Goal: Information Seeking & Learning: Check status

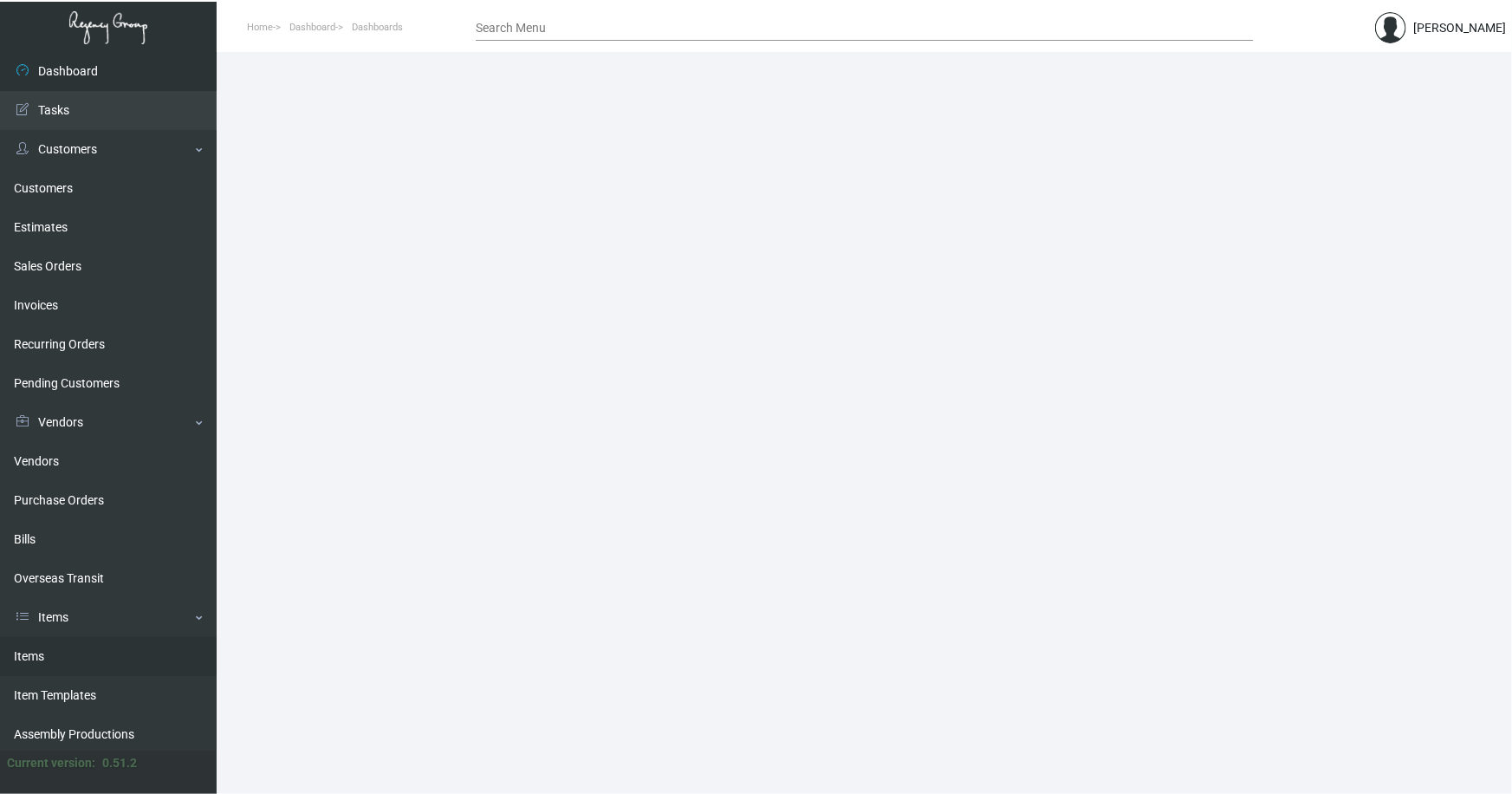
click at [34, 651] on link "Items" at bounding box center [108, 656] width 217 height 39
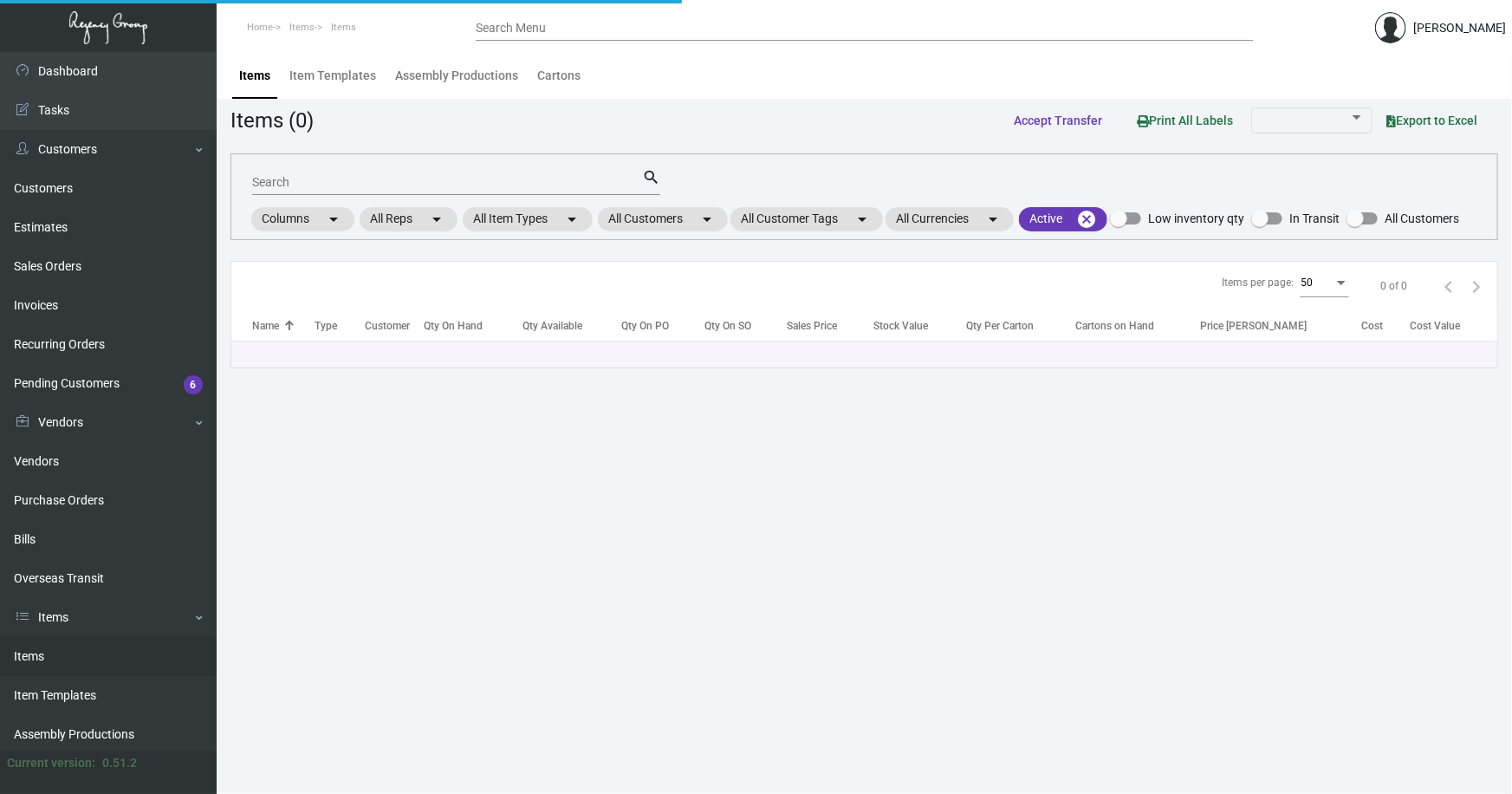
click at [306, 182] on input "Search" at bounding box center [447, 183] width 390 height 14
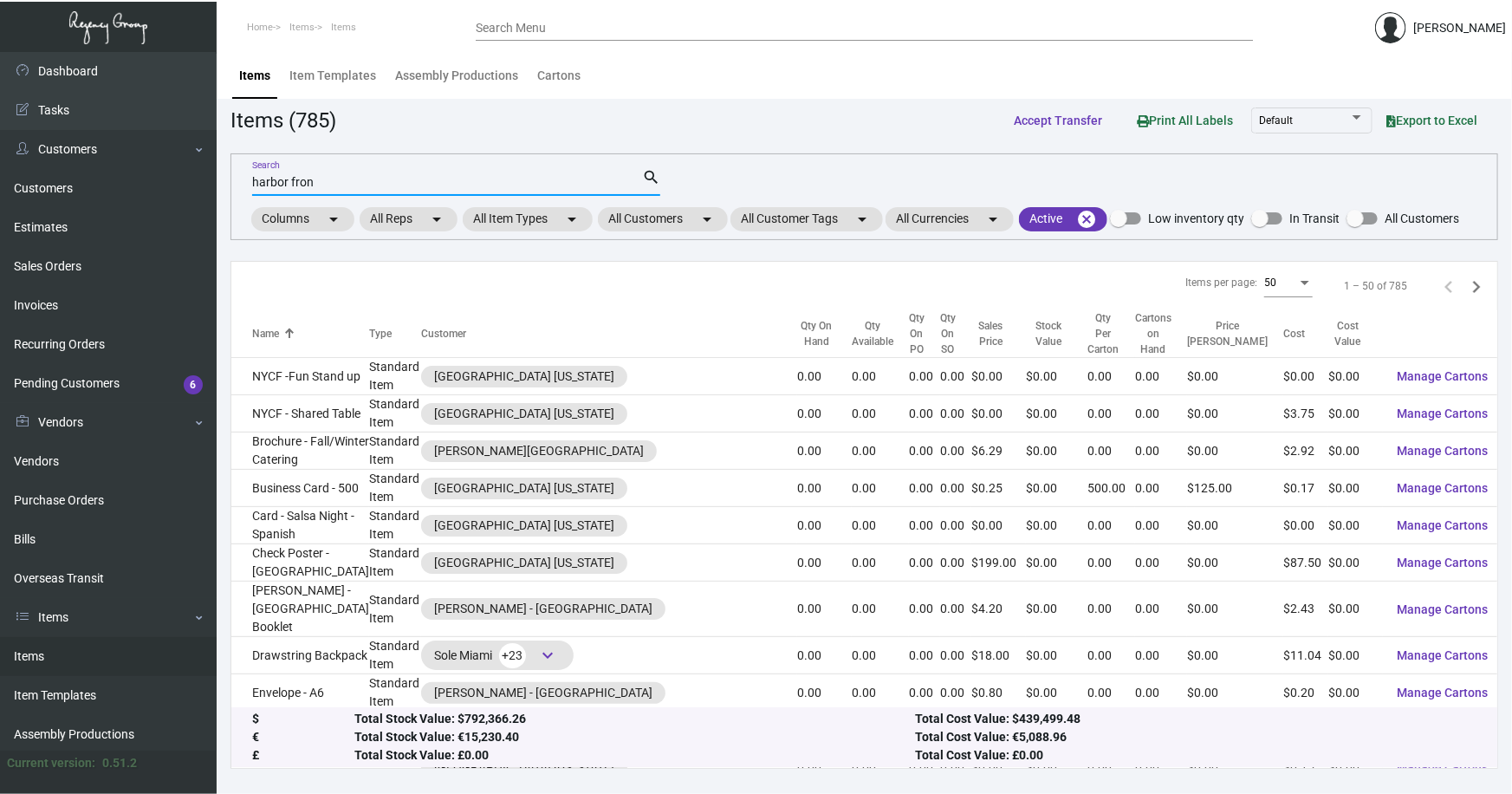
type input "harbor fron"
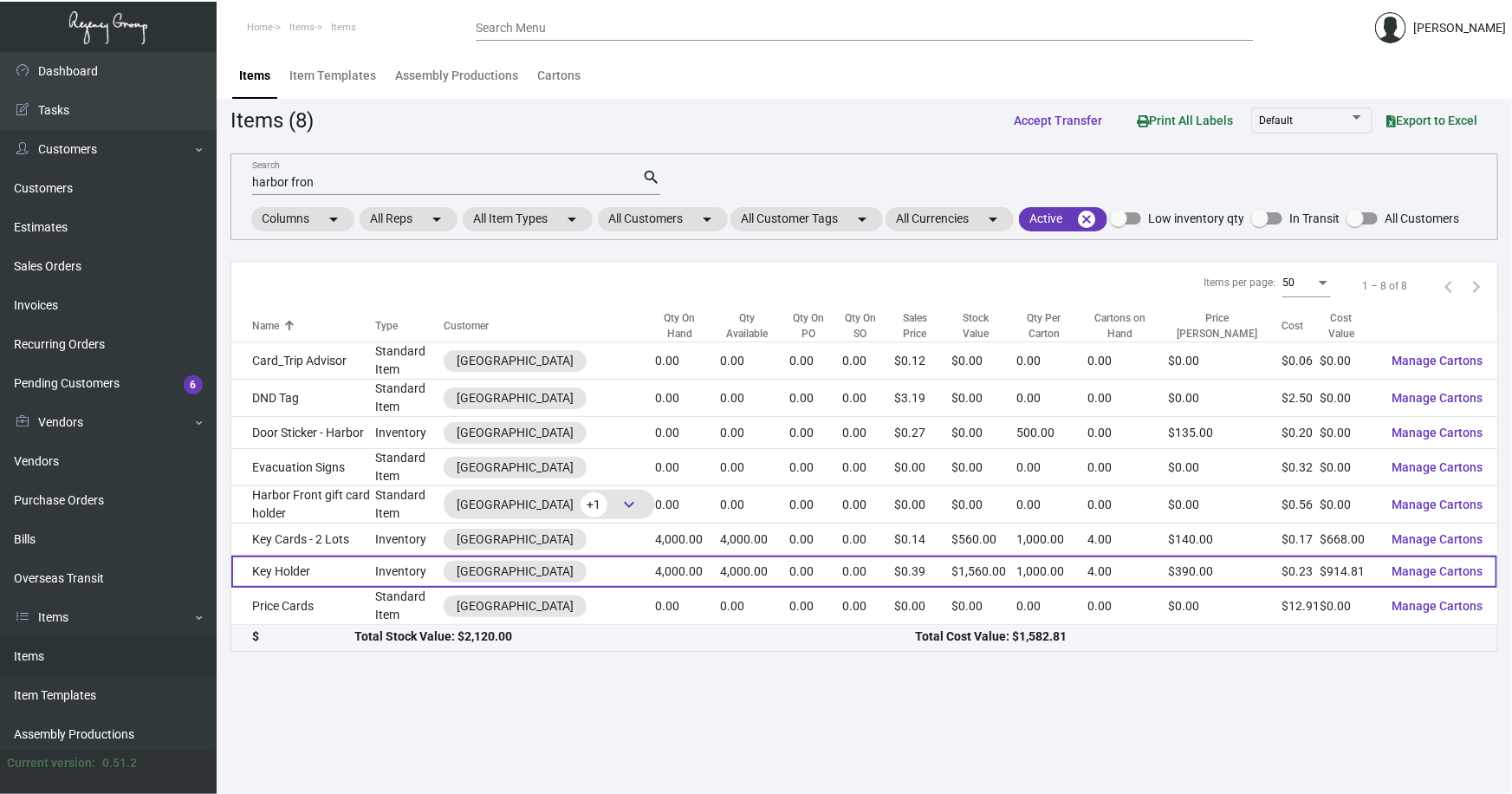
click at [295, 564] on td "Key Holder" at bounding box center [303, 571] width 144 height 32
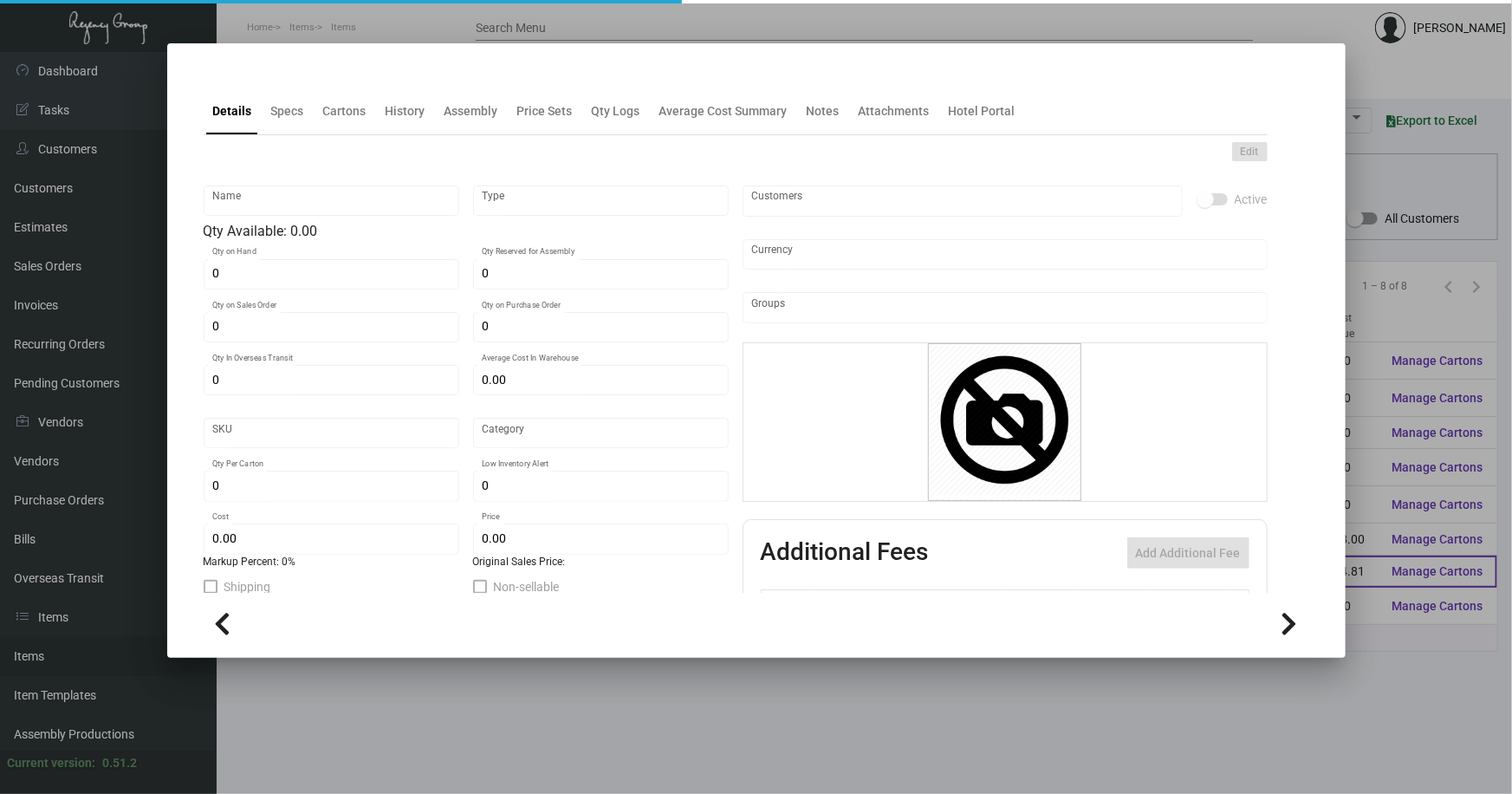
type input "Key Holder"
type input "Inventory"
type input "4,000"
type input "$ 0.55072"
type input "Standard"
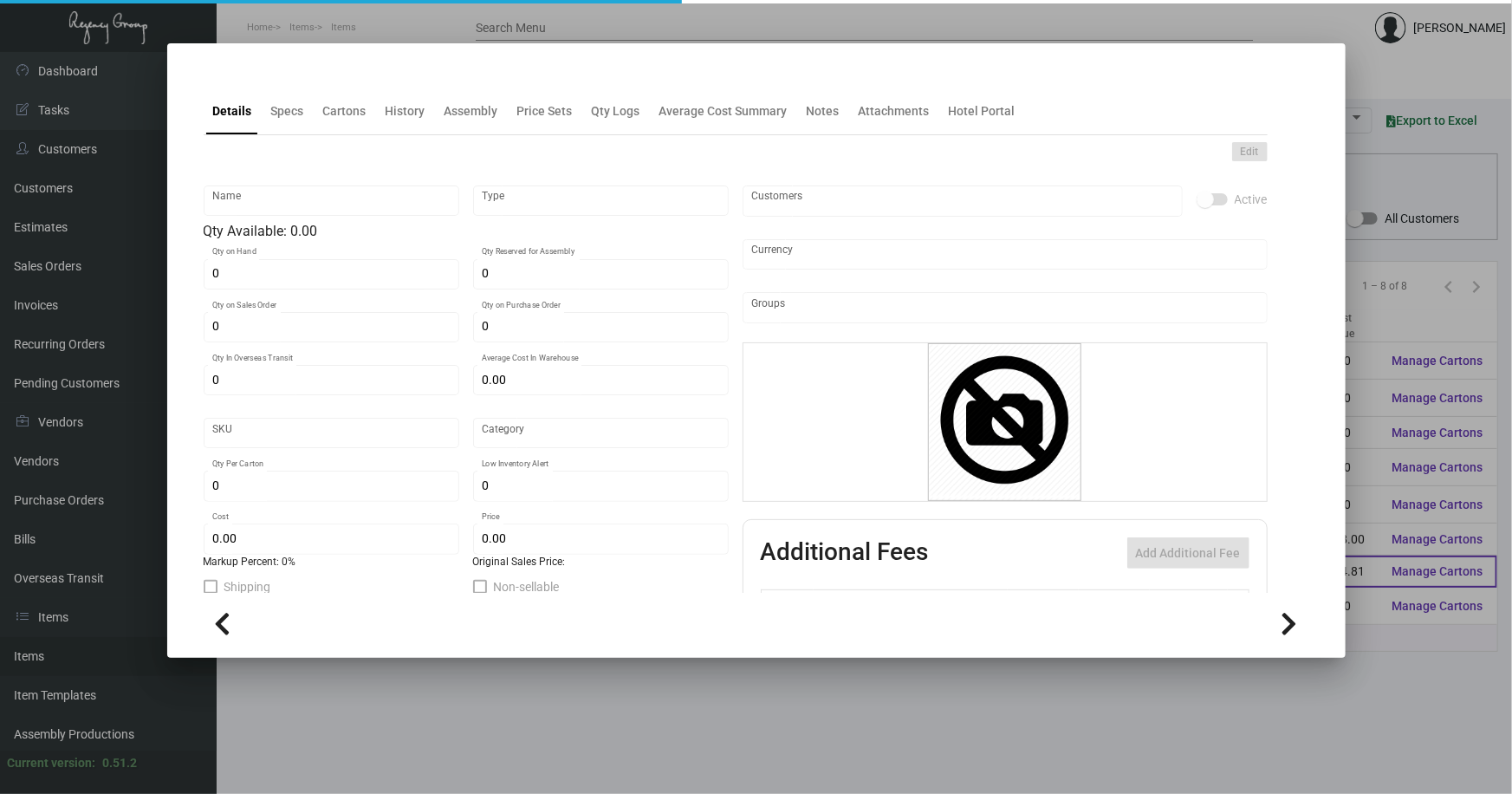
type input "1,000"
type input "$ 0.2287"
type input "$ 0.39"
checkbox input "true"
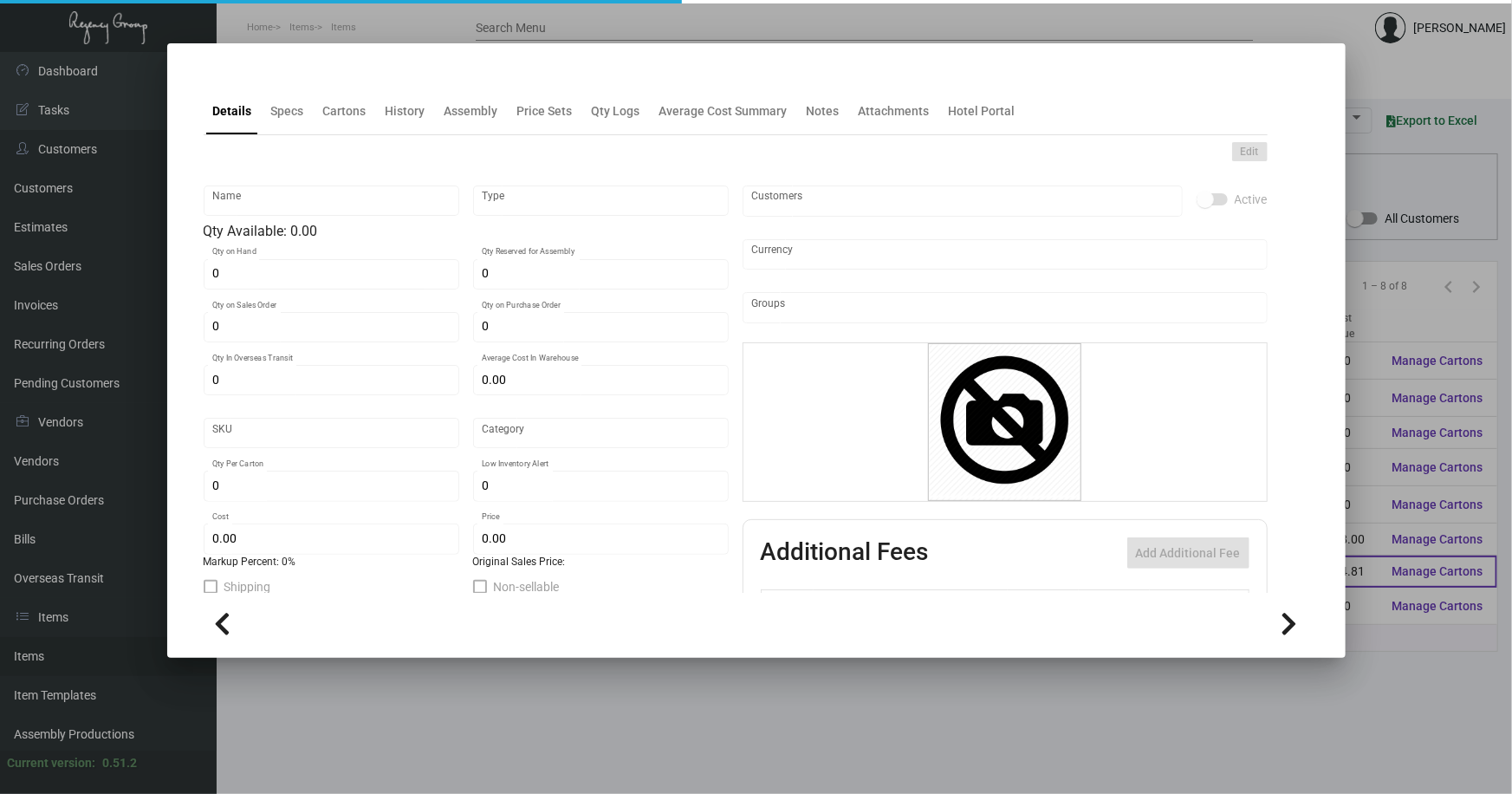
checkbox input "true"
type input "United States Dollar $"
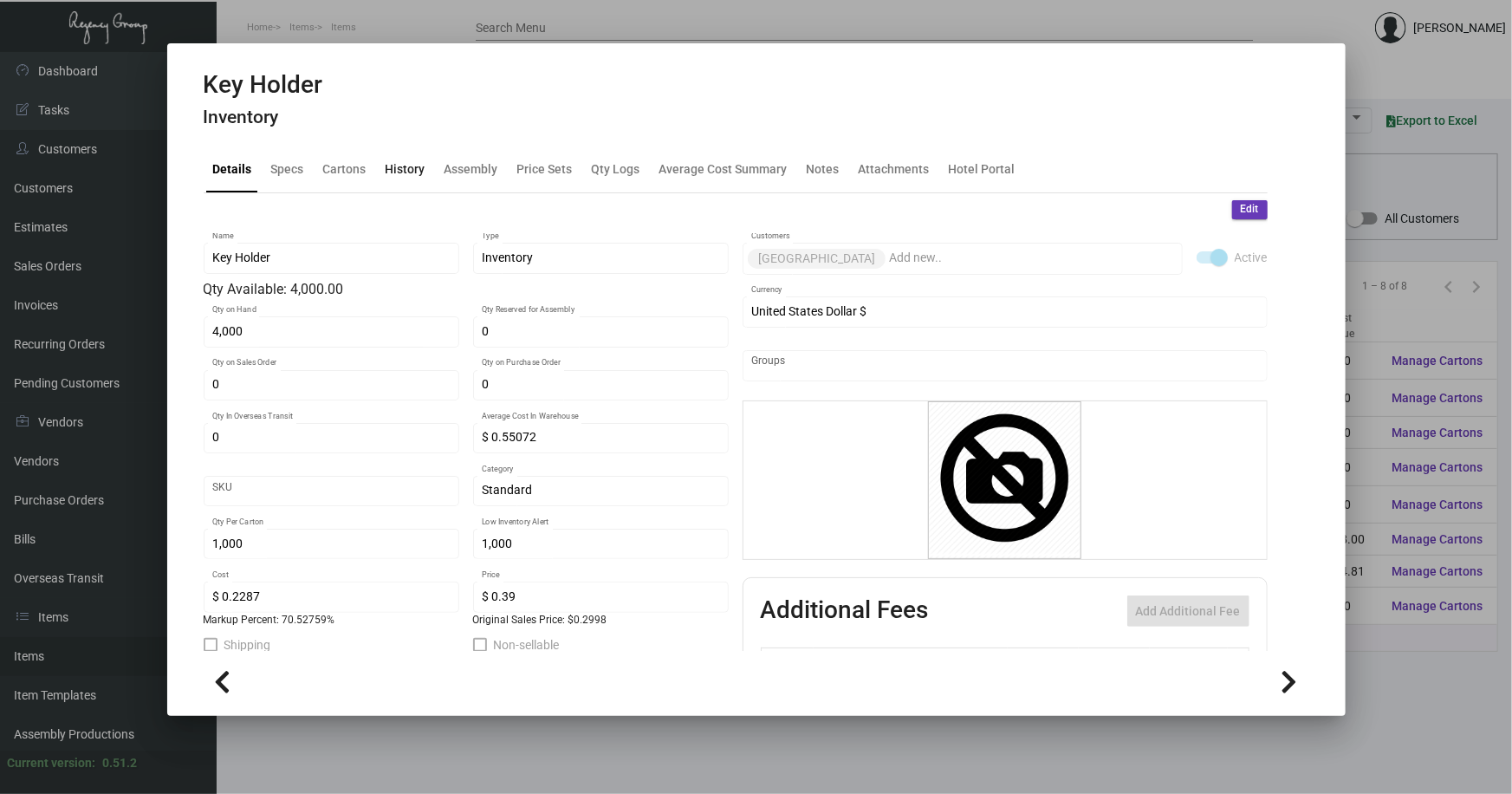
click at [406, 177] on div "History" at bounding box center [406, 168] width 54 height 41
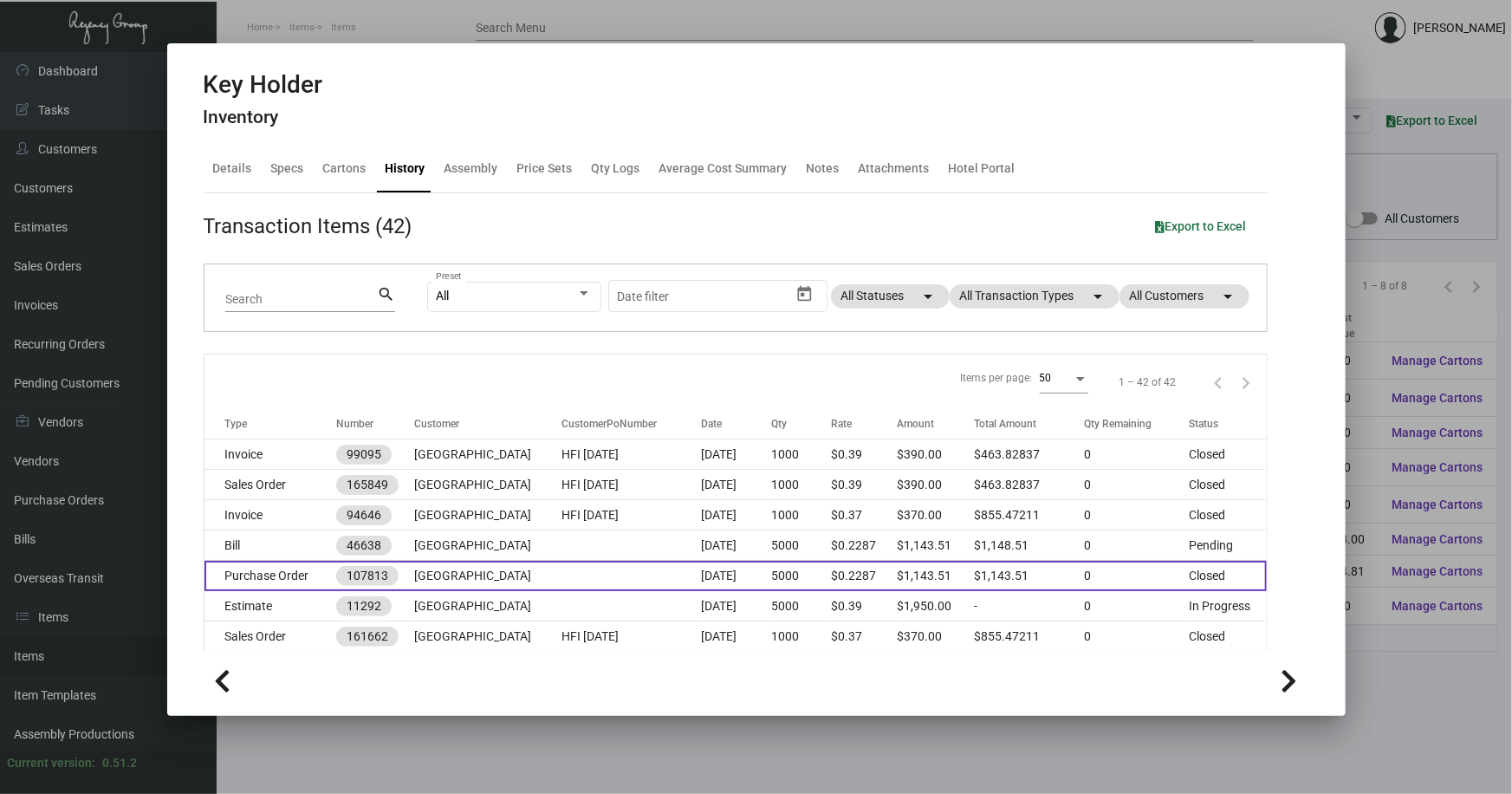
click at [461, 573] on td "[GEOGRAPHIC_DATA]" at bounding box center [487, 576] width 148 height 30
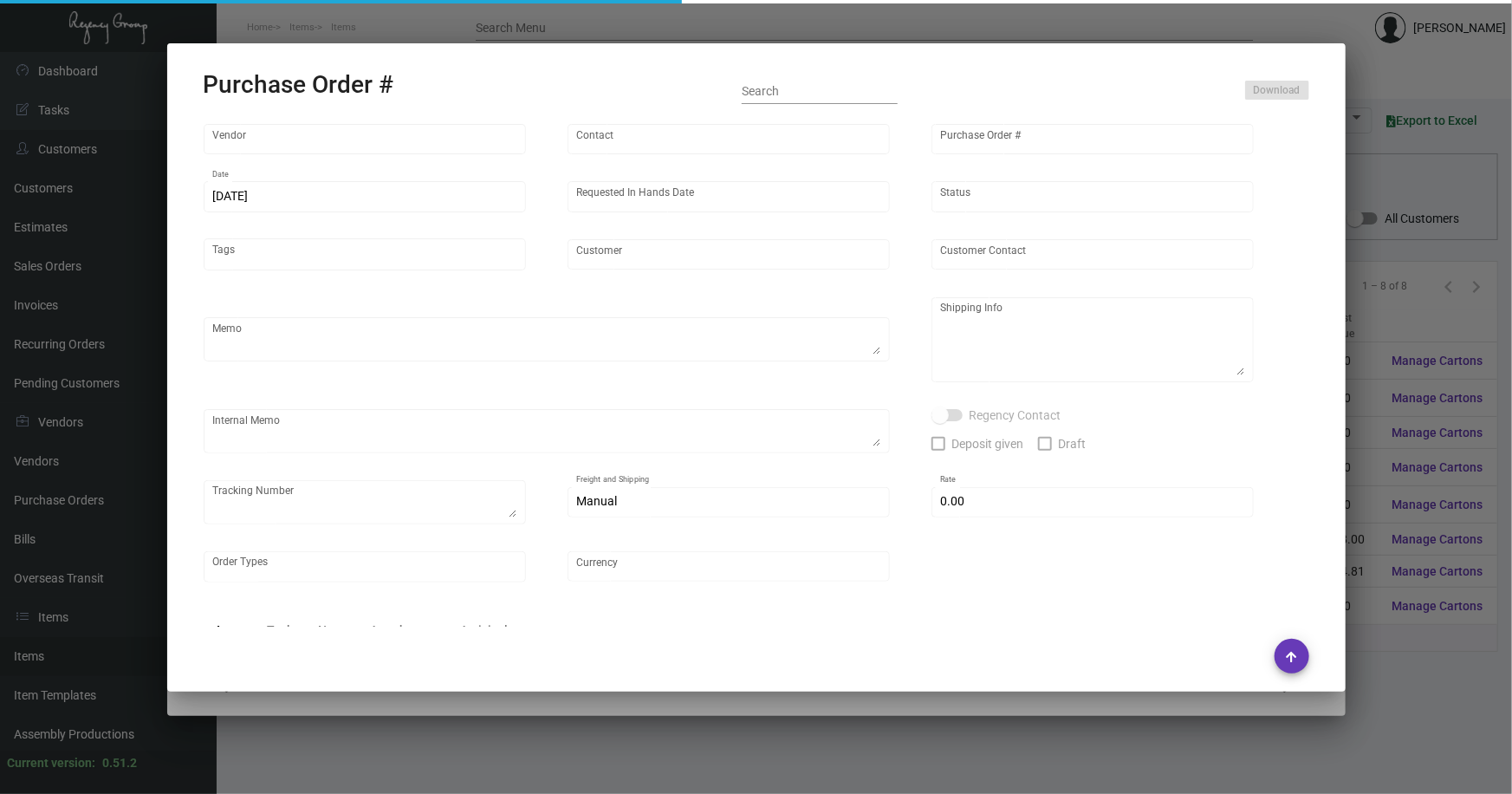
type input "Team Concept"
type input "[PERSON_NAME]"
type input "107813"
type input "[DATE]"
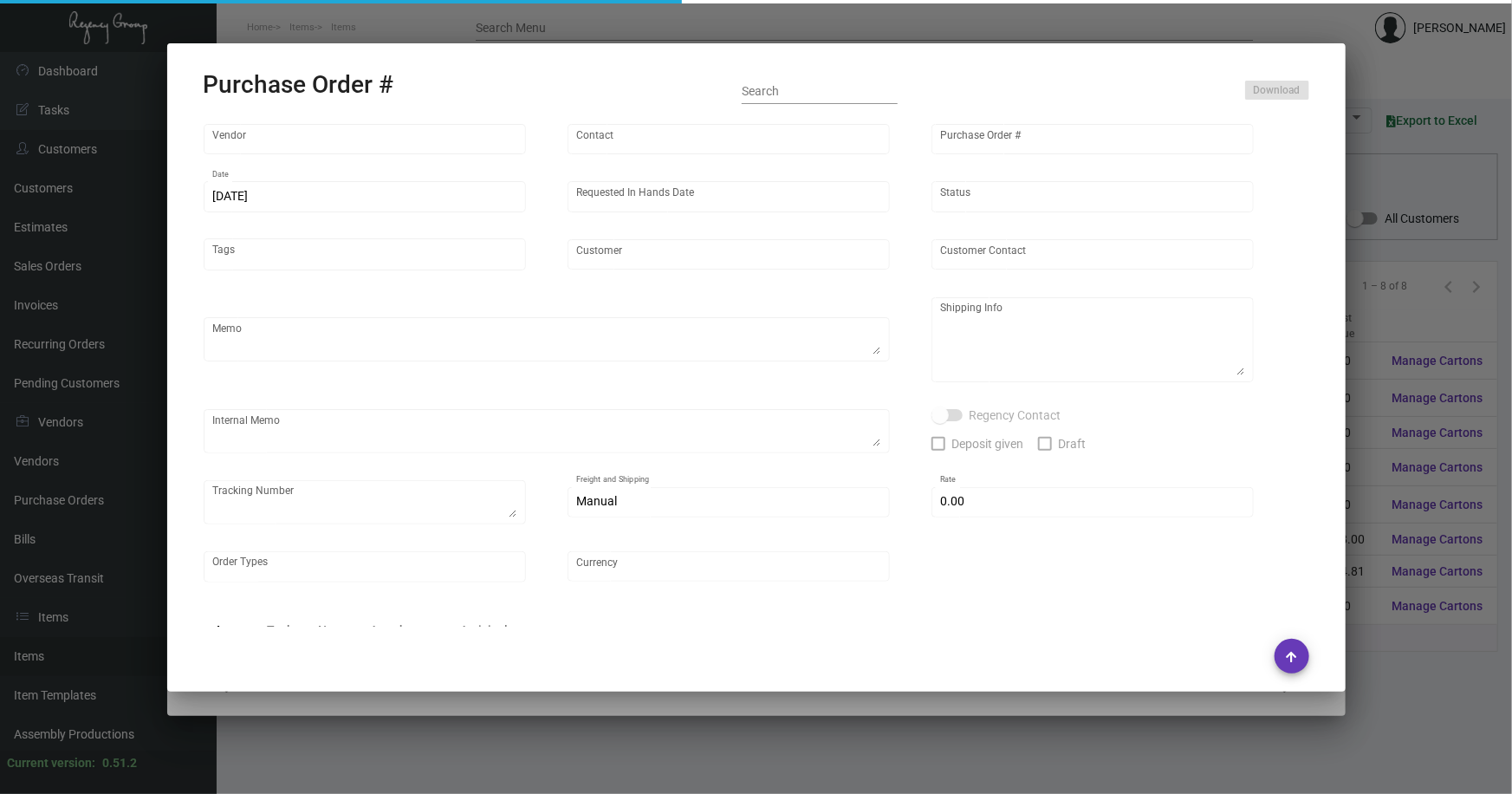
type input "[GEOGRAPHIC_DATA]"
type textarea "PLEASE KINDLY EXPEDITE AS MUCH AS POSSIBLE ~ ***ANY PRICE DISCREPANCY MUST BE C…"
type textarea "Regency Group NJ - [PERSON_NAME] [STREET_ADDRESS]"
type textarea "10.14 - Requested to expedite but requires 10-12 BD until ready to ship. Label …"
checkbox input "true"
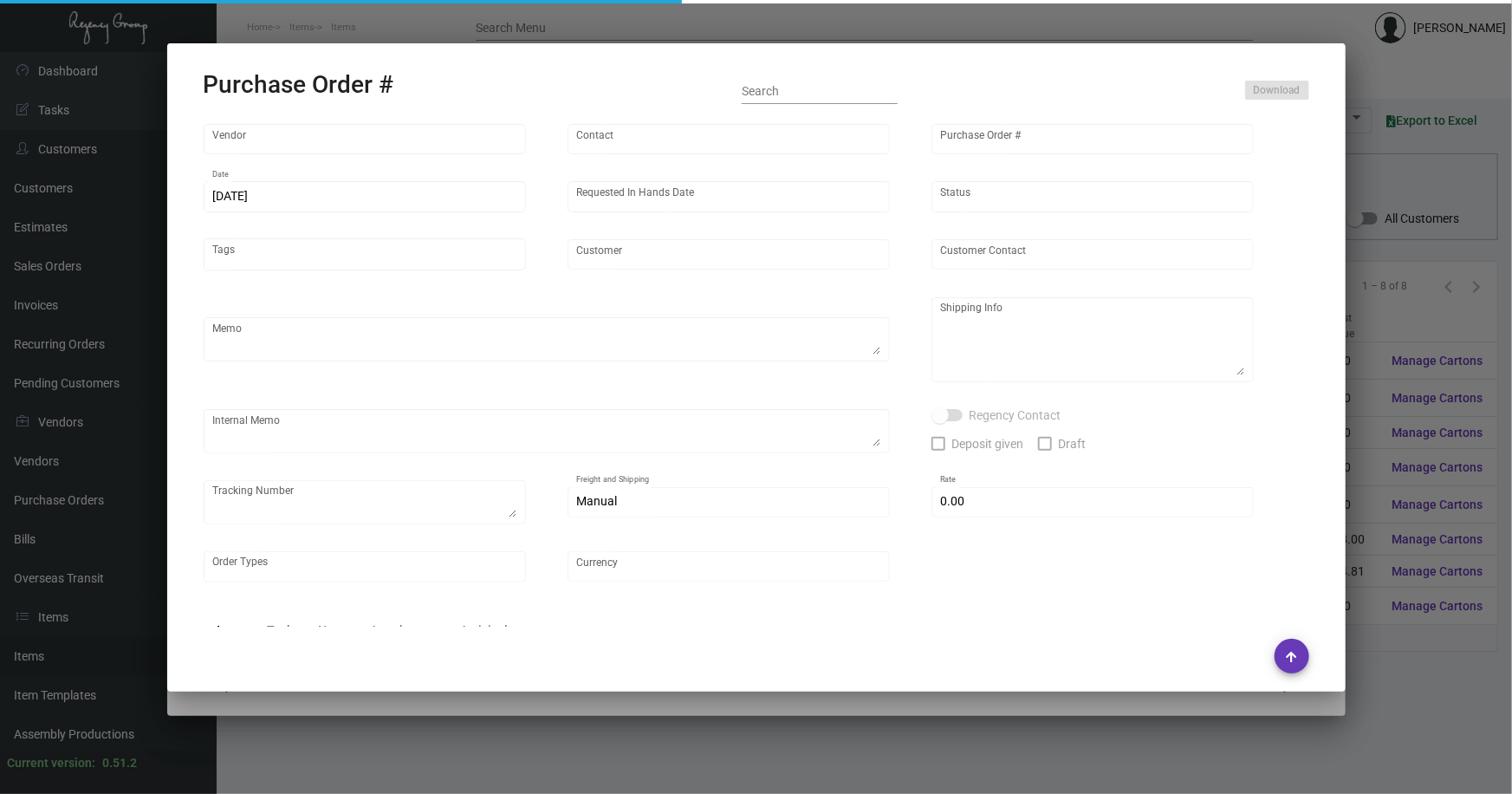
type textarea "multiple tracking numbers, see below."
type input "$ 0.00"
type input "United States Dollar $"
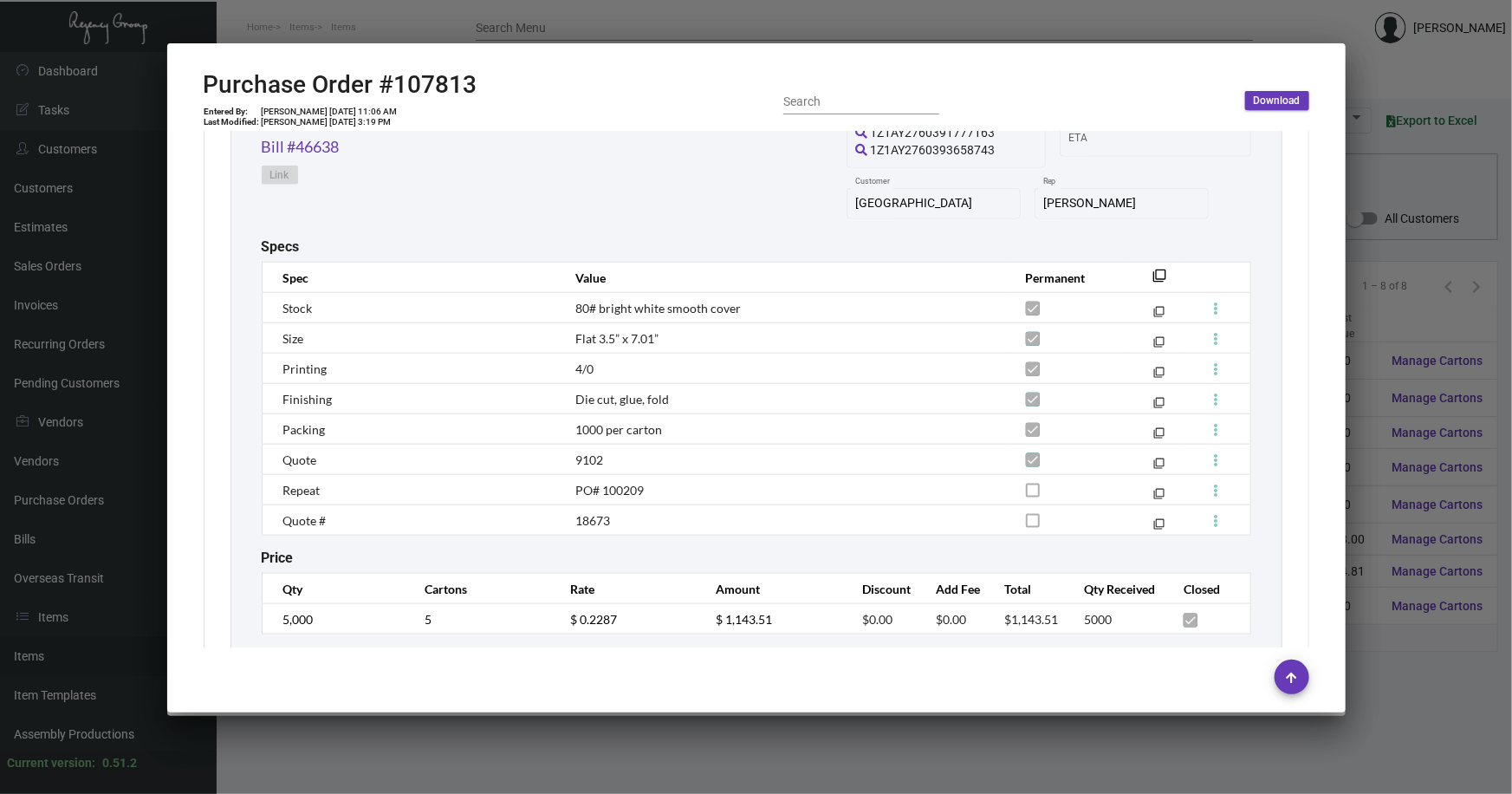
scroll to position [989, 0]
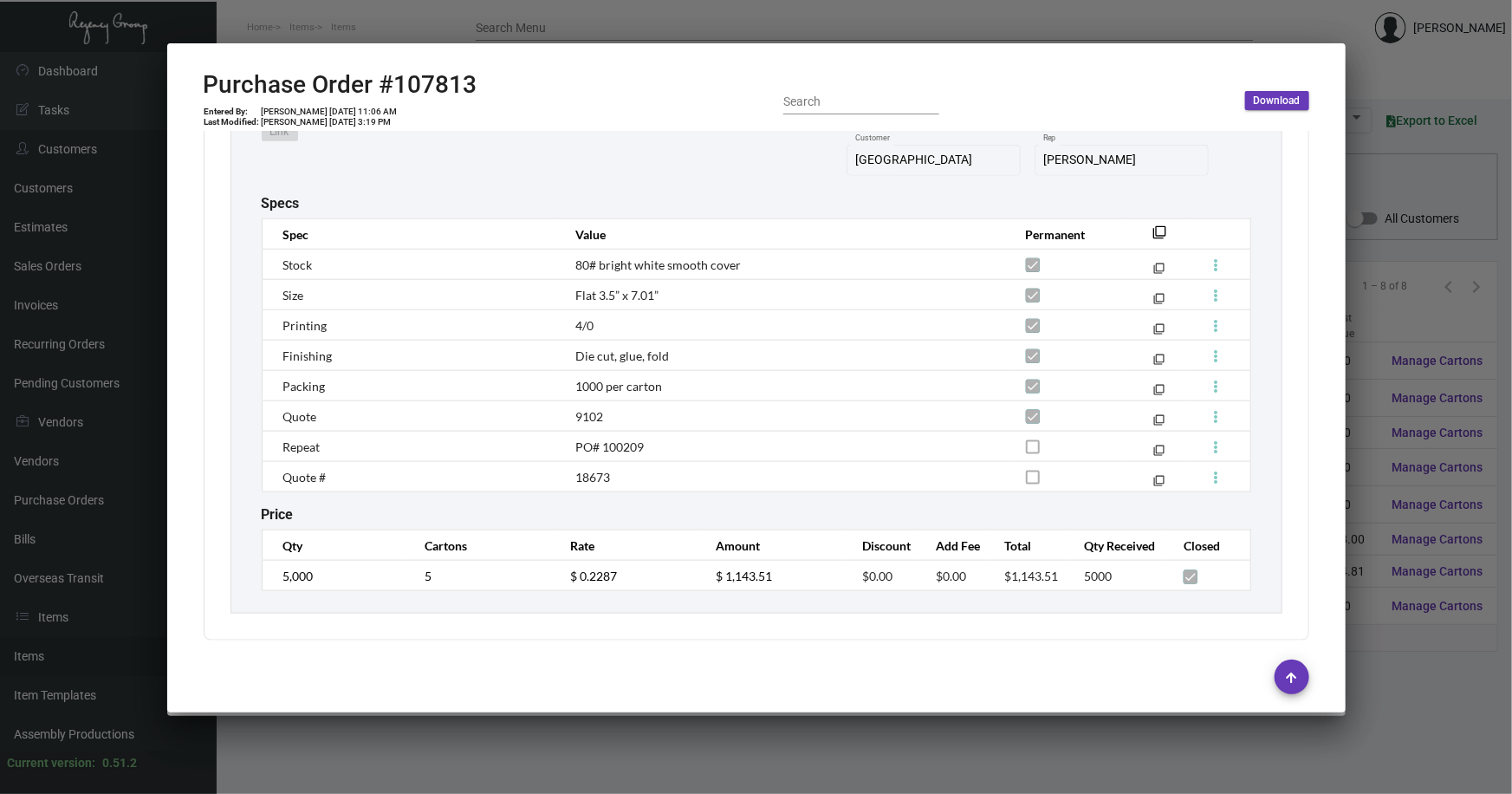
click at [1381, 639] on div at bounding box center [756, 397] width 1512 height 794
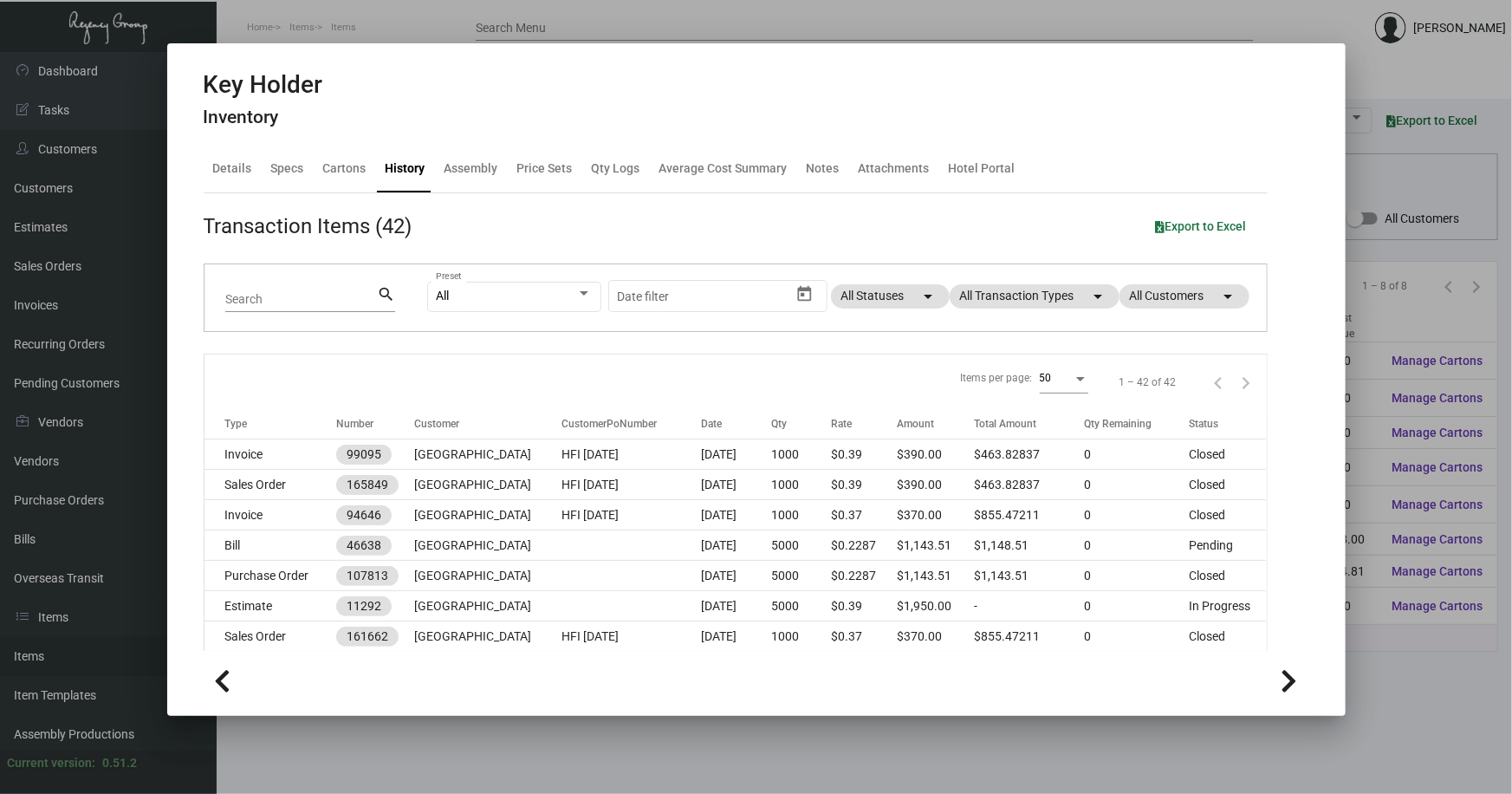
click at [486, 727] on div at bounding box center [756, 397] width 1512 height 794
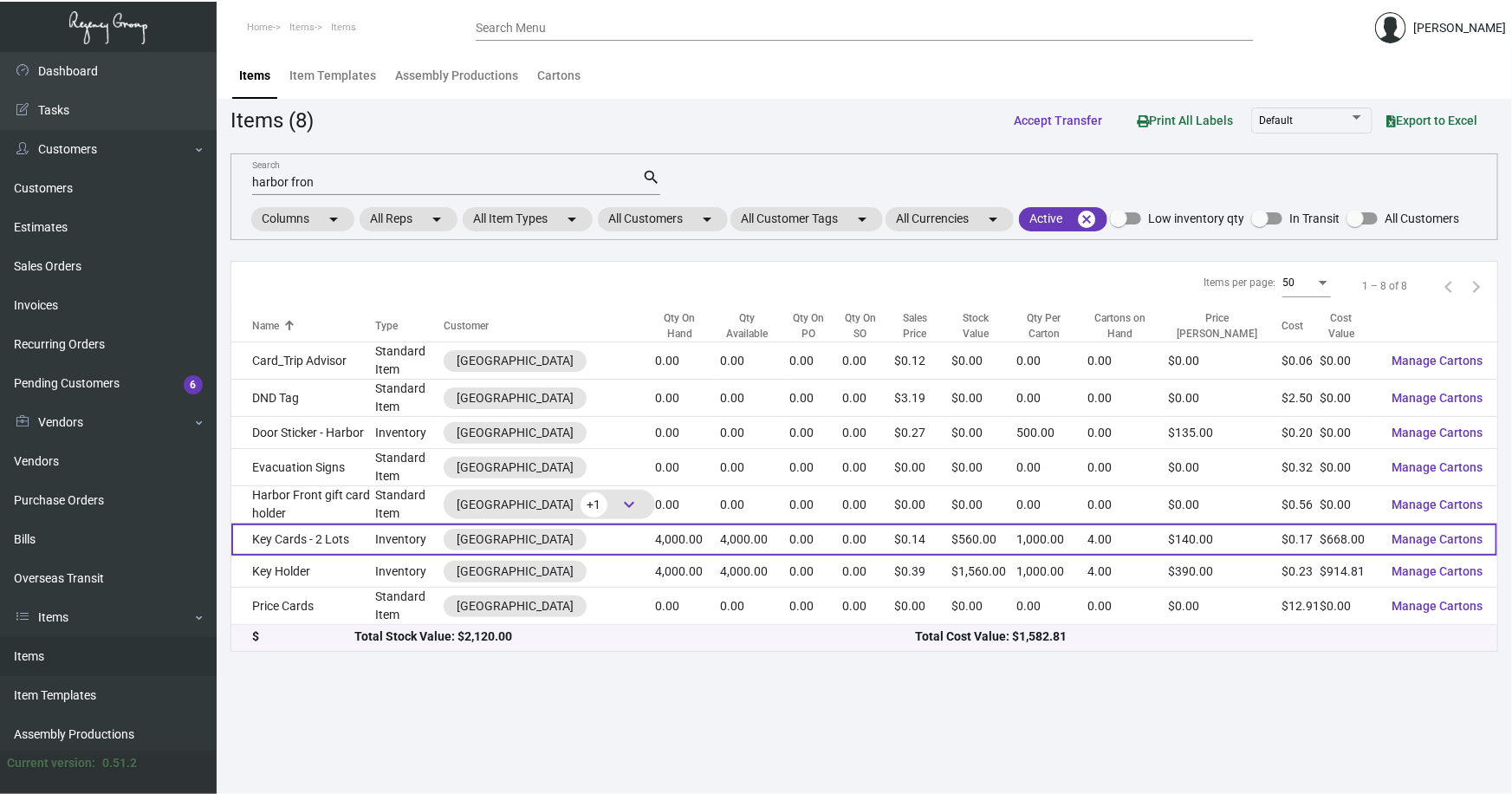
click at [328, 529] on td "Key Cards - 2 Lots" at bounding box center [303, 539] width 144 height 32
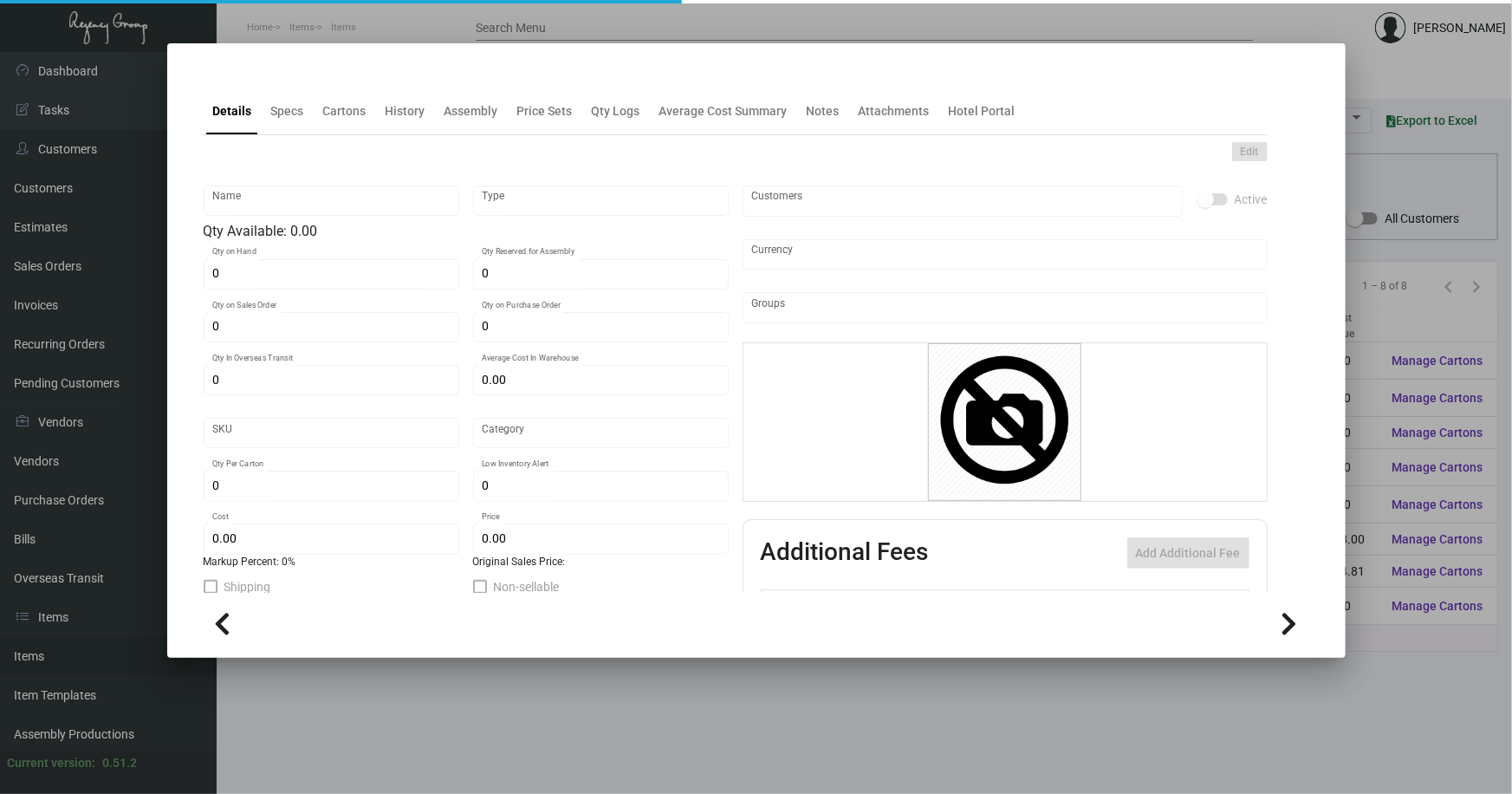
type input "Key Cards - 2 Lots"
type input "Inventory"
type input "4,000"
type input "10,000"
type input "$ 0.55072"
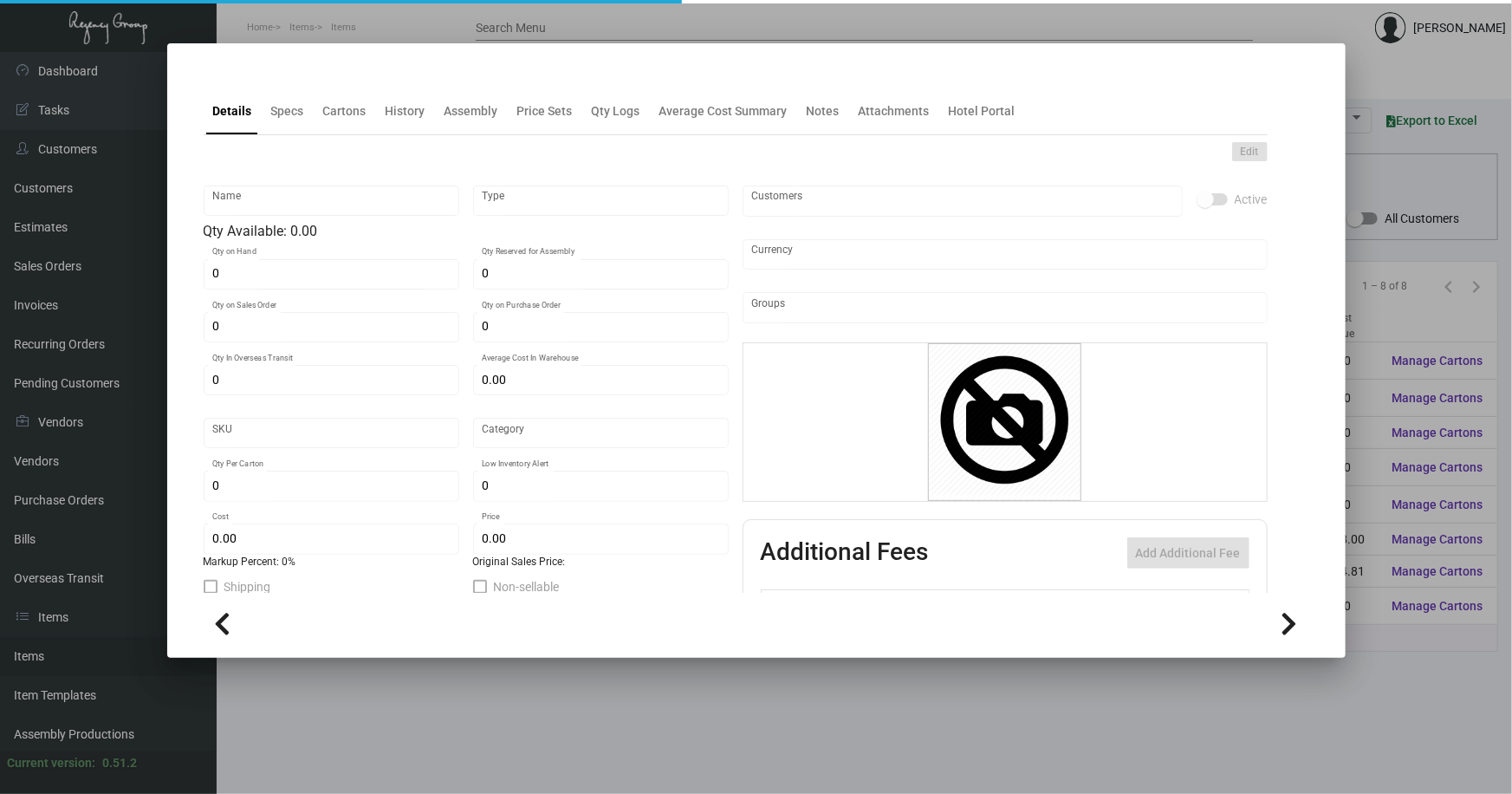
type input "Overseas"
type input "1,000"
type input "2,000"
type input "$ 0.167"
type input "$ 0.14"
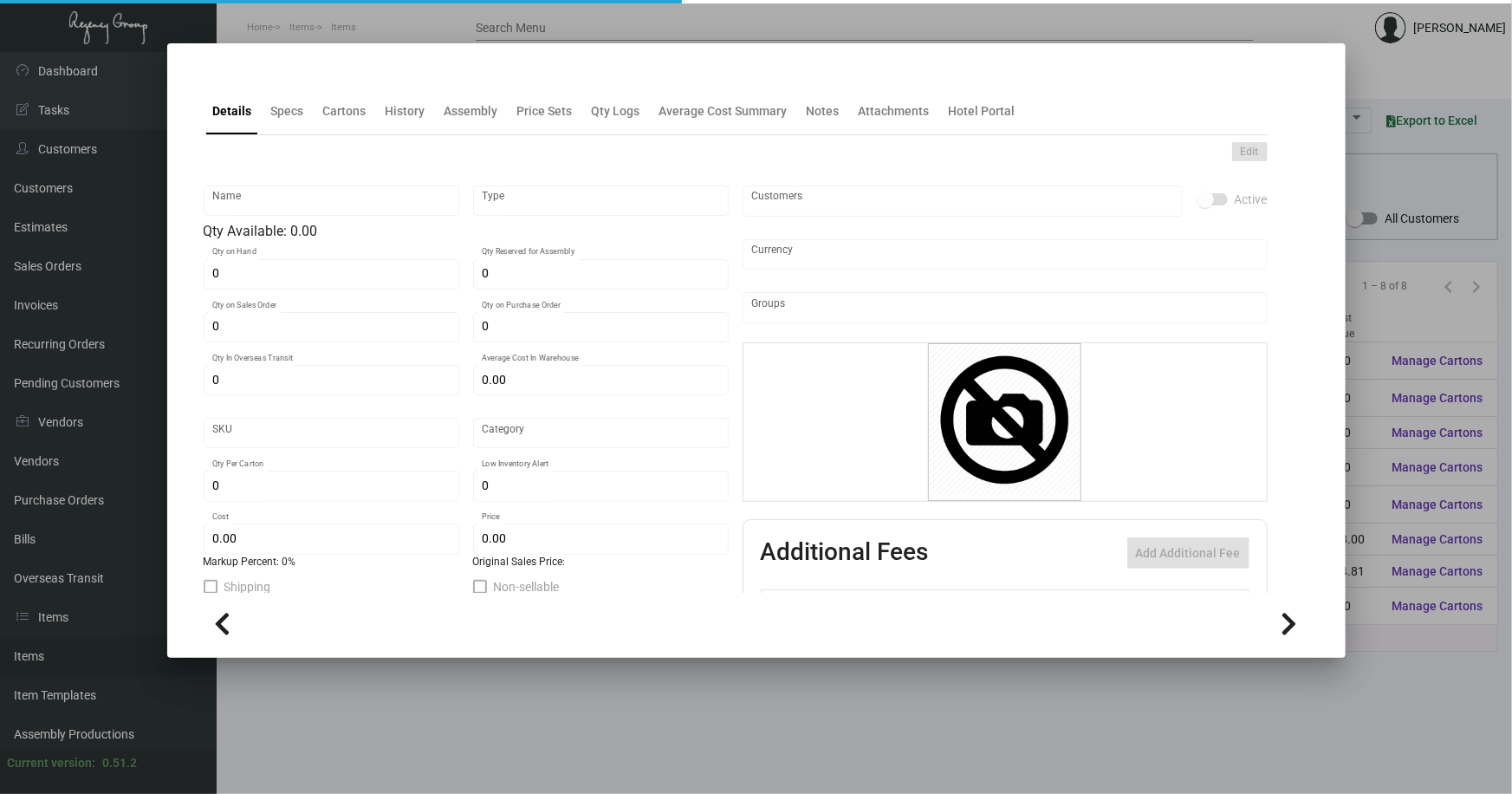
checkbox input "true"
type input "United States Dollar $"
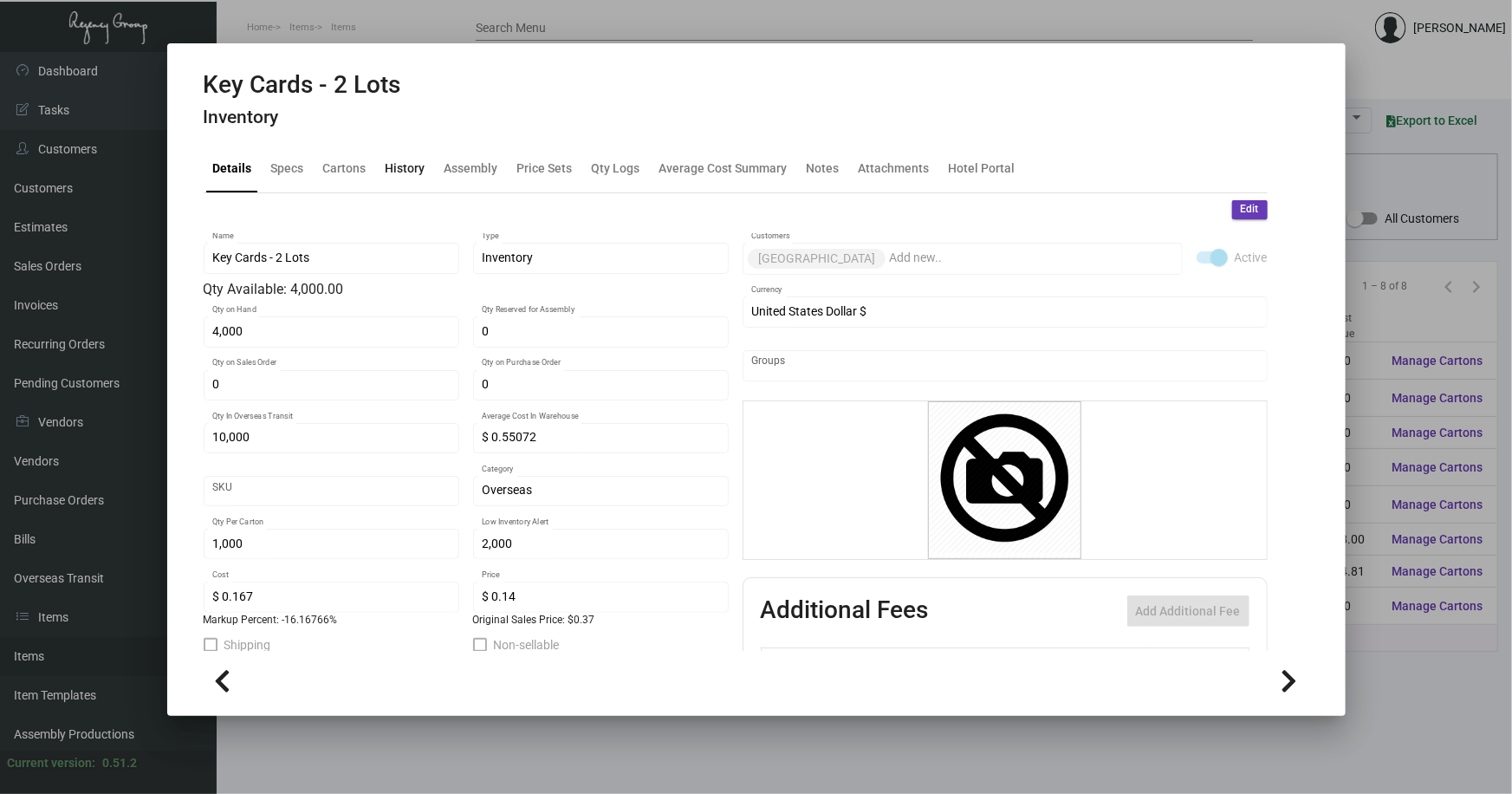
click at [413, 170] on div "History" at bounding box center [405, 169] width 39 height 18
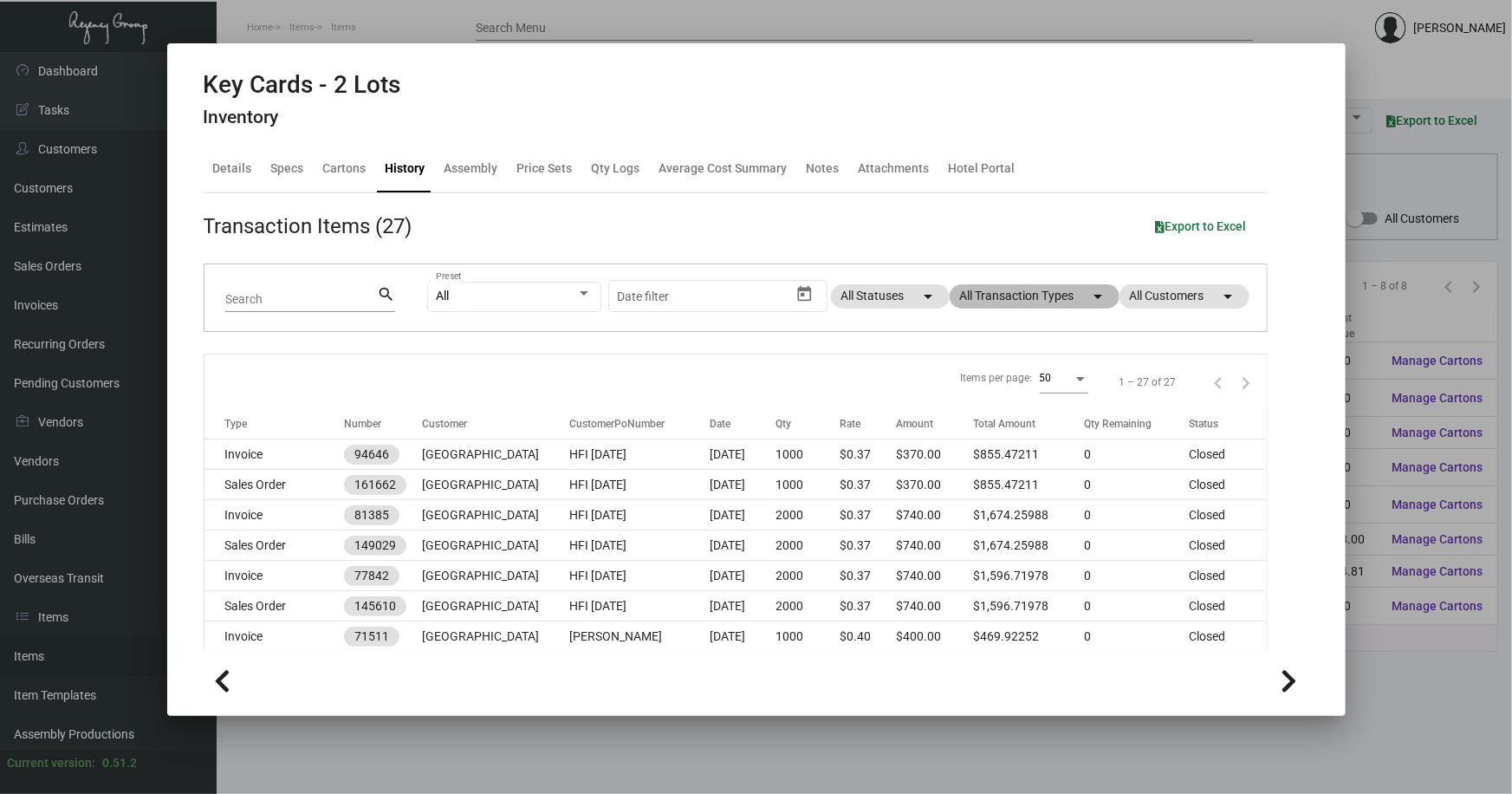
click at [1028, 286] on mat-chip "All Transaction Types arrow_drop_down" at bounding box center [1034, 296] width 170 height 24
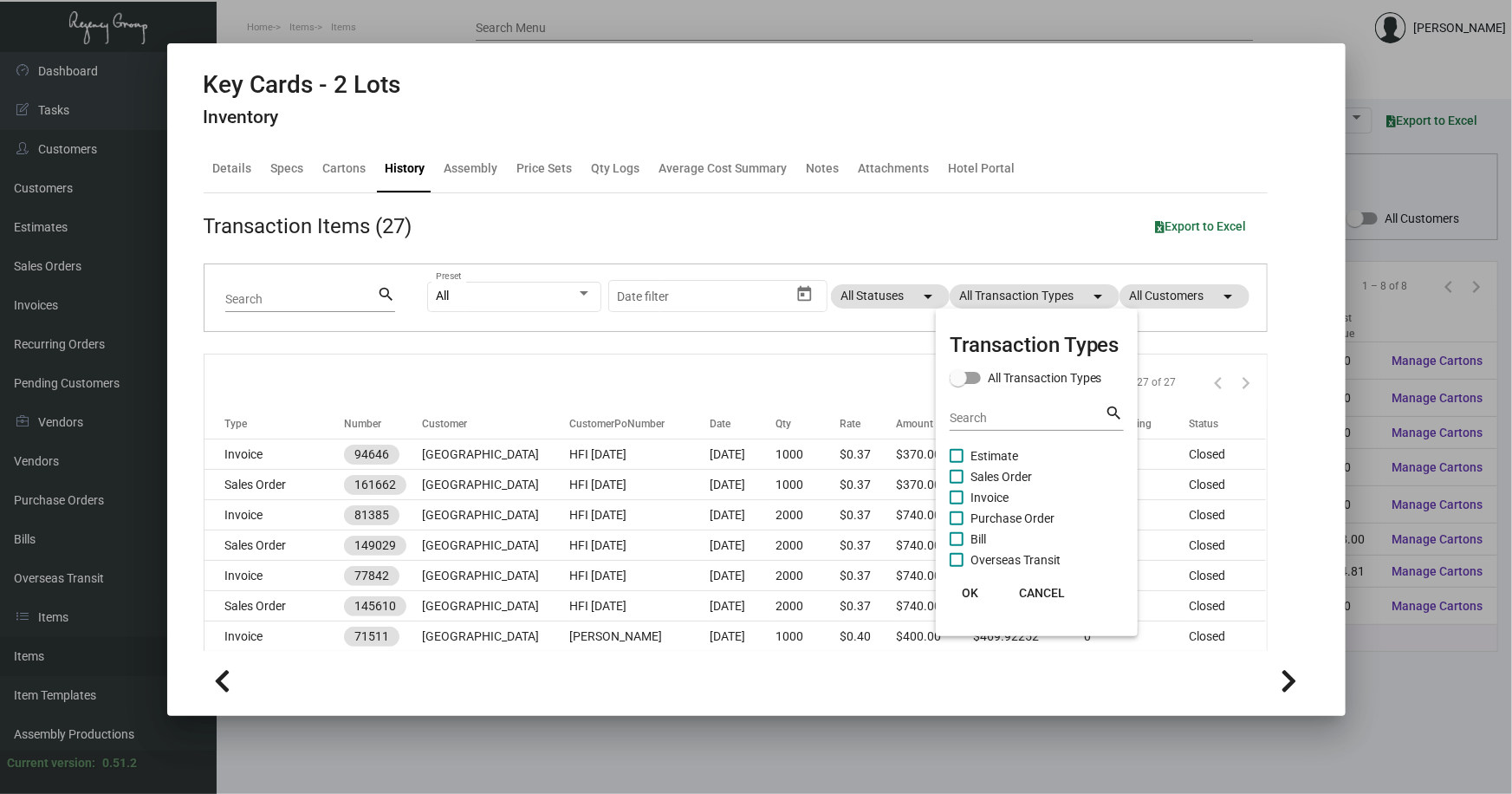
drag, startPoint x: 1010, startPoint y: 514, endPoint x: 972, endPoint y: 493, distance: 43.4
click at [1007, 511] on span "Purchase Order" at bounding box center [1013, 518] width 84 height 21
click at [957, 525] on input "Purchase Order" at bounding box center [956, 525] width 1 height 1
checkbox input "true"
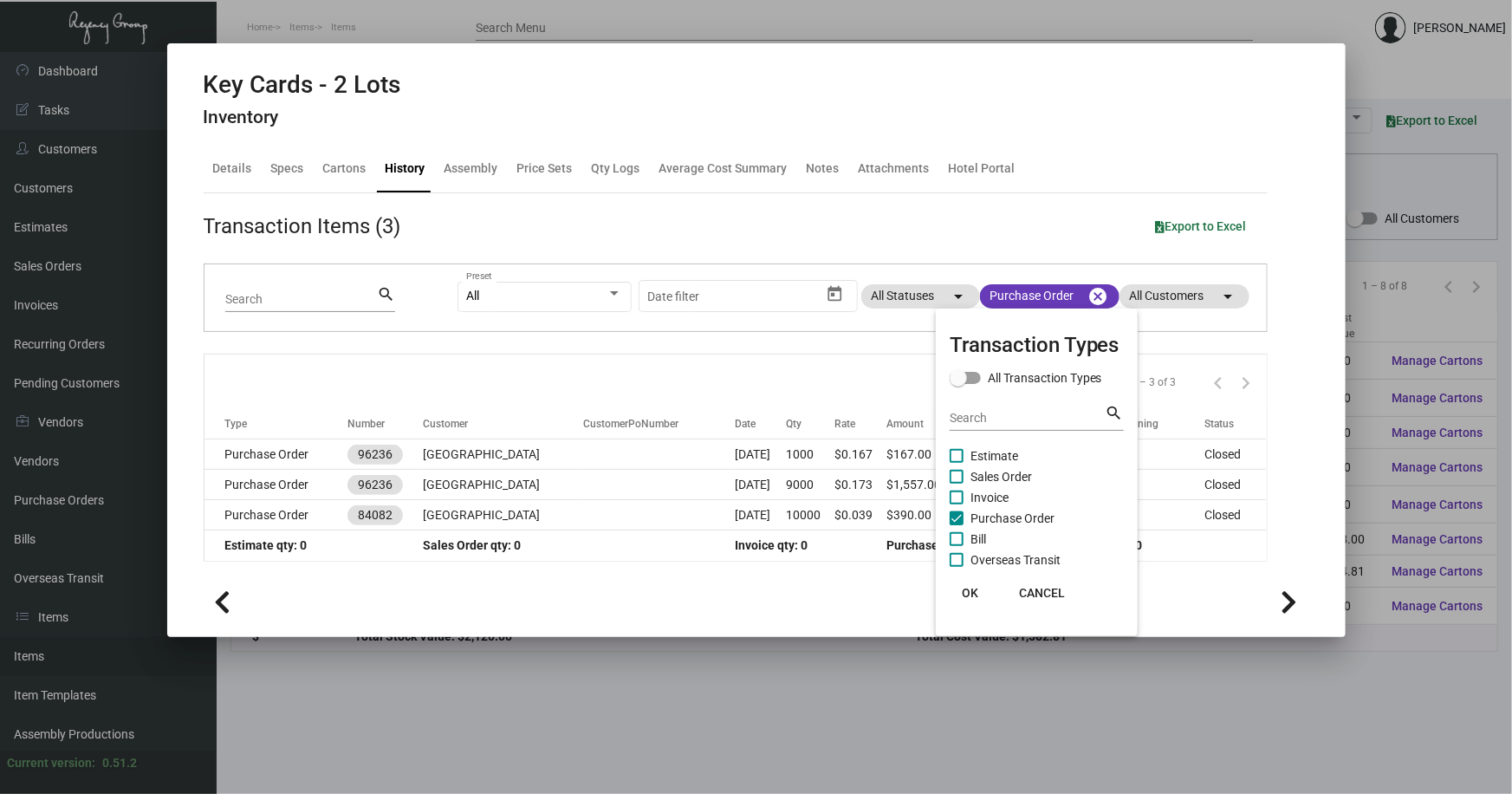
drag, startPoint x: 618, startPoint y: 632, endPoint x: 622, endPoint y: 615, distance: 17.5
click at [618, 631] on div at bounding box center [756, 397] width 1512 height 794
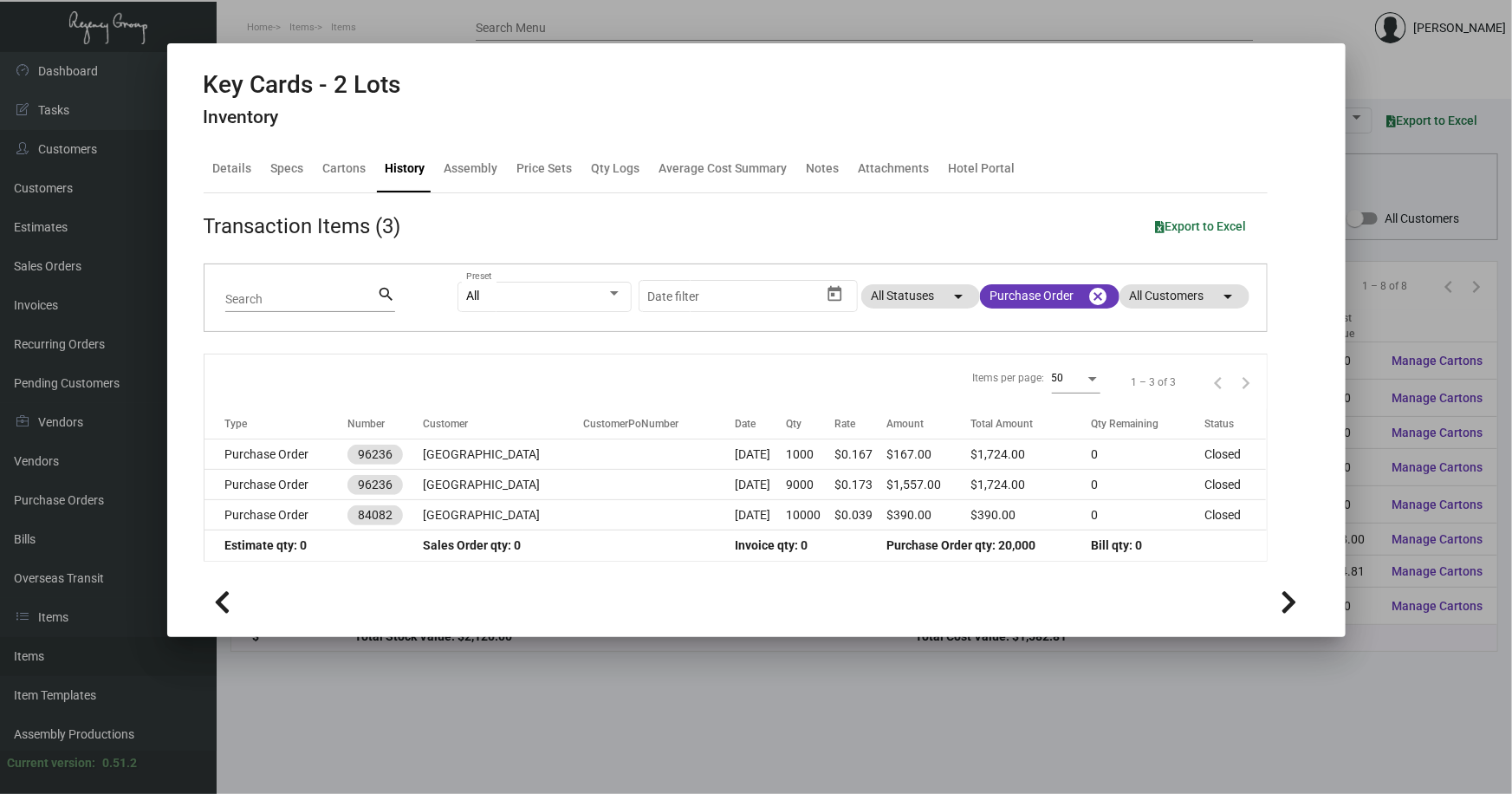
click at [627, 696] on div at bounding box center [756, 397] width 1512 height 794
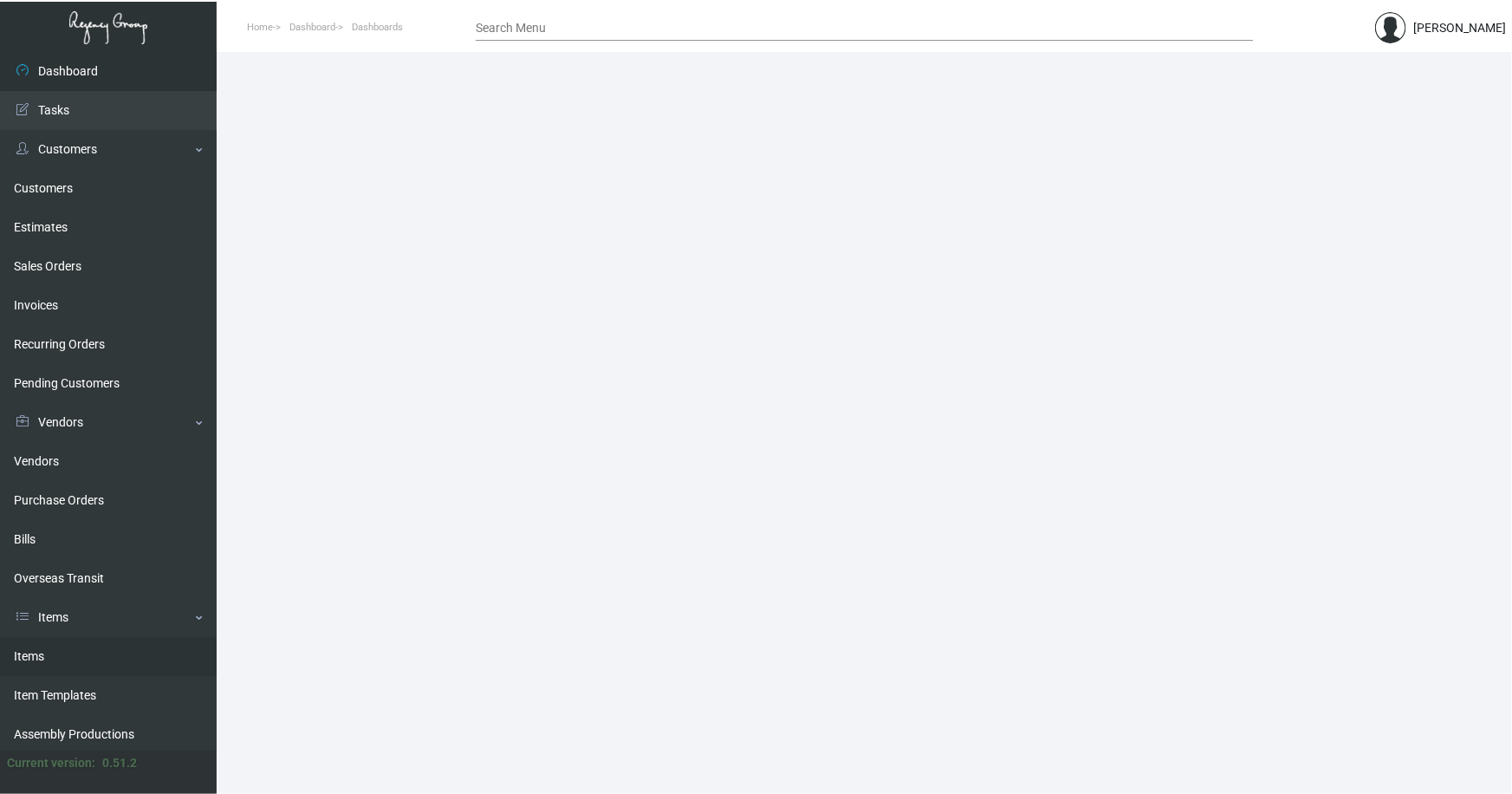
click at [22, 653] on link "Items" at bounding box center [108, 656] width 217 height 39
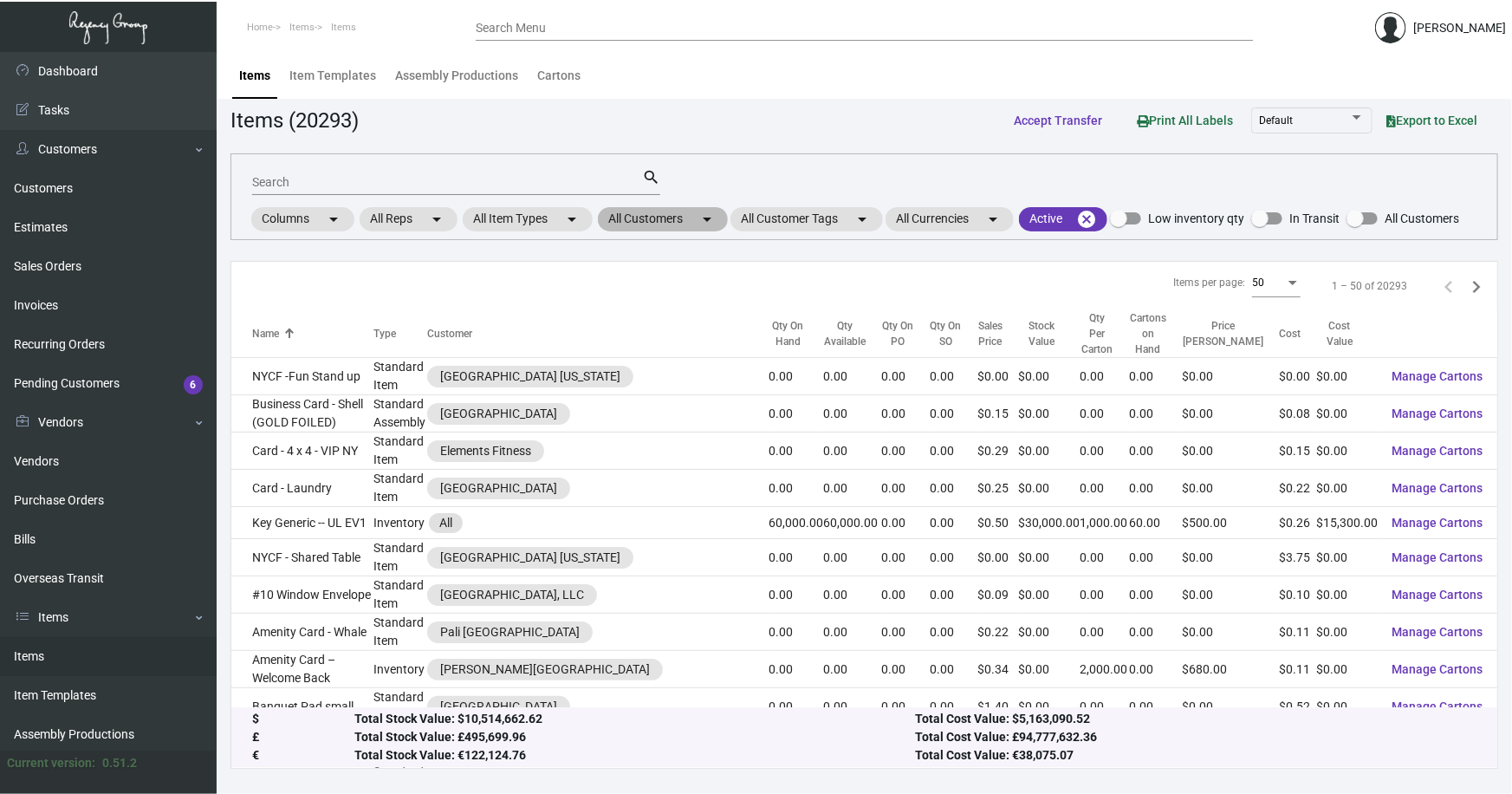
click at [676, 222] on mat-chip "All Customers arrow_drop_down" at bounding box center [663, 219] width 130 height 24
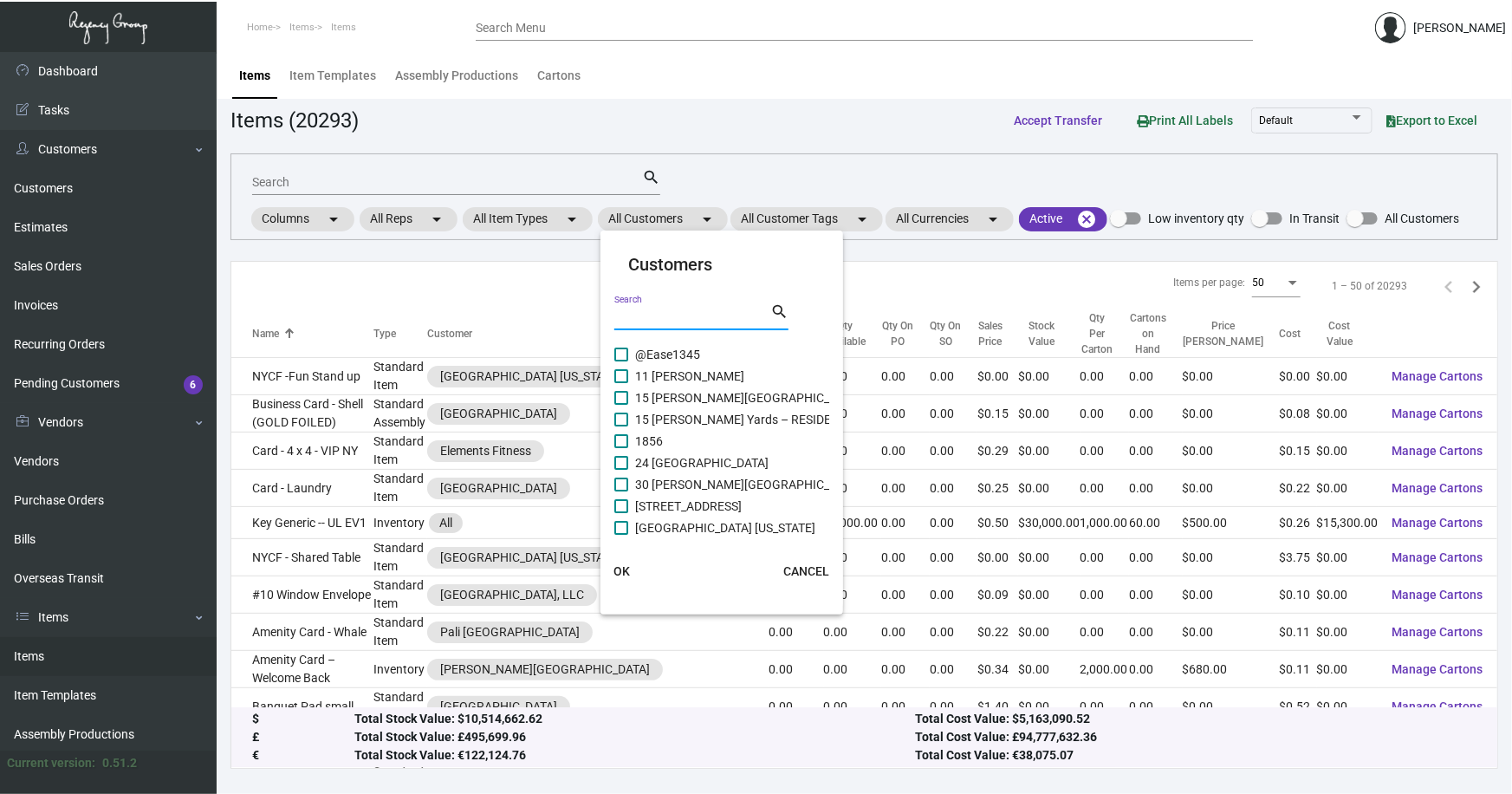
click at [653, 317] on input "Search" at bounding box center [693, 317] width 156 height 14
type input "archer"
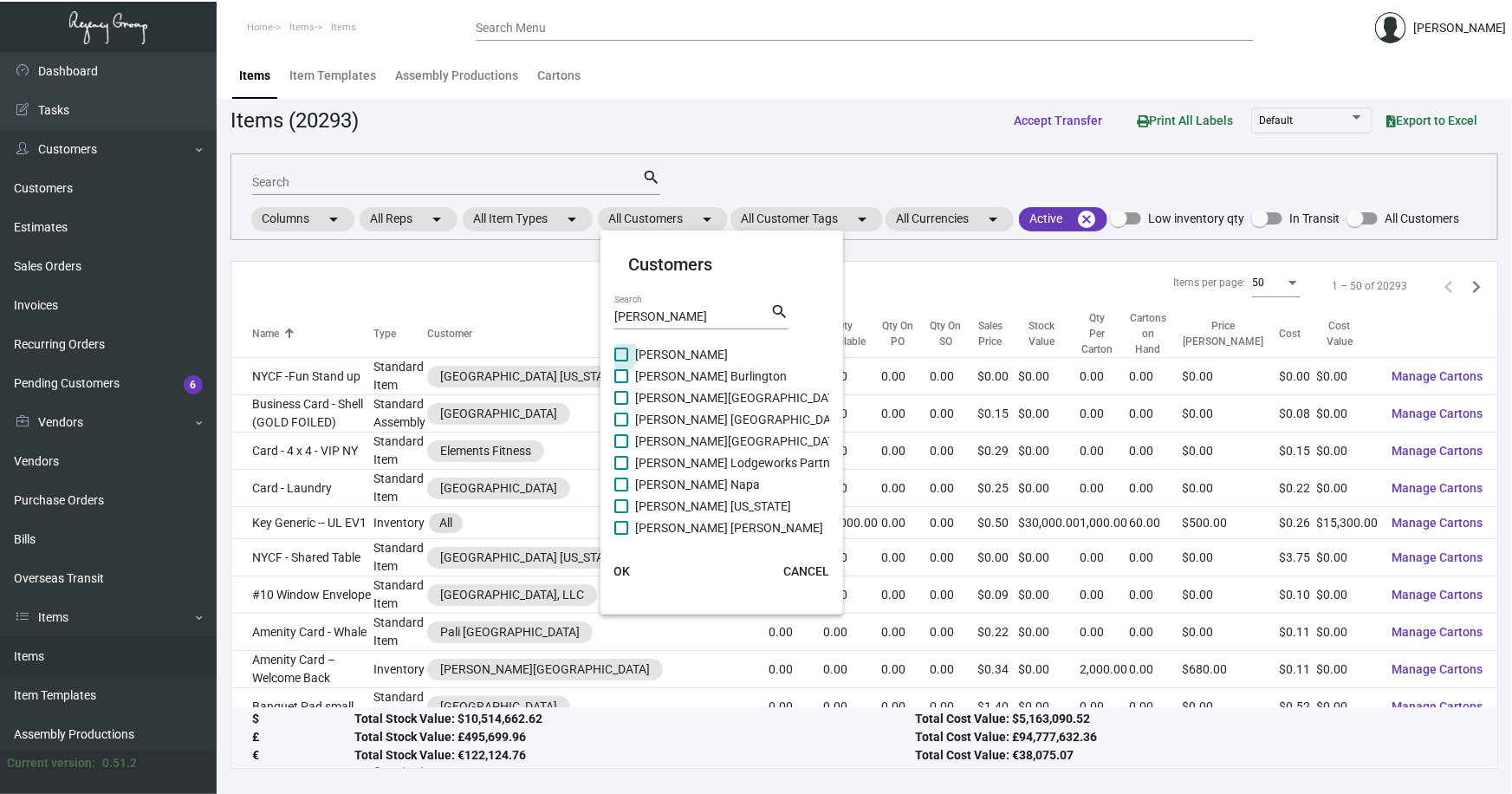
click at [625, 351] on span at bounding box center [621, 354] width 14 height 14
click at [621, 362] on input "Archer Austin" at bounding box center [620, 362] width 1 height 1
checkbox input "true"
click at [623, 371] on span at bounding box center [621, 375] width 14 height 14
click at [621, 383] on input "Archer Burlington" at bounding box center [620, 383] width 1 height 1
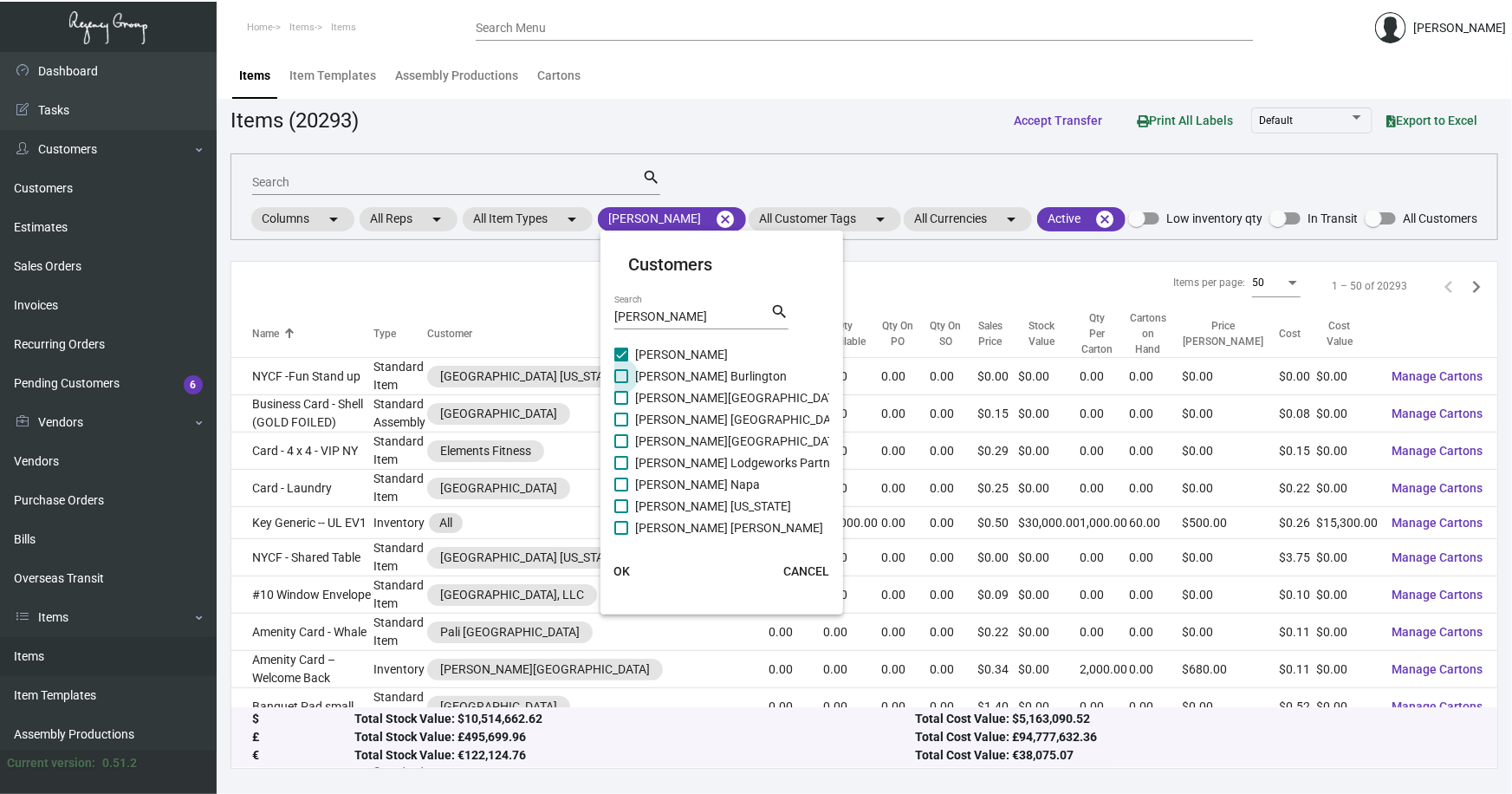
checkbox input "true"
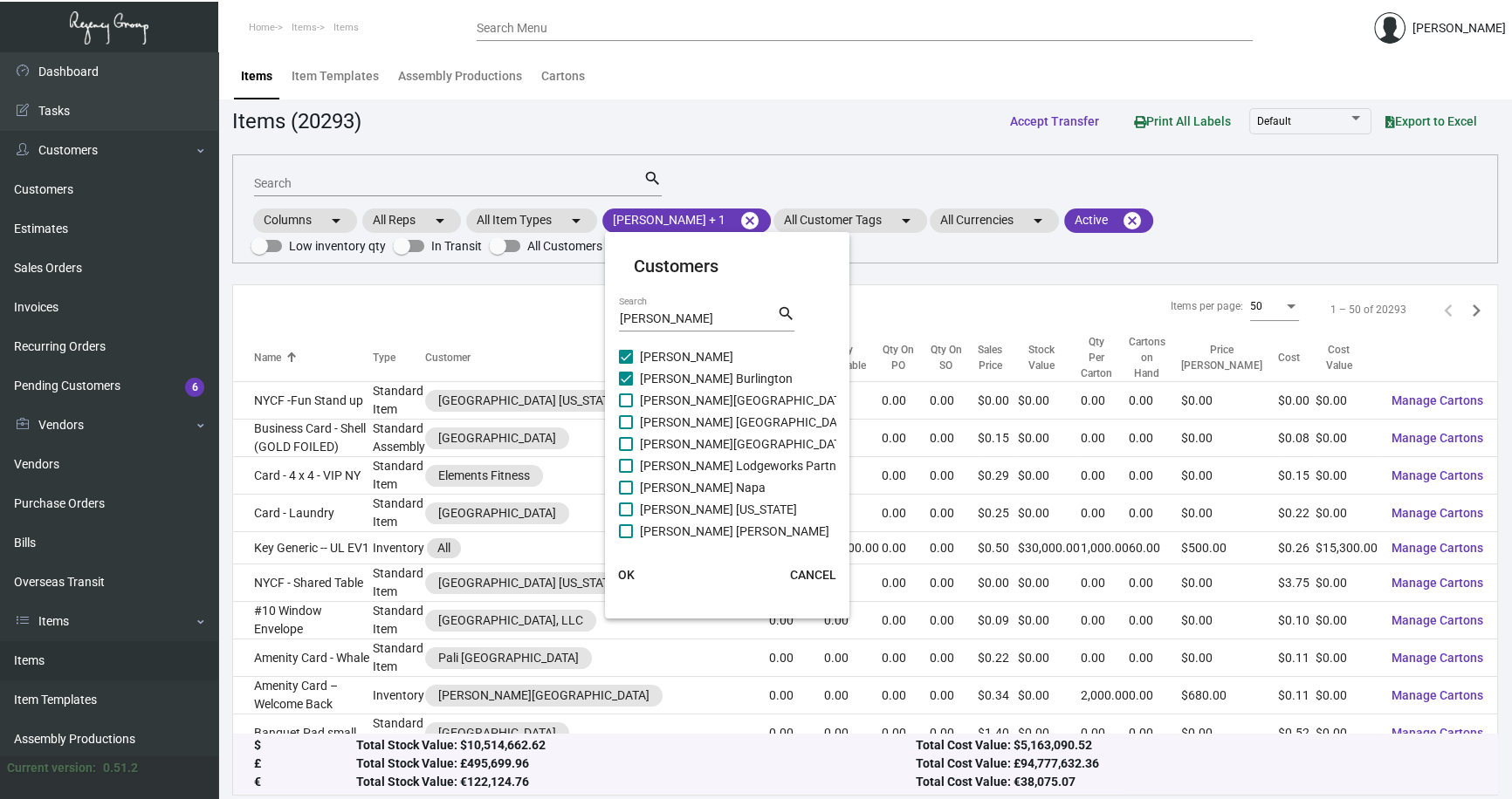
click at [623, 400] on span at bounding box center [626, 400] width 14 height 14
click at [625, 407] on input "Archer Falls Church" at bounding box center [625, 407] width 1 height 1
checkbox input "true"
drag, startPoint x: 625, startPoint y: 417, endPoint x: 626, endPoint y: 431, distance: 14.0
click at [625, 418] on span at bounding box center [626, 422] width 14 height 14
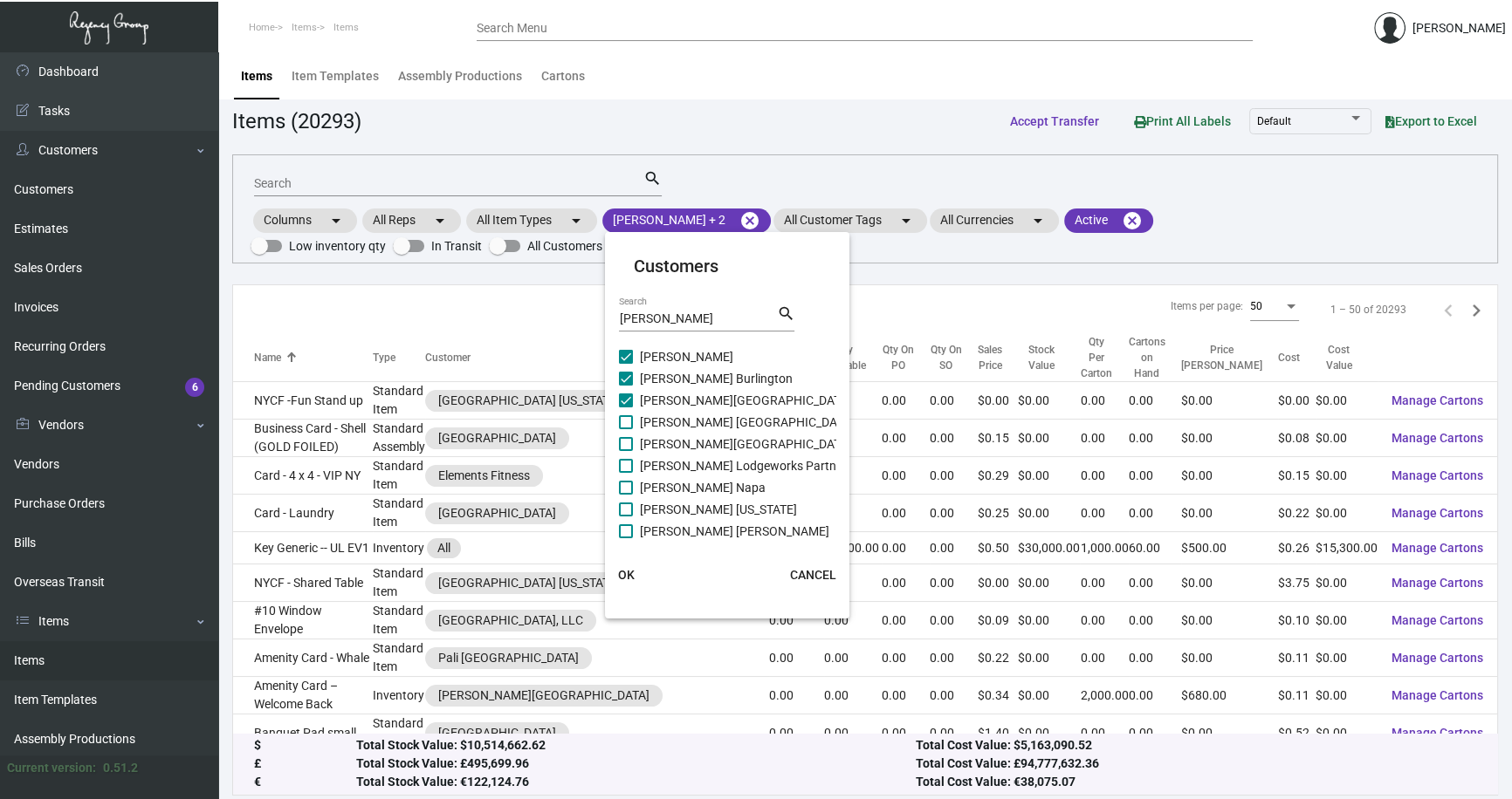
click at [625, 430] on input "Archer Florham Park" at bounding box center [625, 430] width 1 height 1
checkbox input "true"
click at [626, 438] on span at bounding box center [626, 443] width 14 height 14
click at [626, 451] on input "Archer Hotel Old Town Alexandria" at bounding box center [625, 451] width 1 height 1
checkbox input "true"
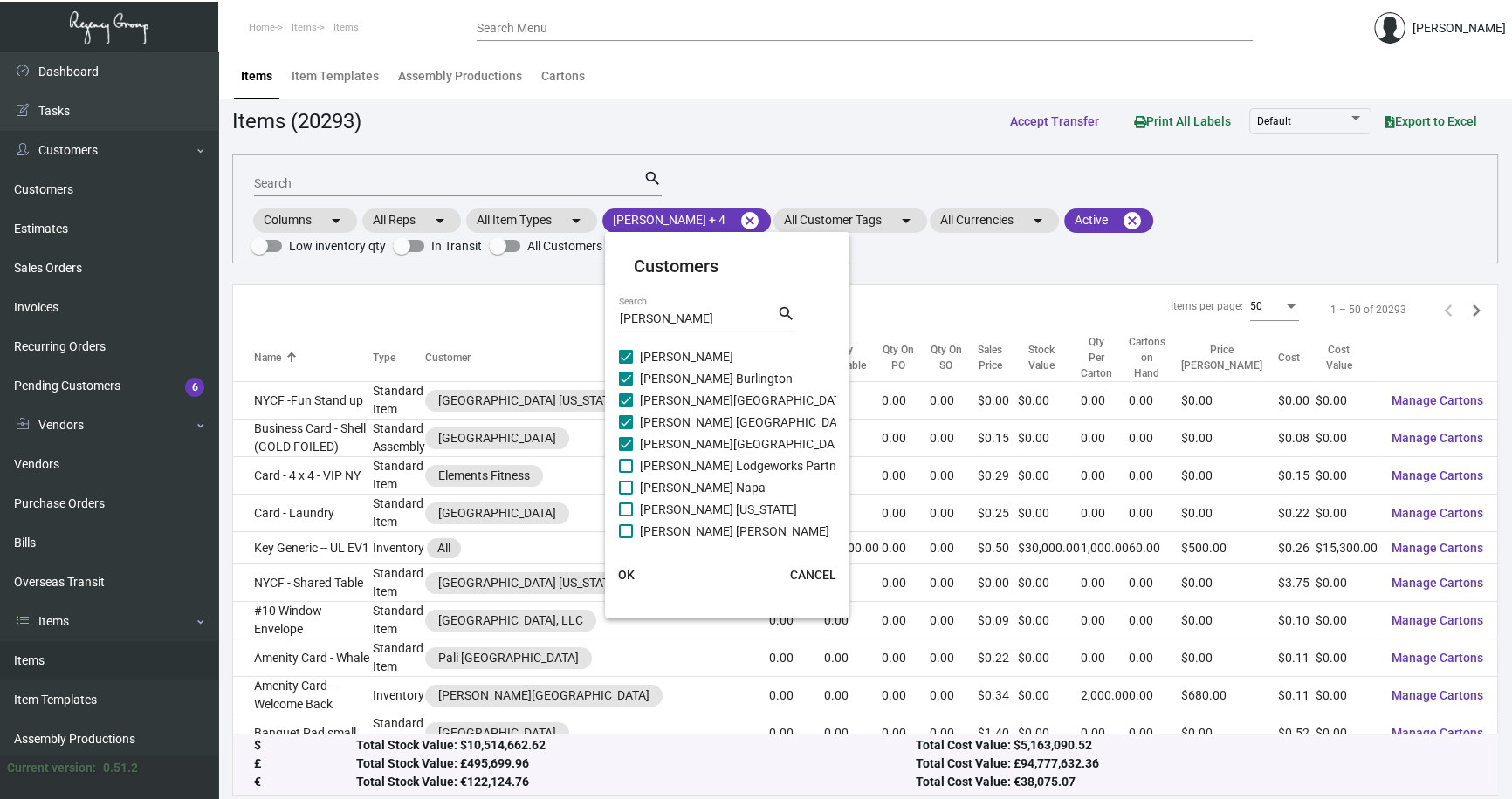
click at [624, 462] on span at bounding box center [626, 466] width 14 height 14
click at [625, 473] on input "Archer Lodgeworks Partners" at bounding box center [625, 473] width 1 height 1
checkbox input "true"
drag, startPoint x: 624, startPoint y: 483, endPoint x: 625, endPoint y: 501, distance: 18.0
click at [624, 484] on span at bounding box center [626, 487] width 14 height 14
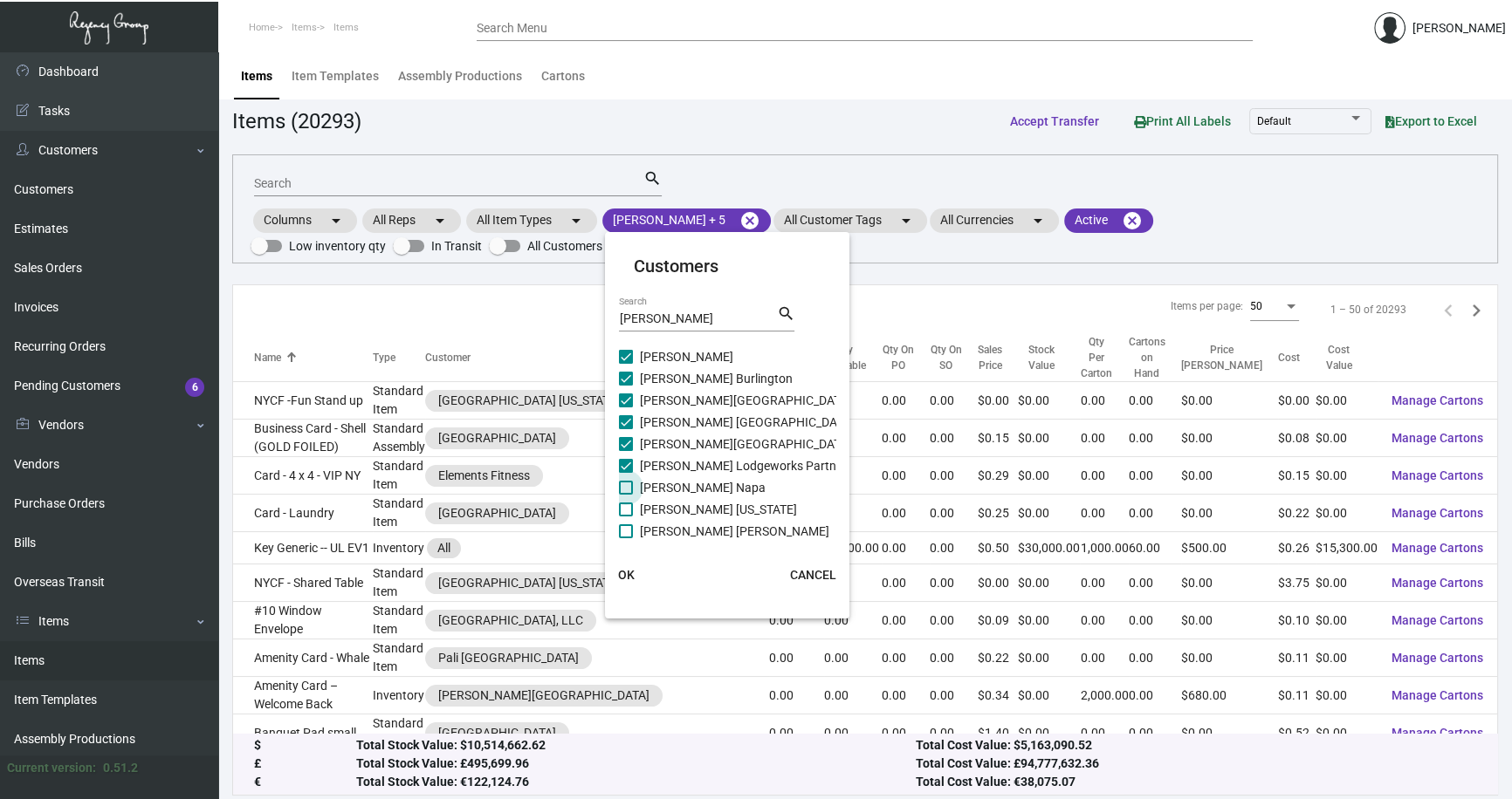
click at [625, 494] on input "Archer Napa" at bounding box center [625, 494] width 1 height 1
checkbox input "true"
drag, startPoint x: 626, startPoint y: 508, endPoint x: 627, endPoint y: 527, distance: 19.0
click at [626, 509] on span at bounding box center [626, 509] width 14 height 14
click at [626, 516] on input "Archer New York" at bounding box center [625, 516] width 1 height 1
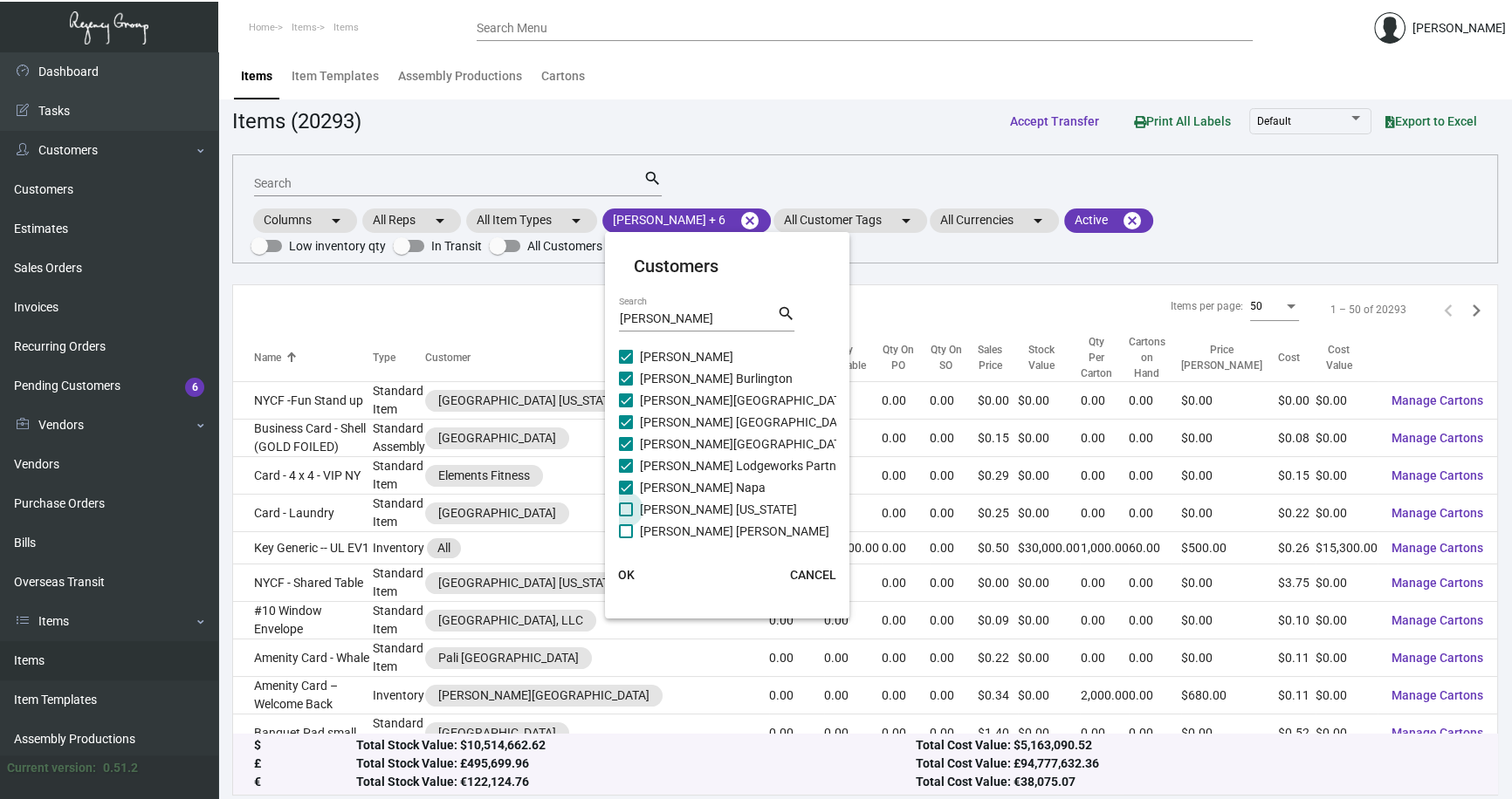
checkbox input "true"
click at [627, 532] on span at bounding box center [626, 531] width 14 height 14
click at [626, 539] on input "Archer Redmond" at bounding box center [625, 539] width 1 height 1
checkbox input "true"
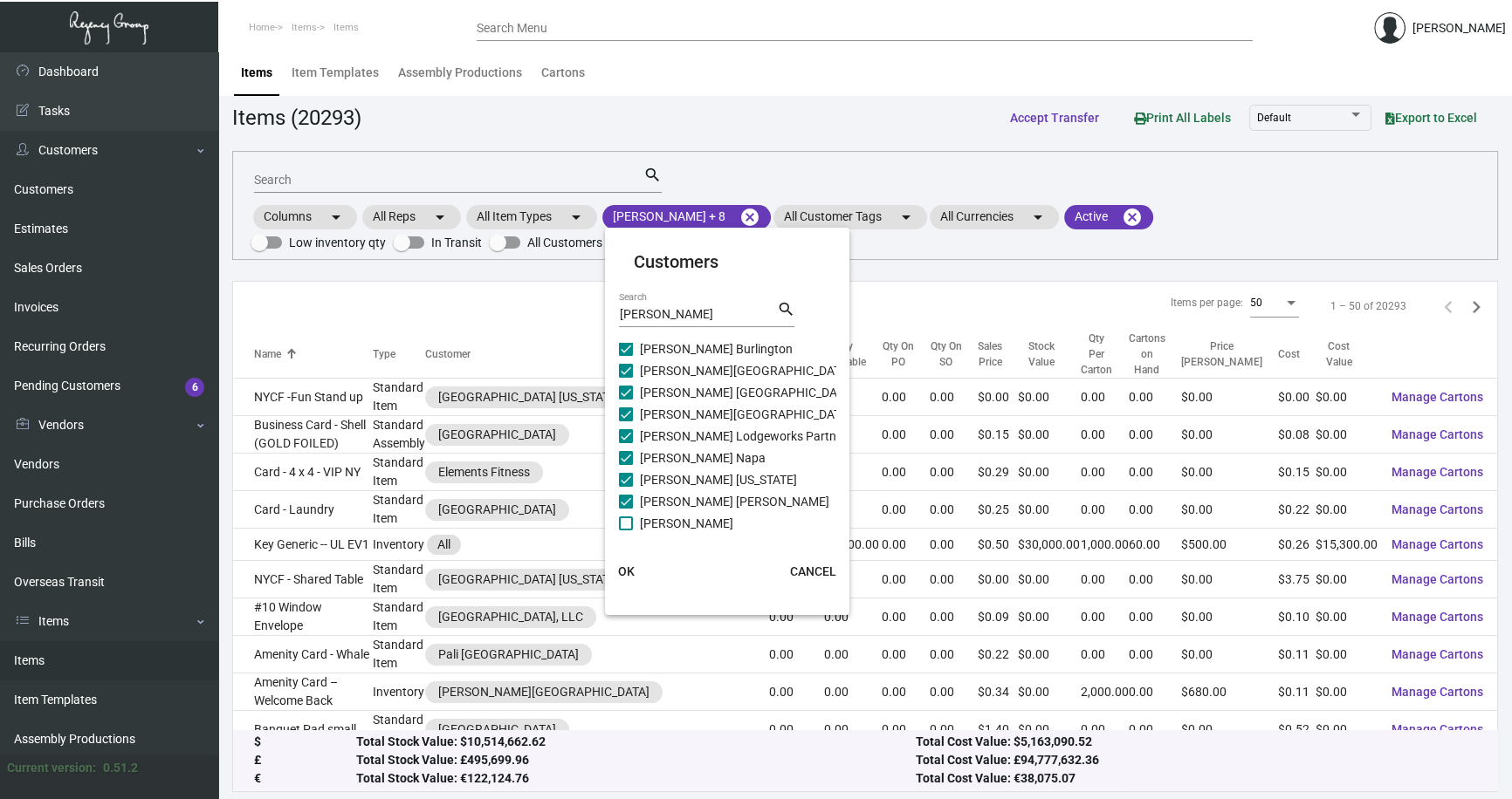
click at [628, 522] on span at bounding box center [626, 523] width 14 height 14
click at [626, 530] on input "Archer Tysons" at bounding box center [625, 530] width 1 height 1
checkbox input "true"
click at [628, 568] on span "OK" at bounding box center [627, 571] width 17 height 14
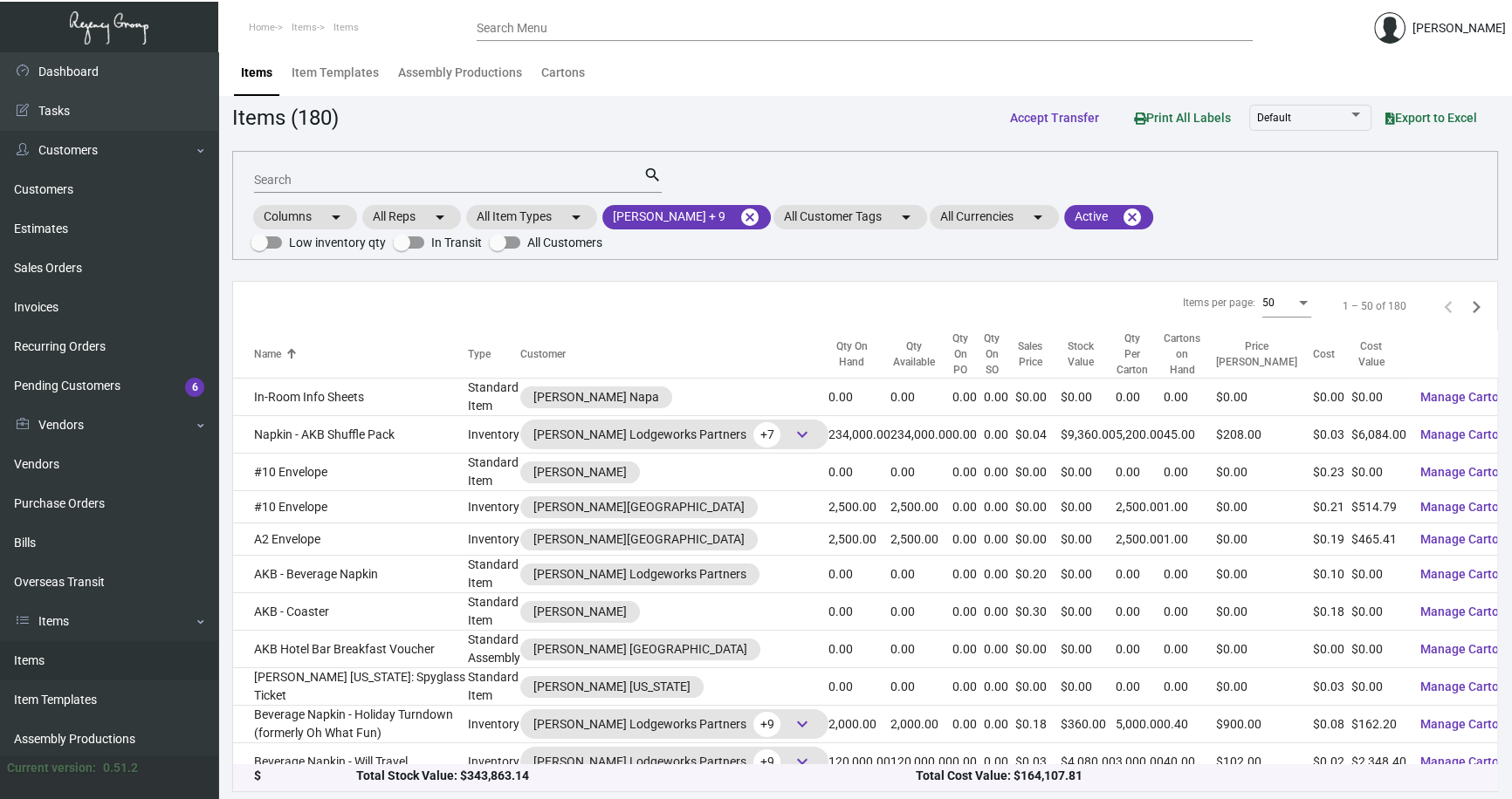
click at [306, 180] on input "Search" at bounding box center [448, 180] width 389 height 14
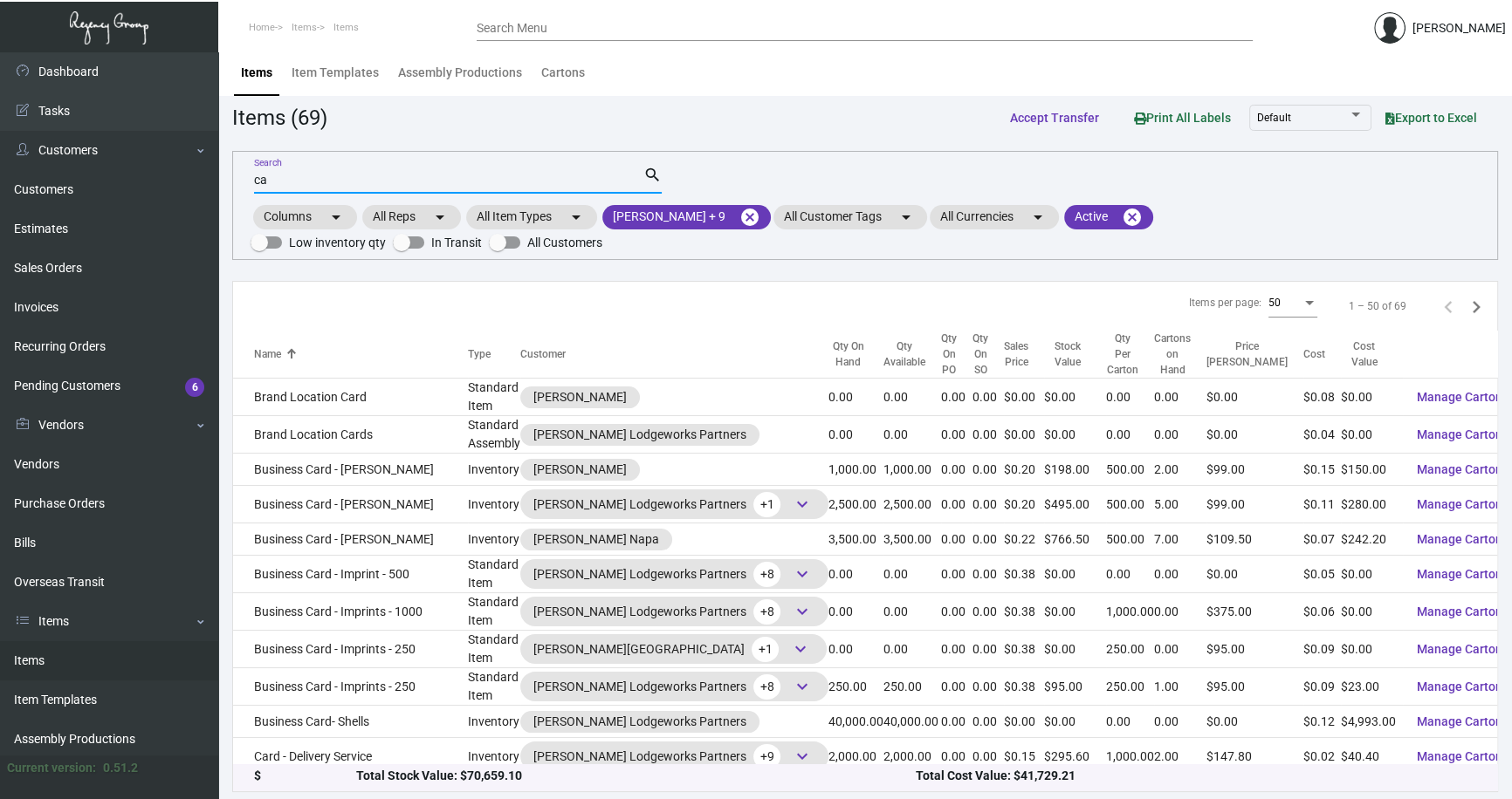
type input "c"
type input "welcome"
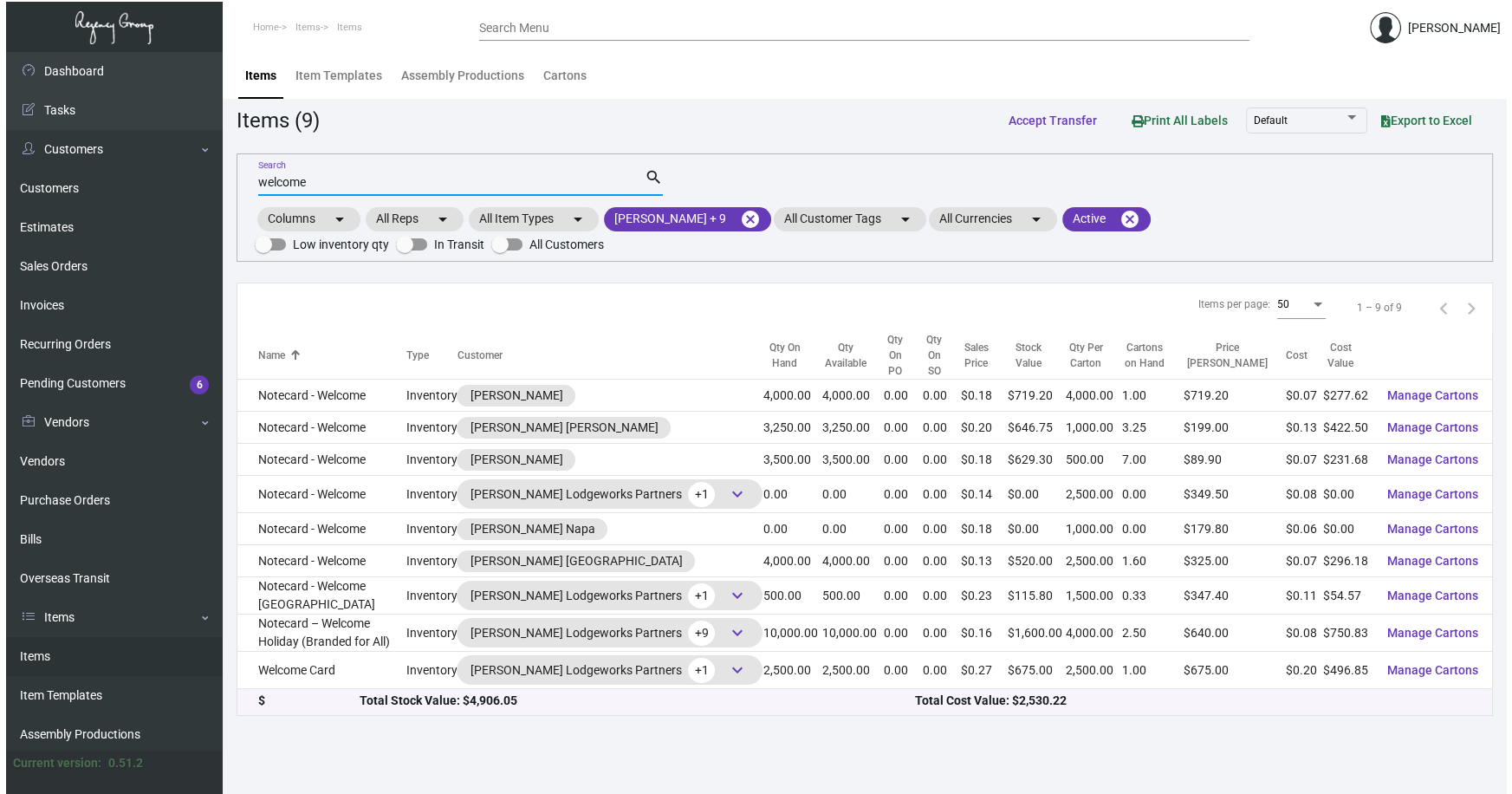
scroll to position [0, 0]
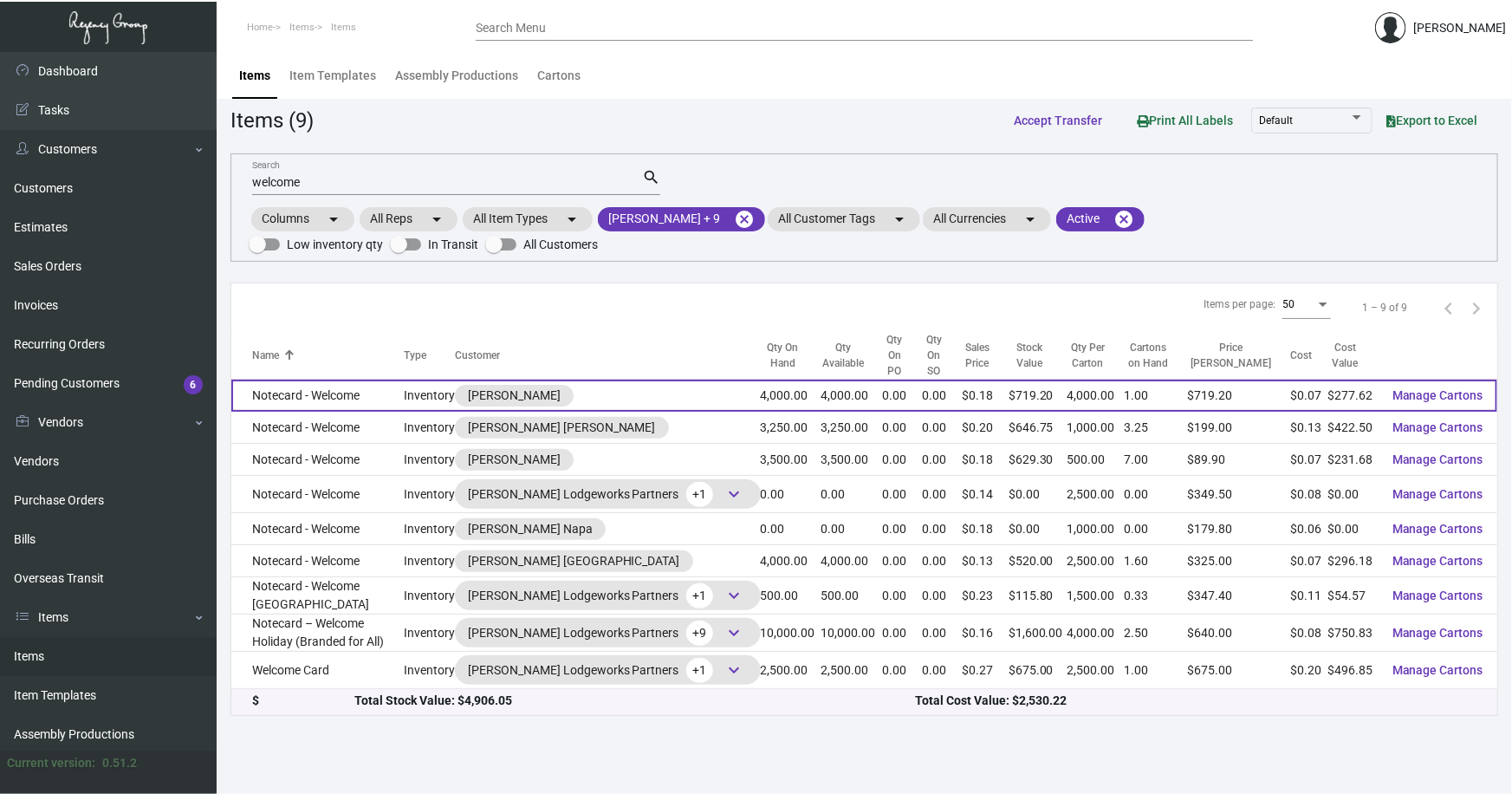
click at [311, 384] on td "Notecard - Welcome" at bounding box center [317, 396] width 172 height 32
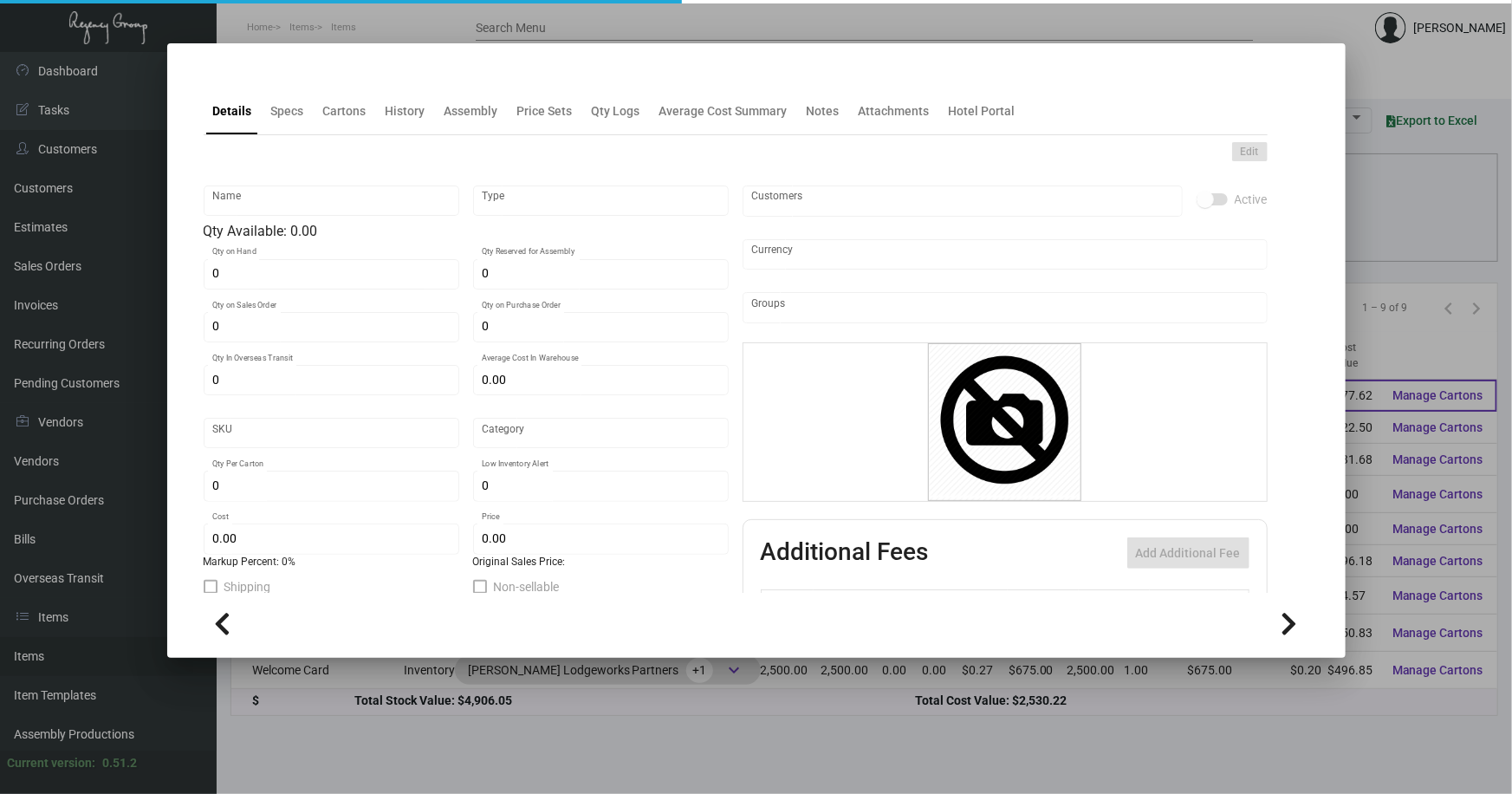
type input "Notecard - Welcome"
type input "Inventory"
type input "4,000"
type input "$ 0.06941"
type input "394"
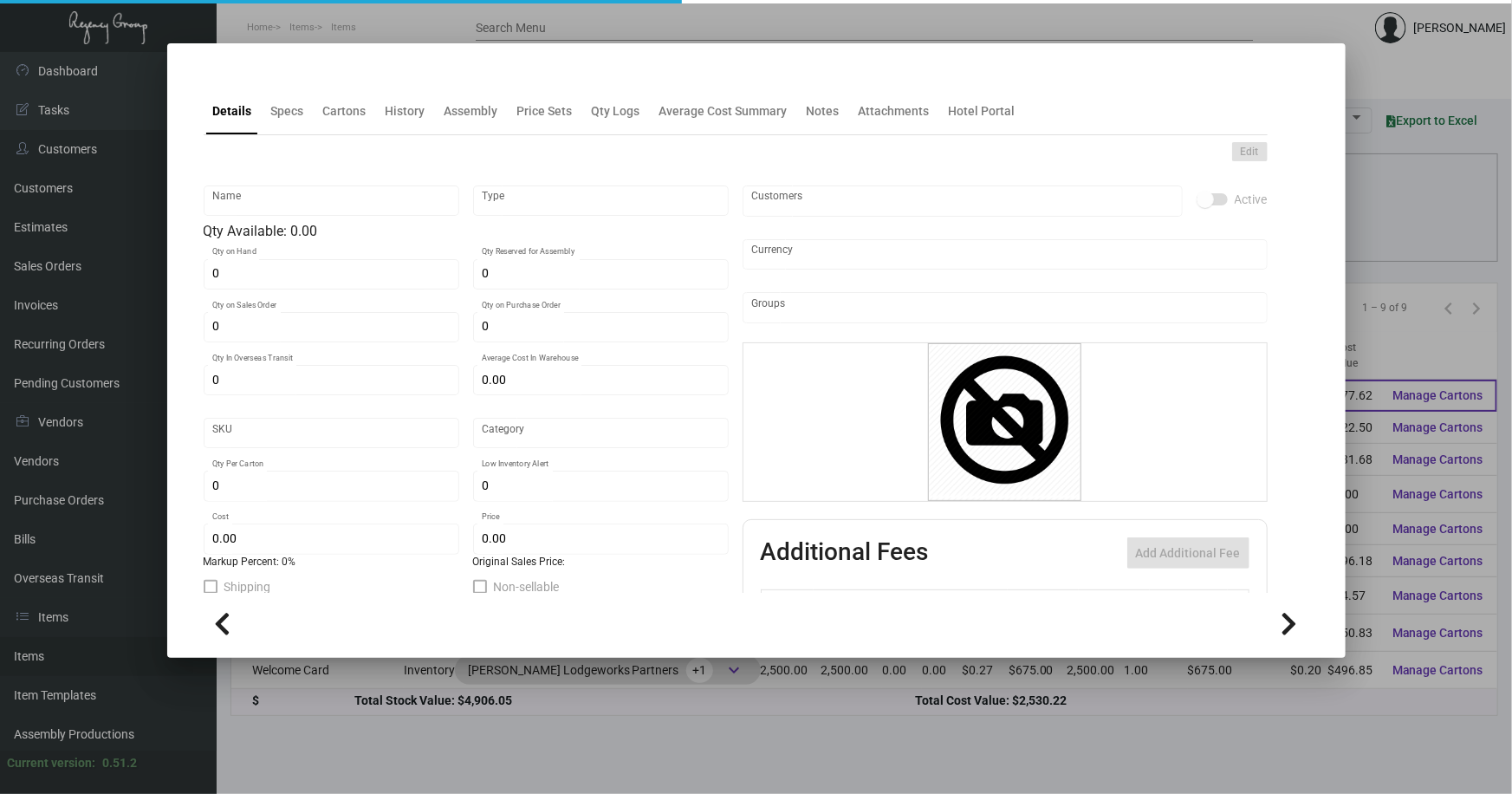
type input "Standard"
type input "4,000"
type input "500"
type input "$ 0.06941"
type input "$ 0.1798"
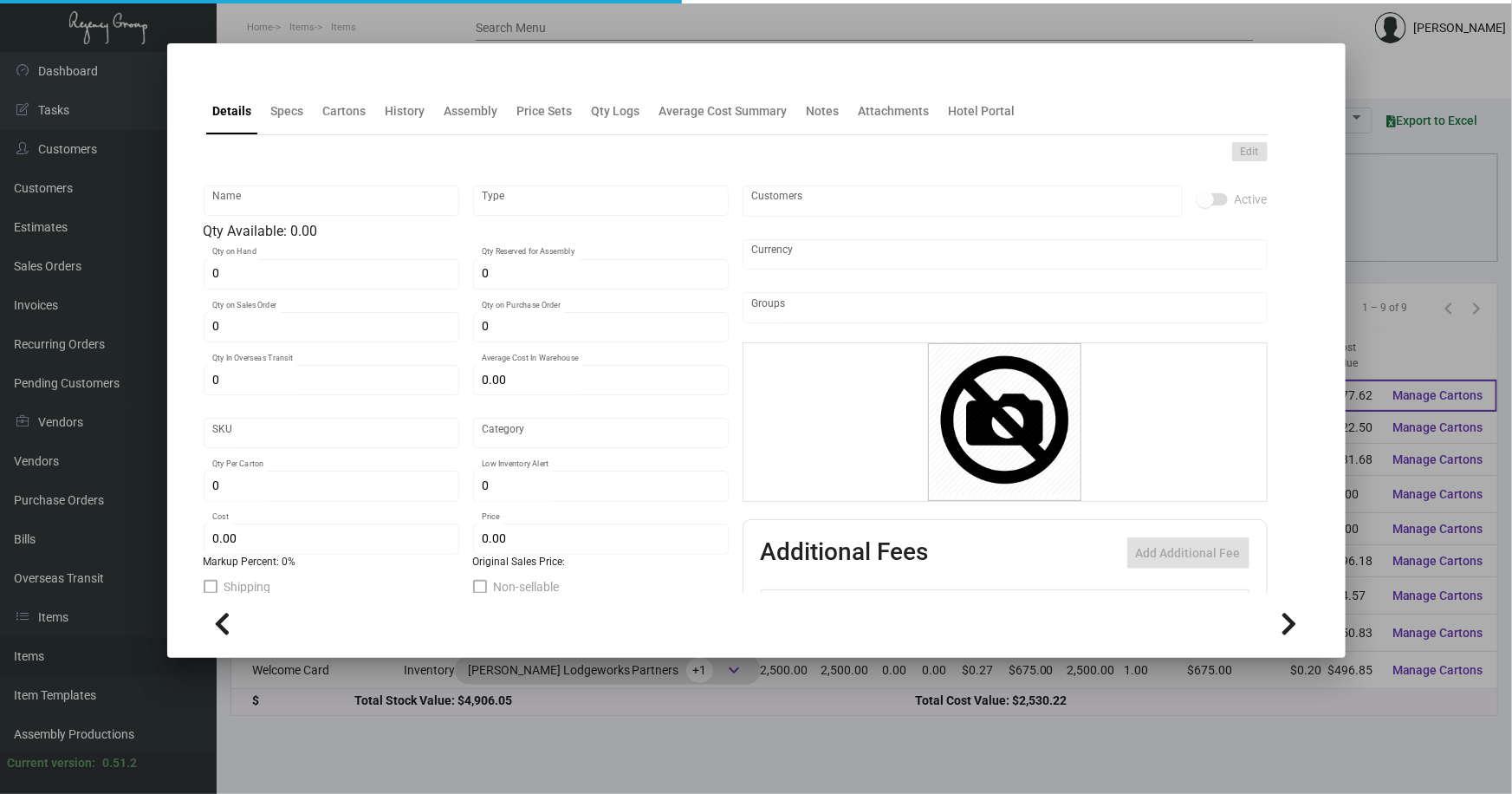
type textarea "3 Lots: Hello & Welcome cards – Size 6x4, Classic crest Avalanche white #80 cov…"
checkbox input "true"
type input "United States Dollar $"
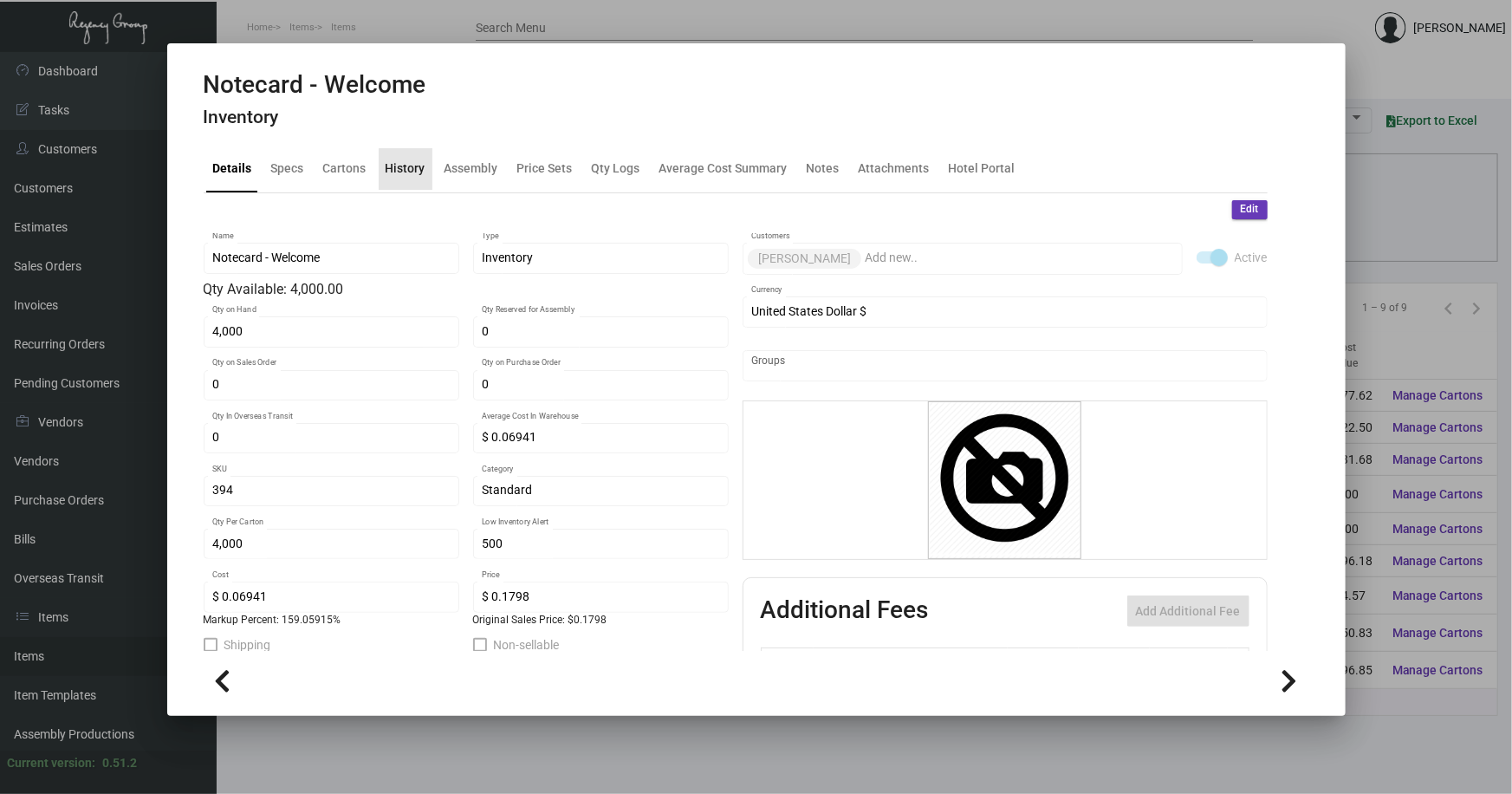
click at [416, 168] on div "History" at bounding box center [405, 169] width 39 height 18
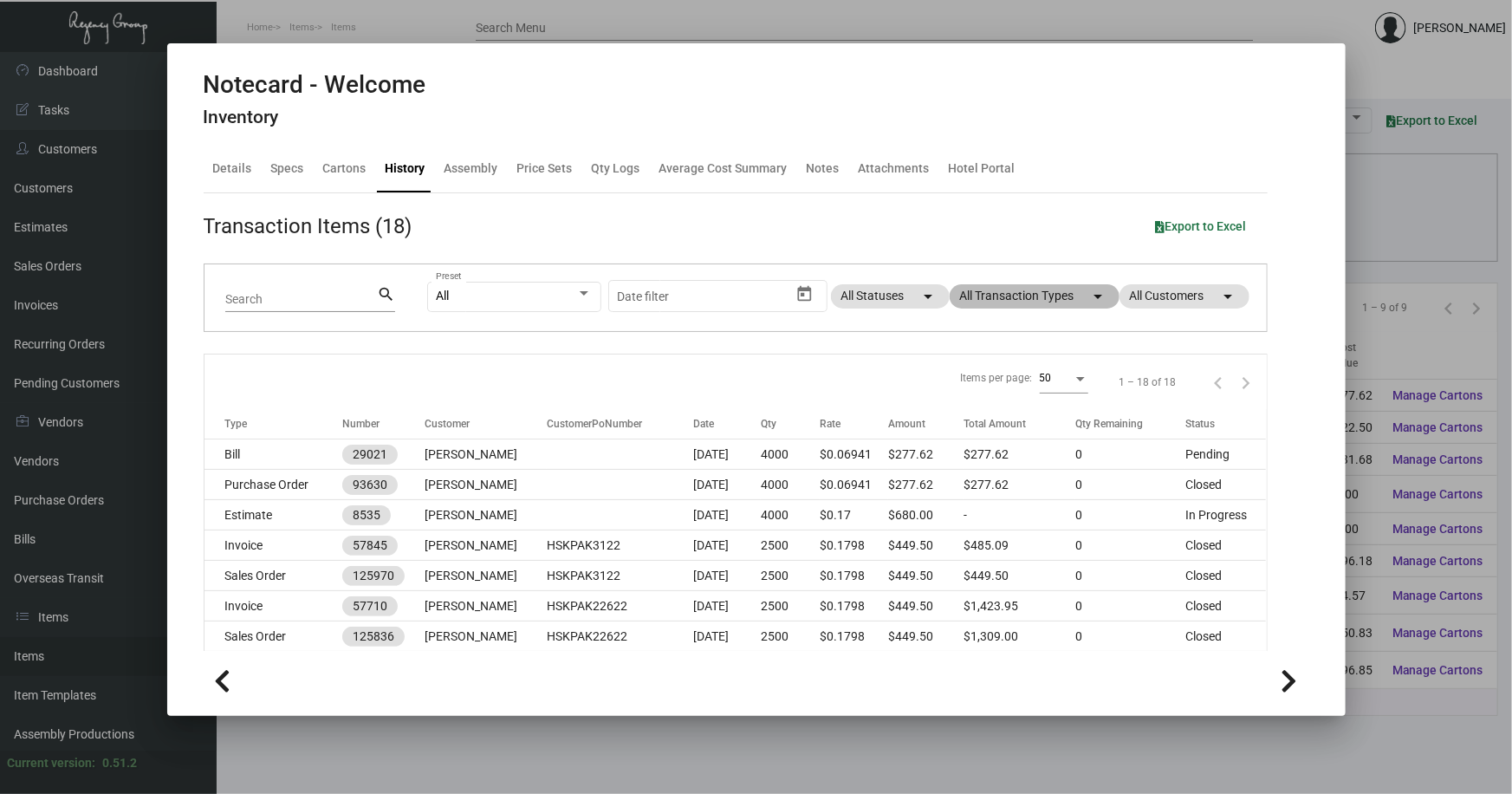
click at [1014, 295] on mat-chip "All Transaction Types arrow_drop_down" at bounding box center [1034, 296] width 170 height 24
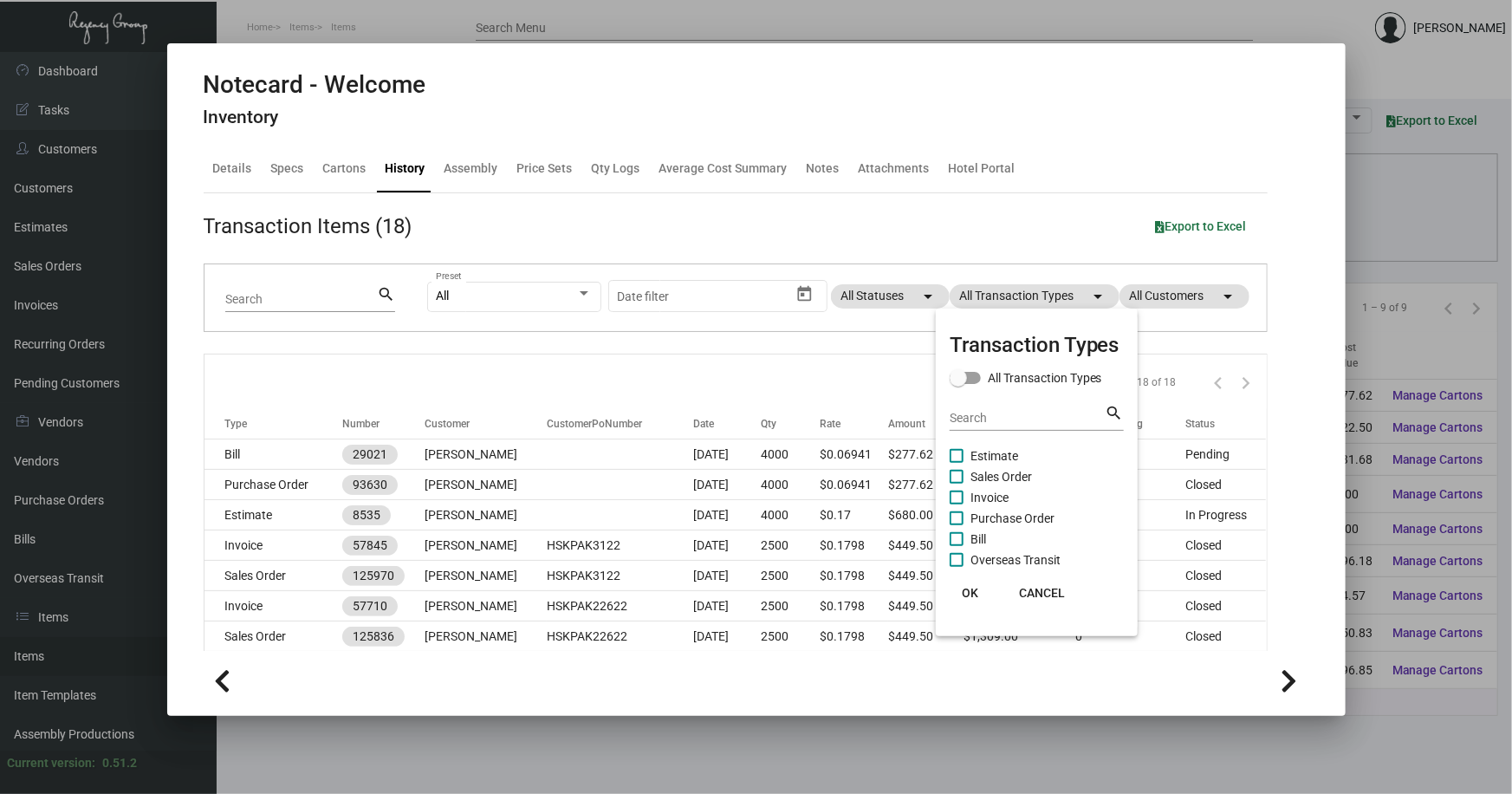
click at [988, 472] on span "Sales Order" at bounding box center [1001, 476] width 61 height 21
click at [957, 484] on input "Sales Order" at bounding box center [956, 484] width 1 height 1
checkbox input "true"
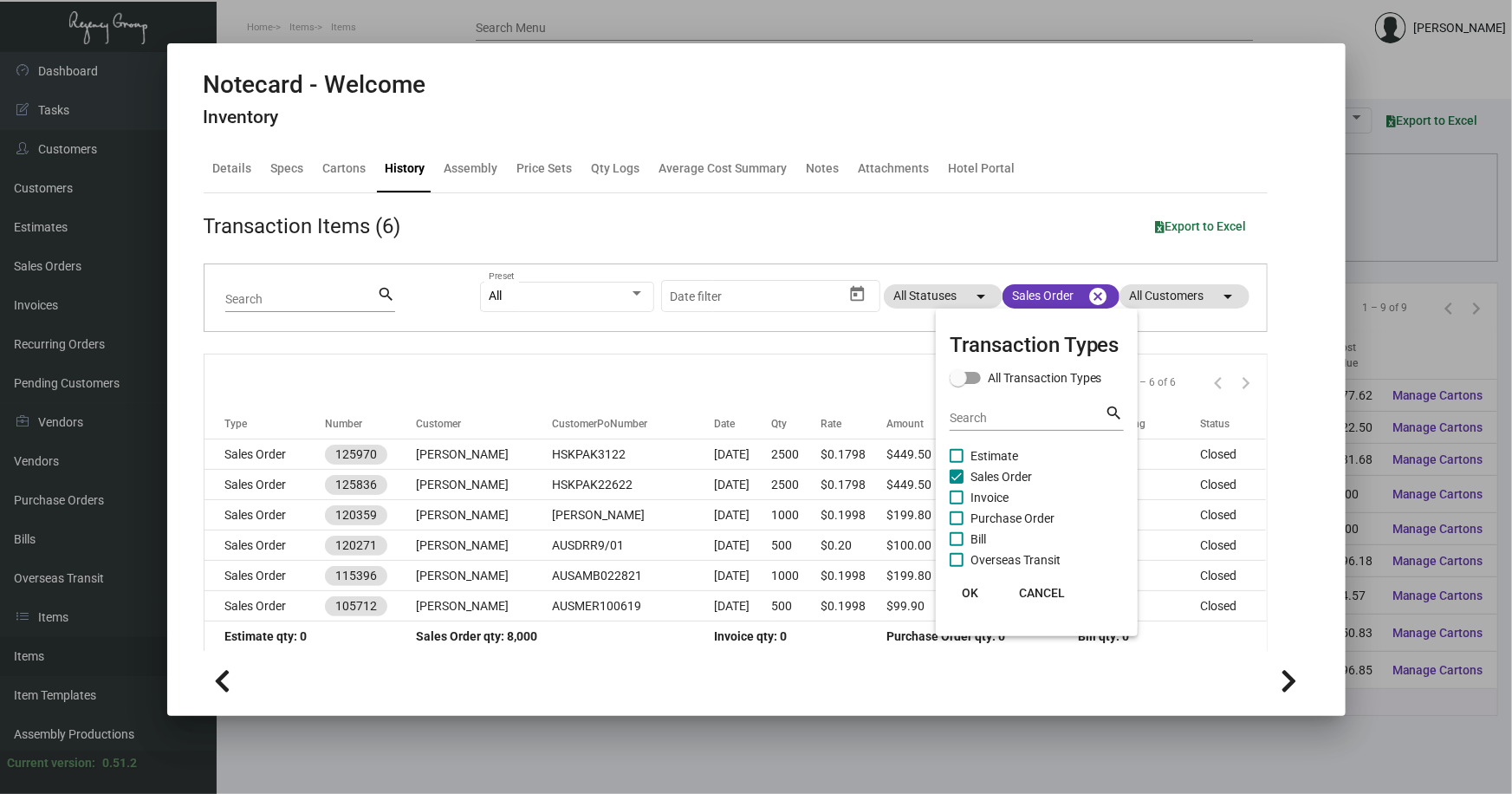
click at [824, 219] on div at bounding box center [756, 397] width 1512 height 794
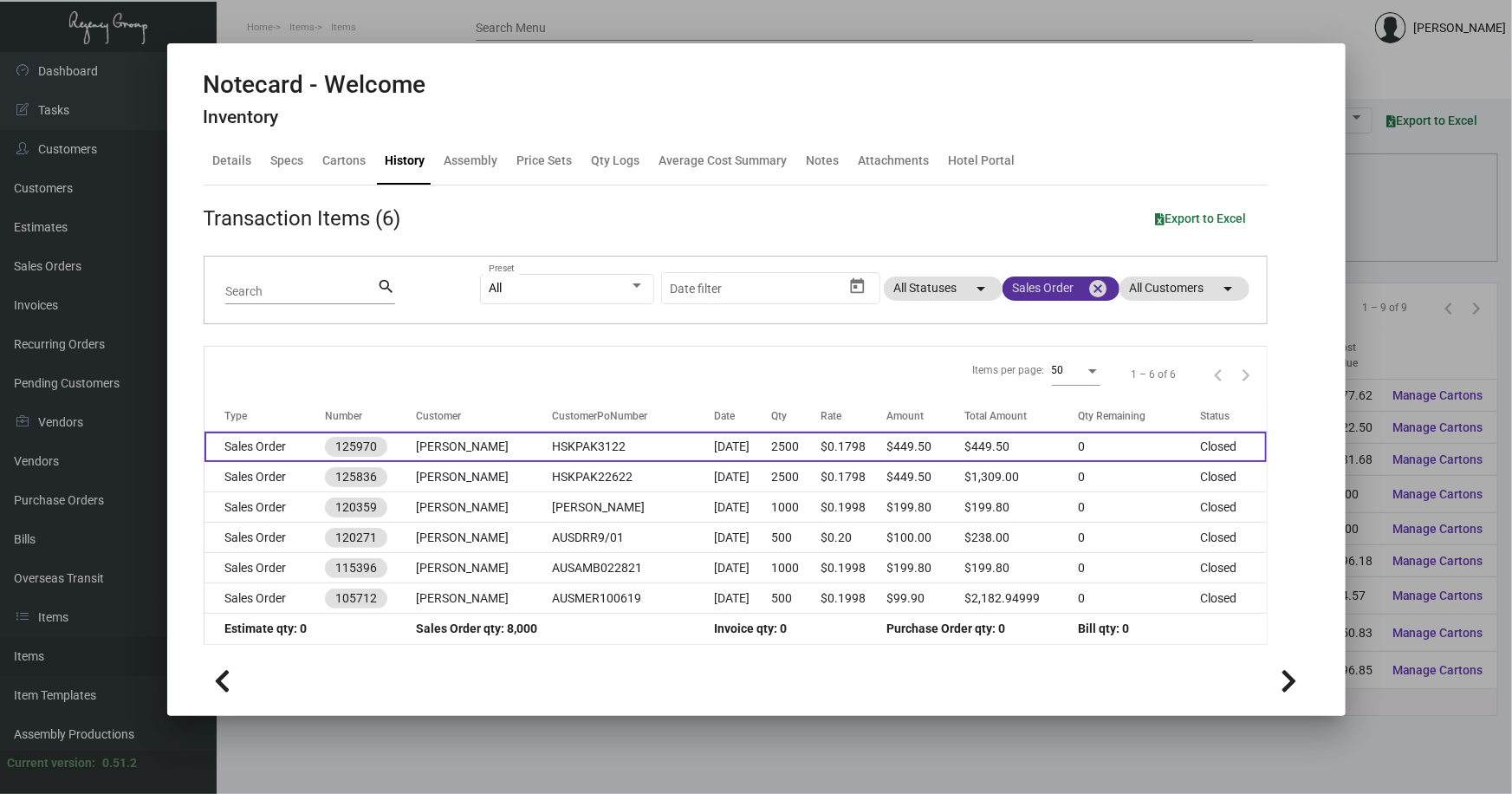
scroll to position [9, 0]
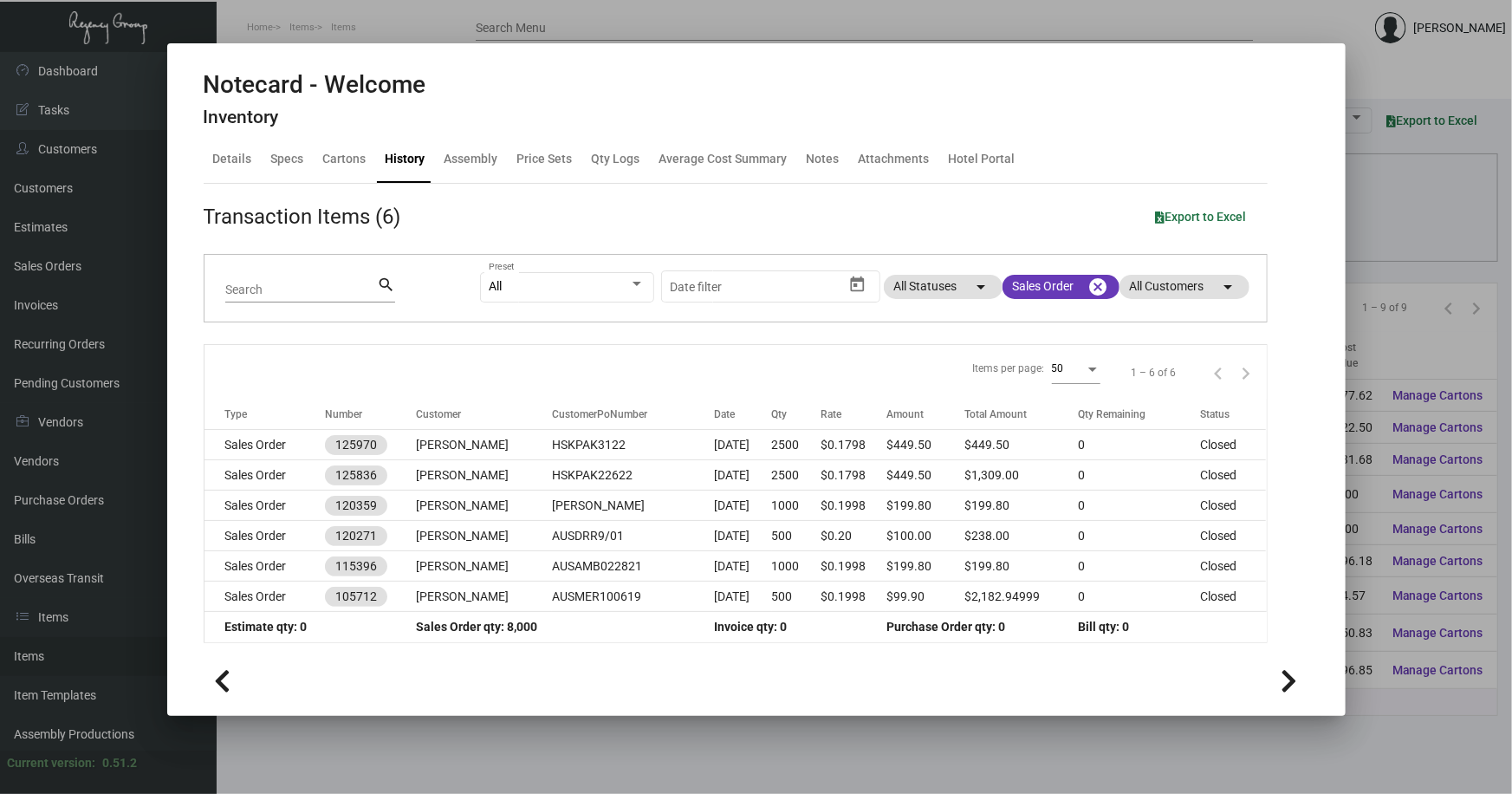
click at [1095, 727] on div at bounding box center [756, 397] width 1512 height 794
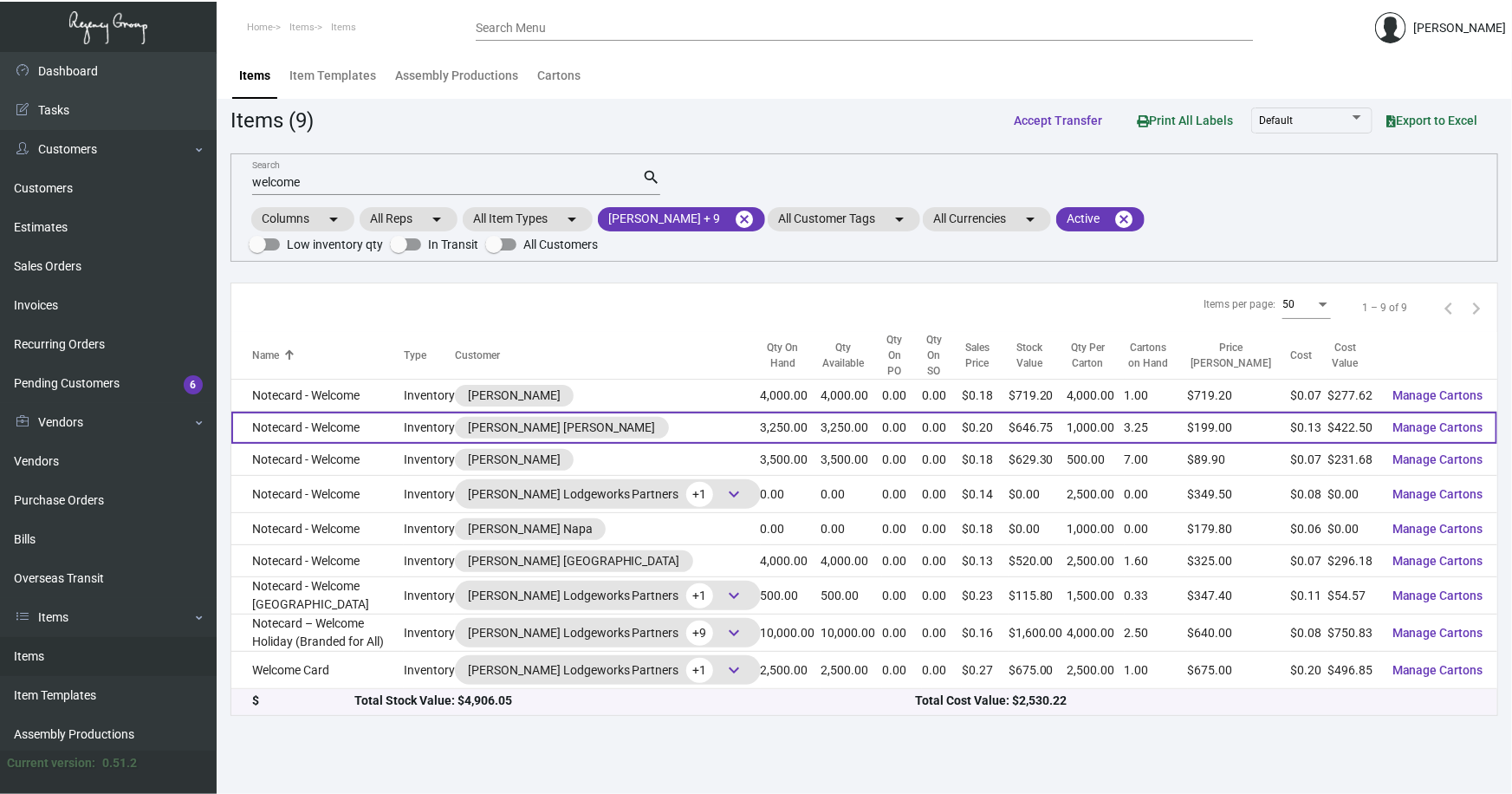
click at [287, 412] on td "Notecard - Welcome" at bounding box center [317, 428] width 172 height 32
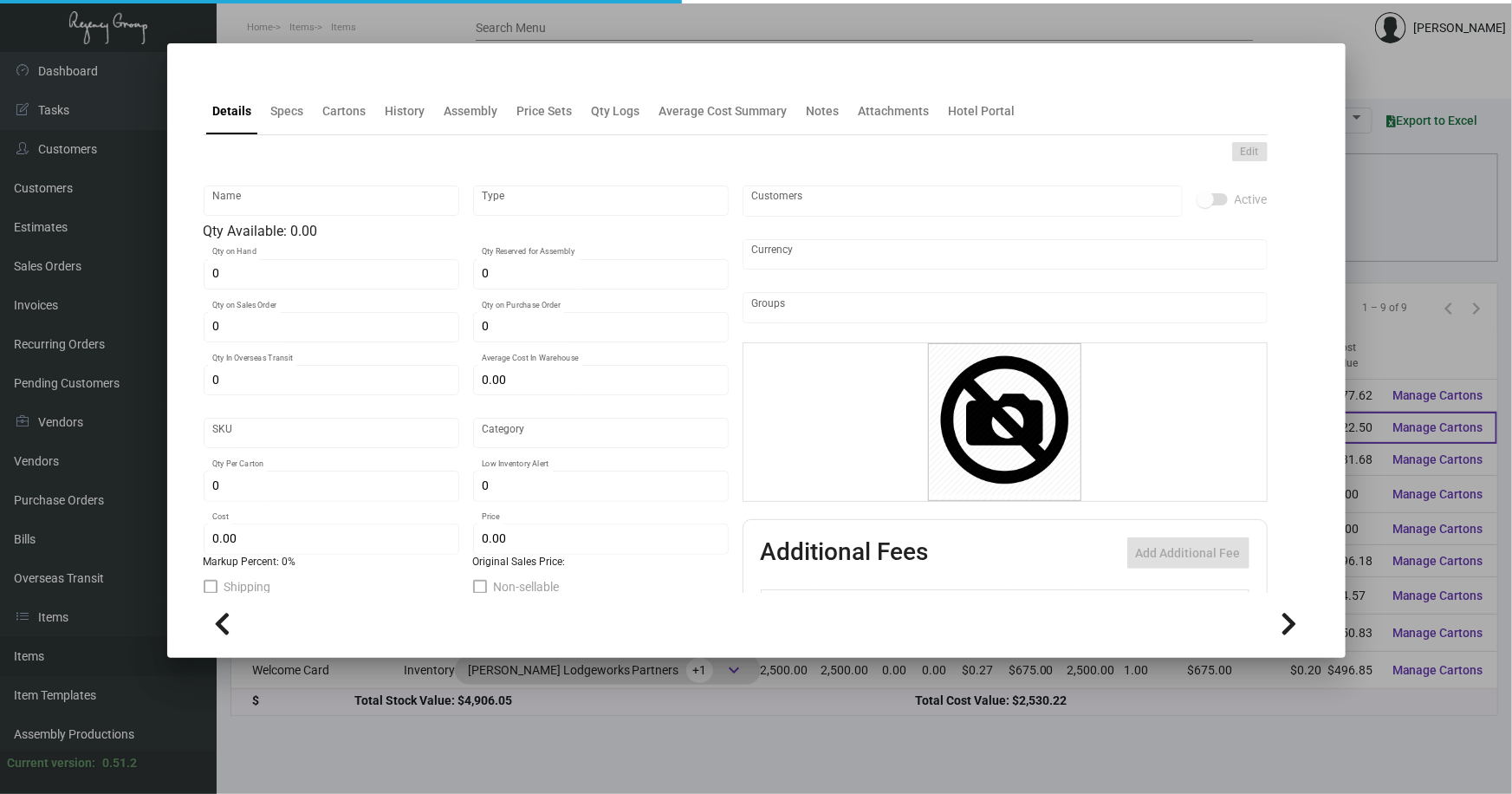
type input "Notecard - Welcome"
type input "Inventory"
type input "3,250"
type input "$ 0.00"
type input "505"
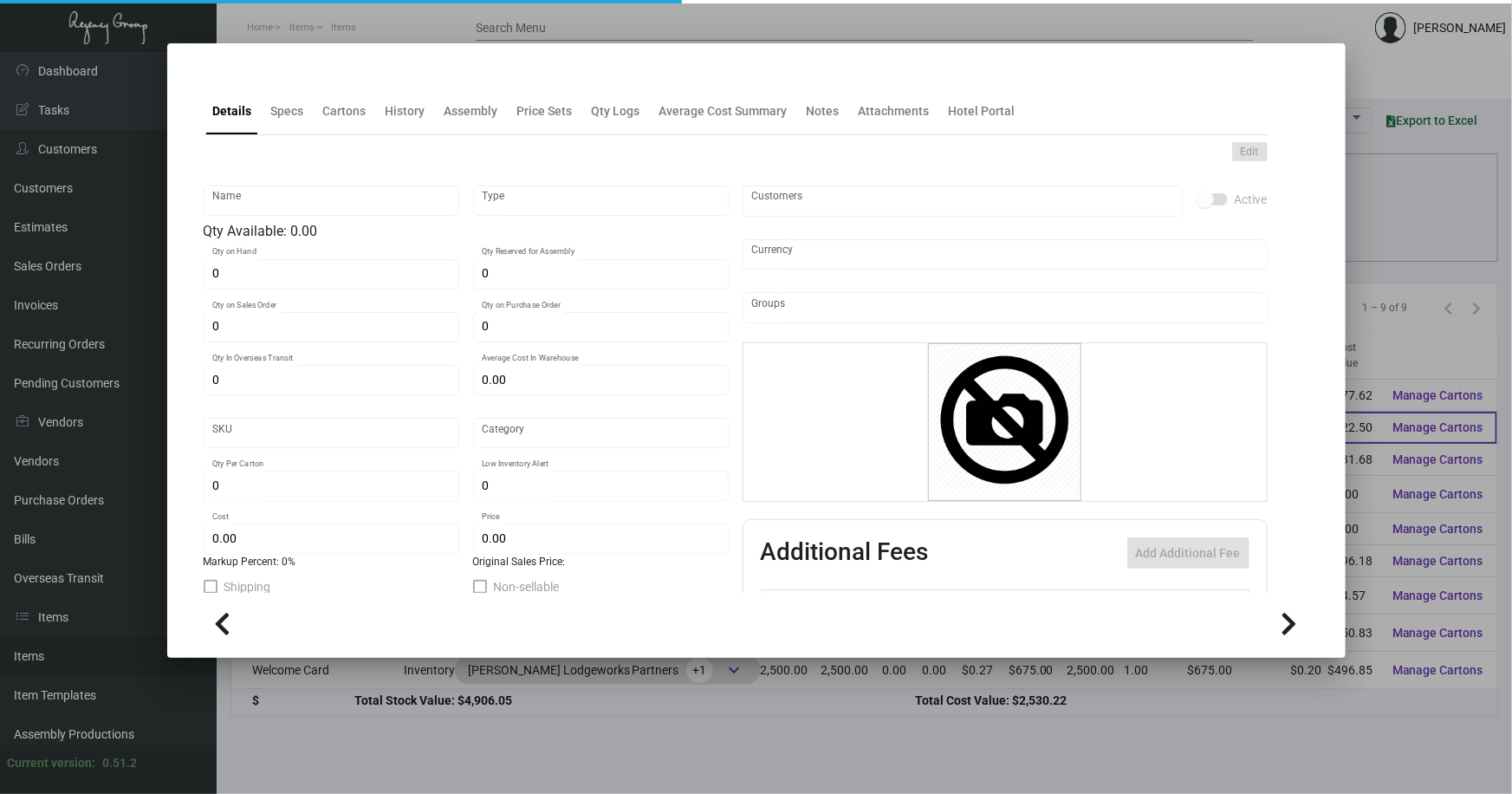
type input "Standard"
type input "1,000"
type input "500"
type input "$ 0.13"
type input "$ 0.199"
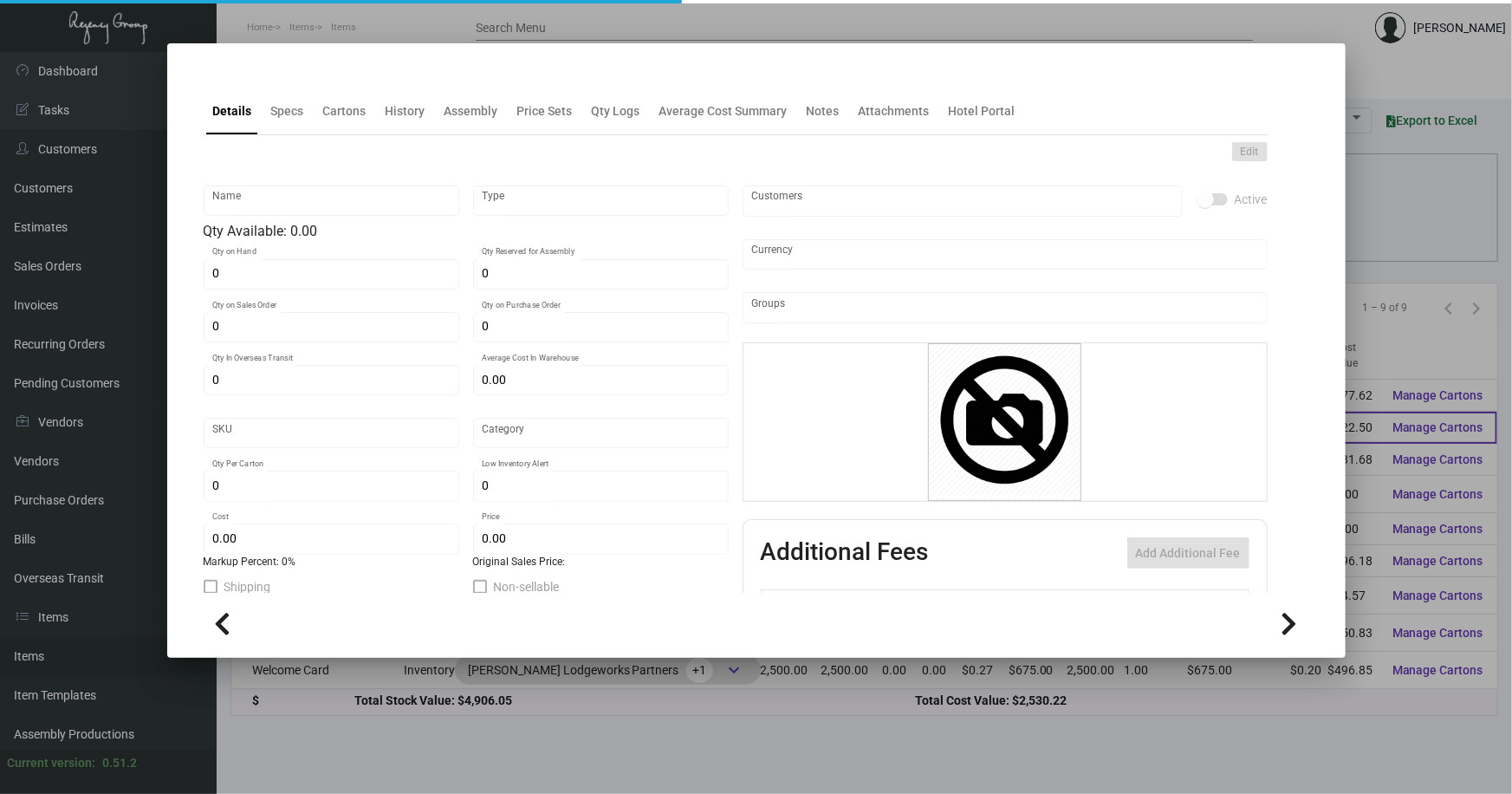
type textarea "Welcome, Hello & Greetings cards – Size 6x4, Classic crest Avalanche white #80 …"
checkbox input "true"
type input "United States Dollar $"
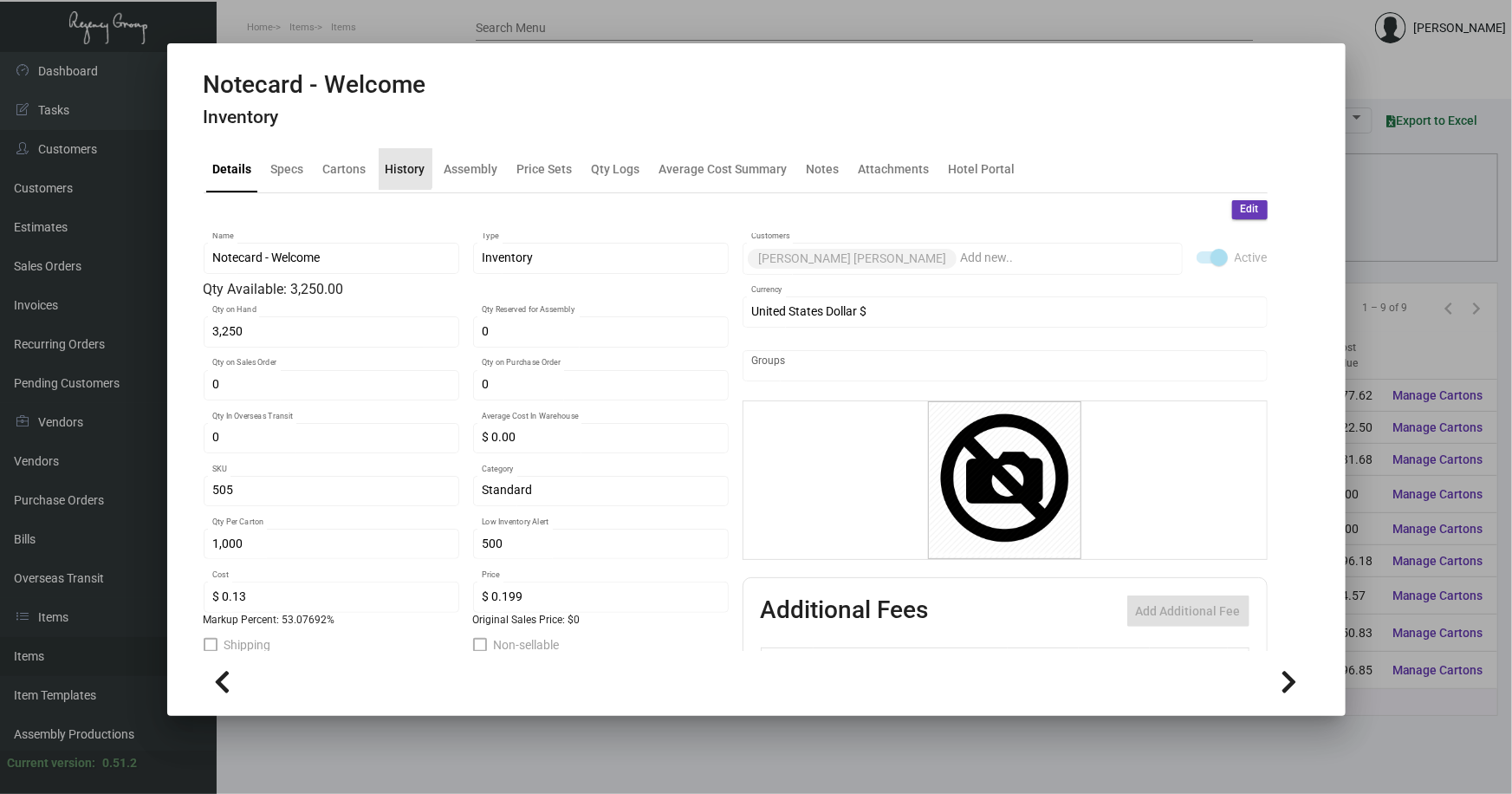
click at [391, 164] on div "History" at bounding box center [405, 169] width 39 height 18
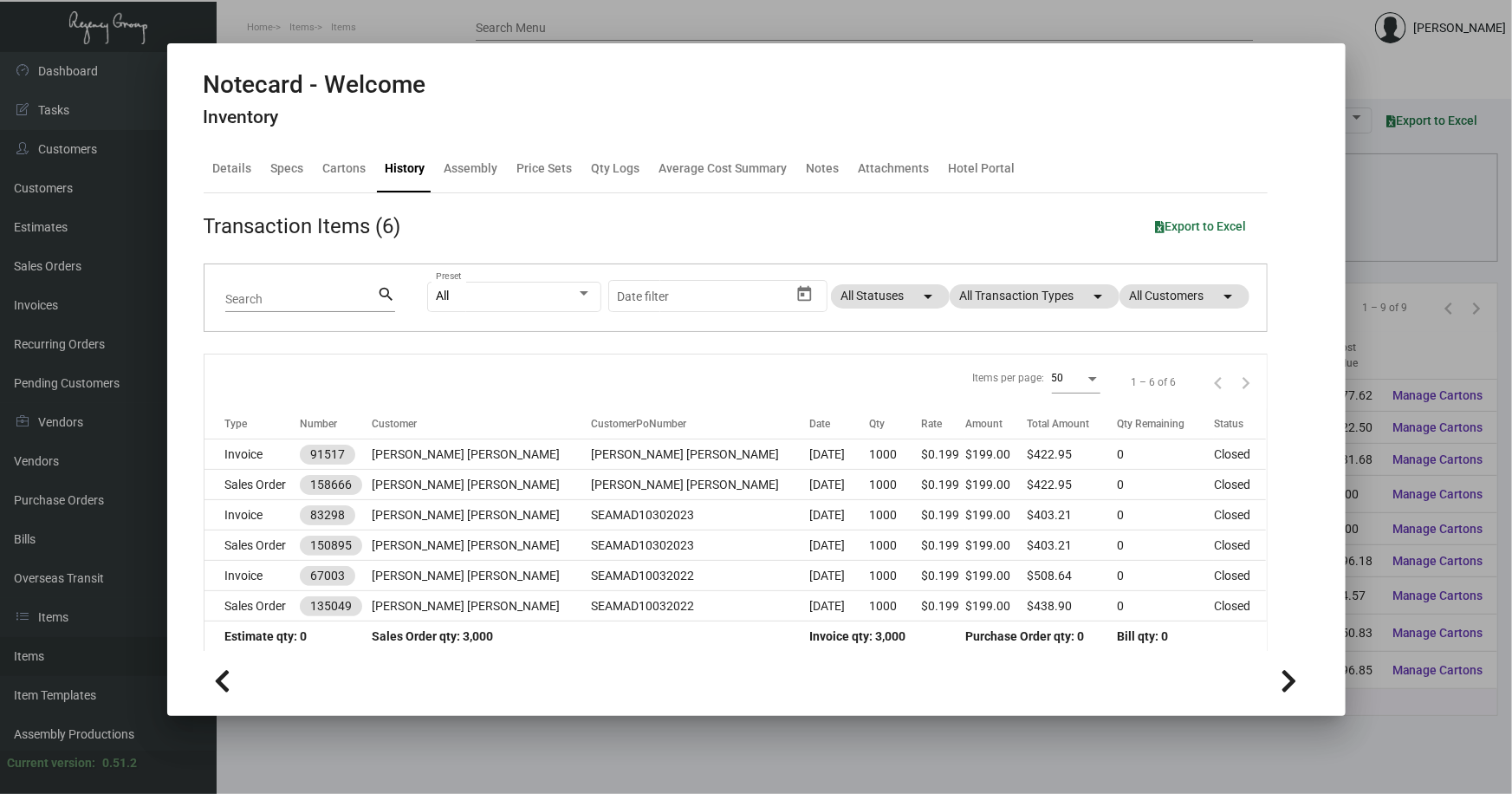
click at [1404, 199] on div at bounding box center [756, 397] width 1512 height 794
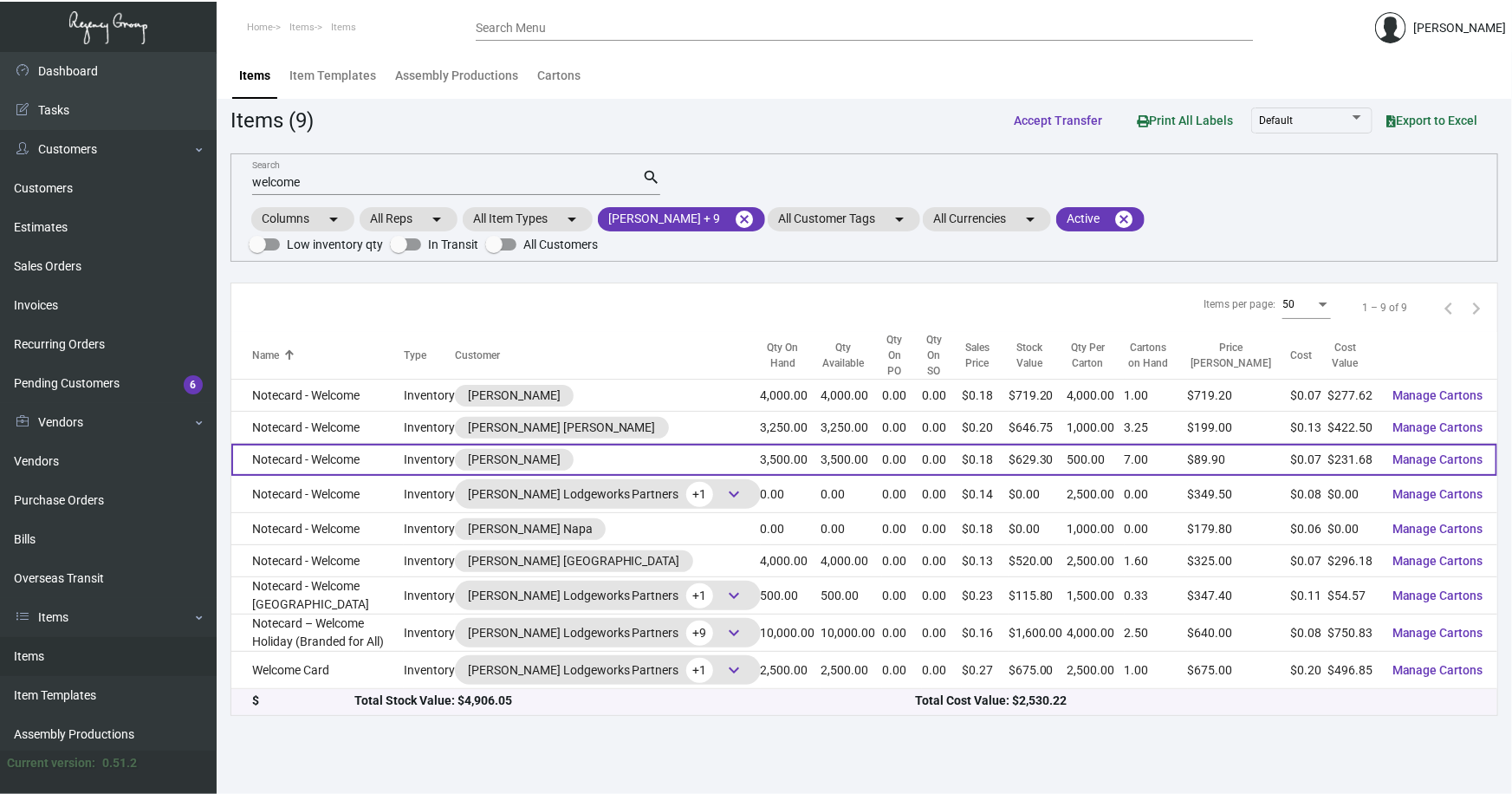
click at [305, 443] on td "Notecard - Welcome" at bounding box center [317, 459] width 172 height 32
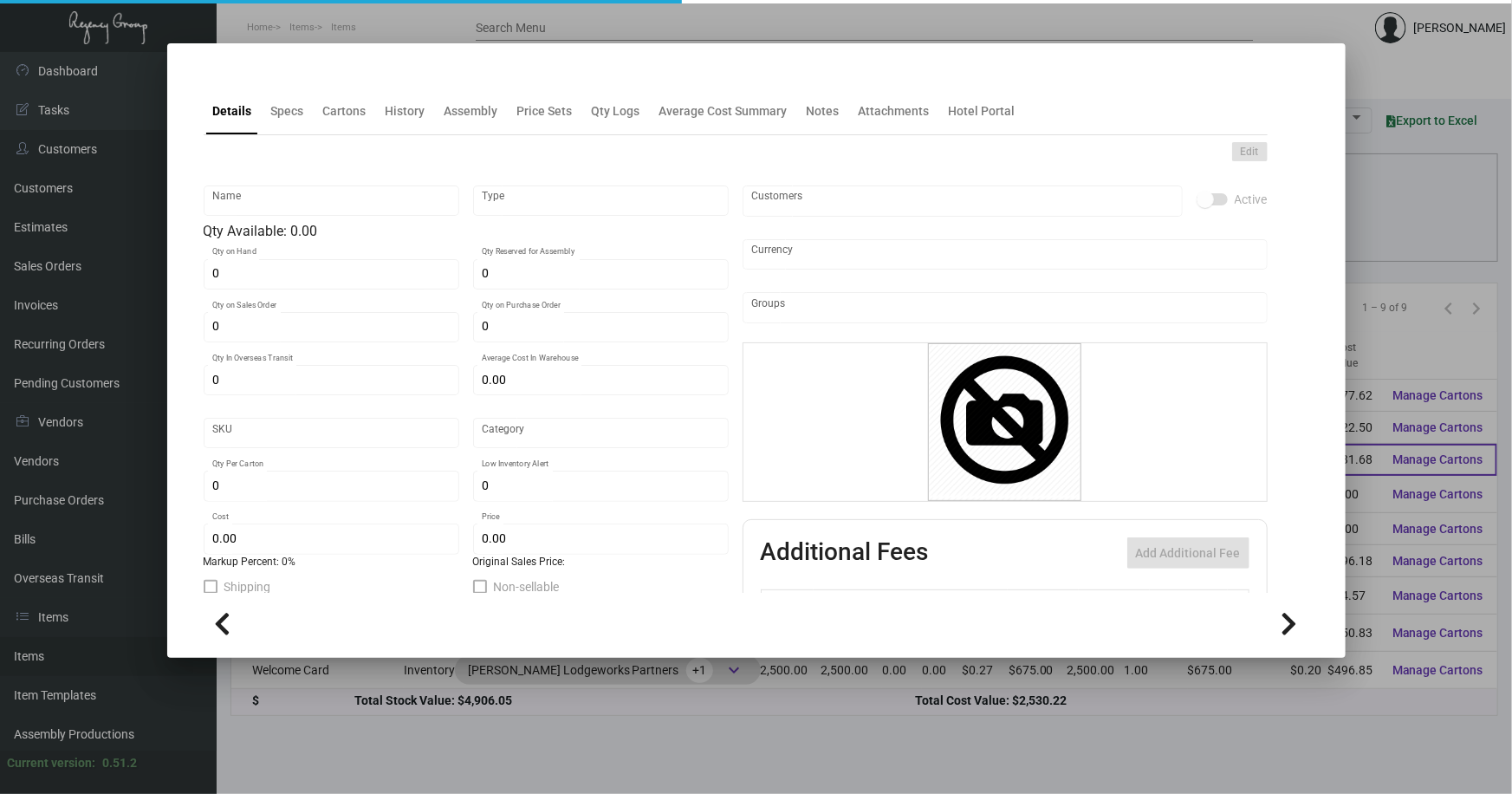
type input "Notecard - Welcome"
type input "Inventory"
type input "3,500"
type input "$ 0.16549"
type input "ARC-TY-Notecard-13-INV"
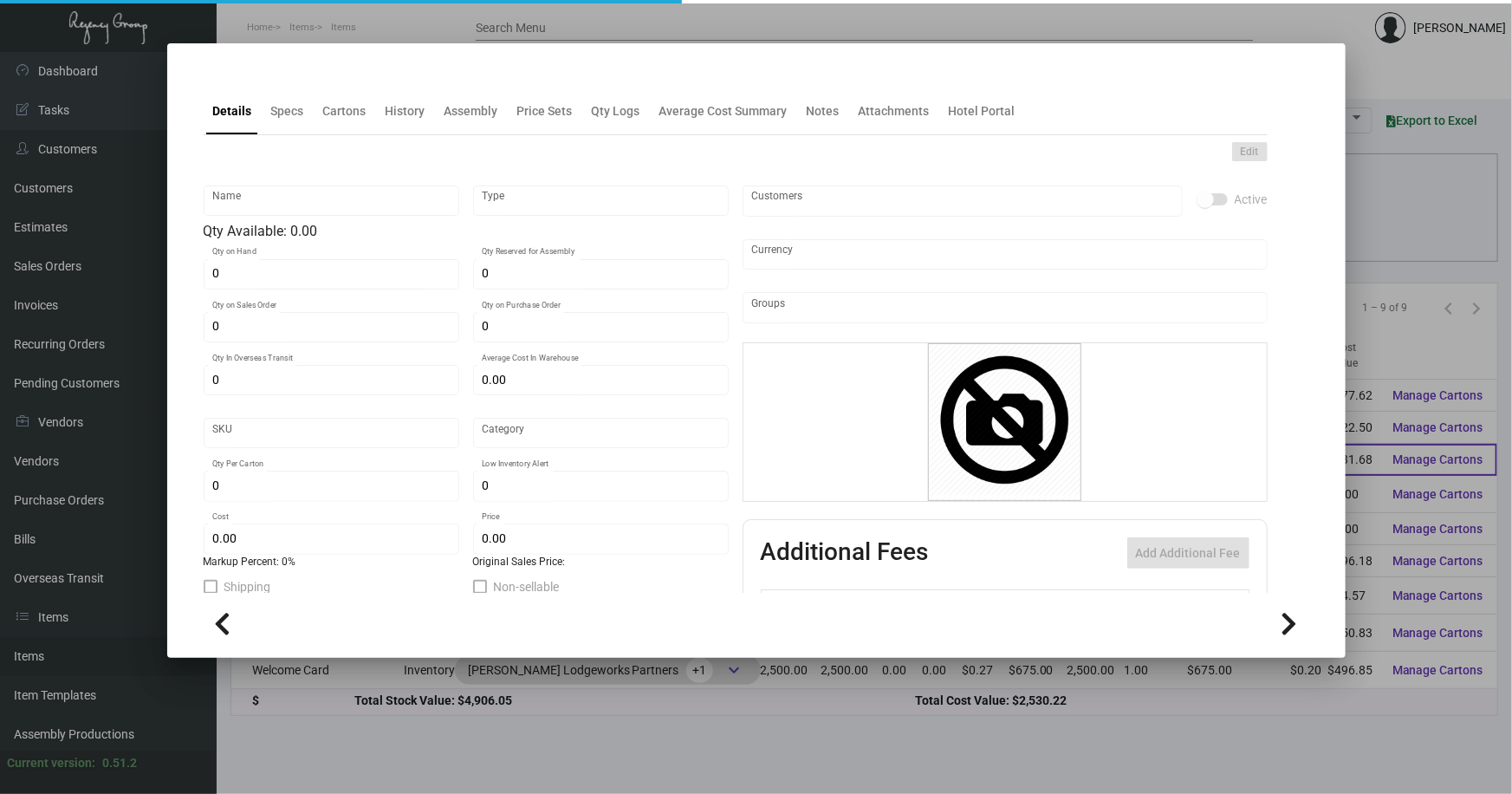
type input "Standard"
type input "500"
type input "$ 0.06619"
type input "$ 0.1798"
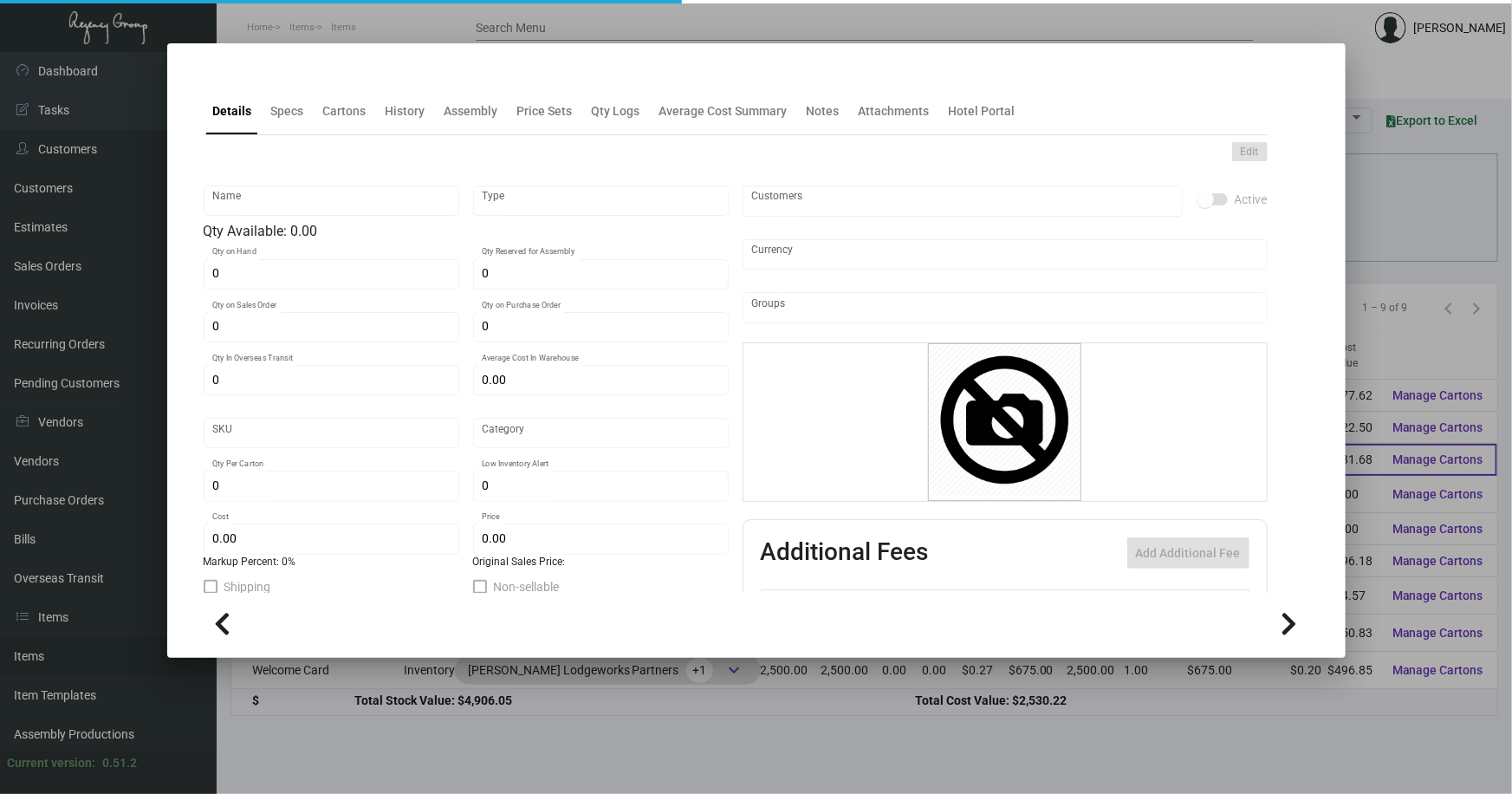
checkbox input "true"
type input "United States Dollar $"
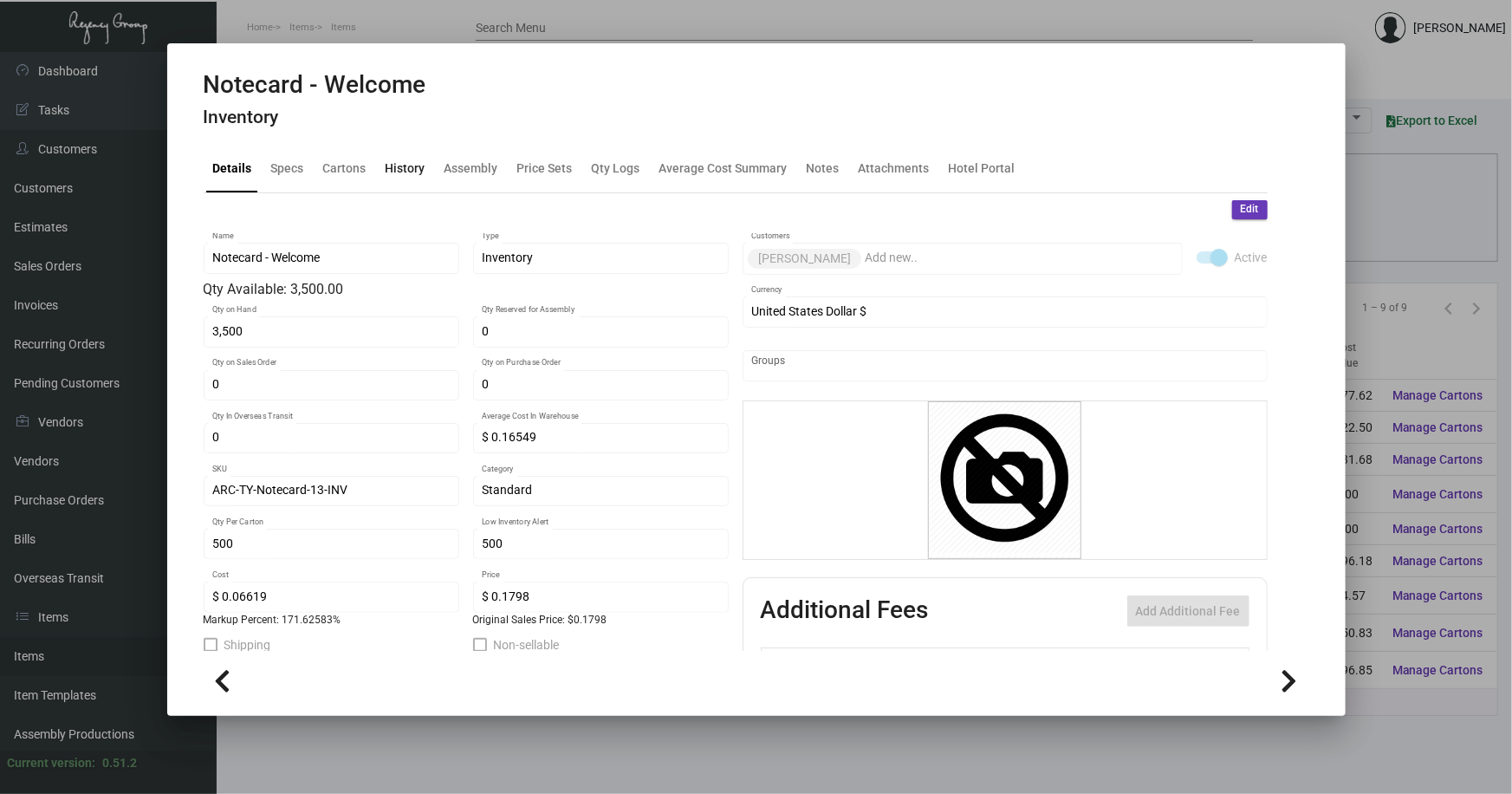
click at [395, 163] on div "History" at bounding box center [405, 169] width 39 height 18
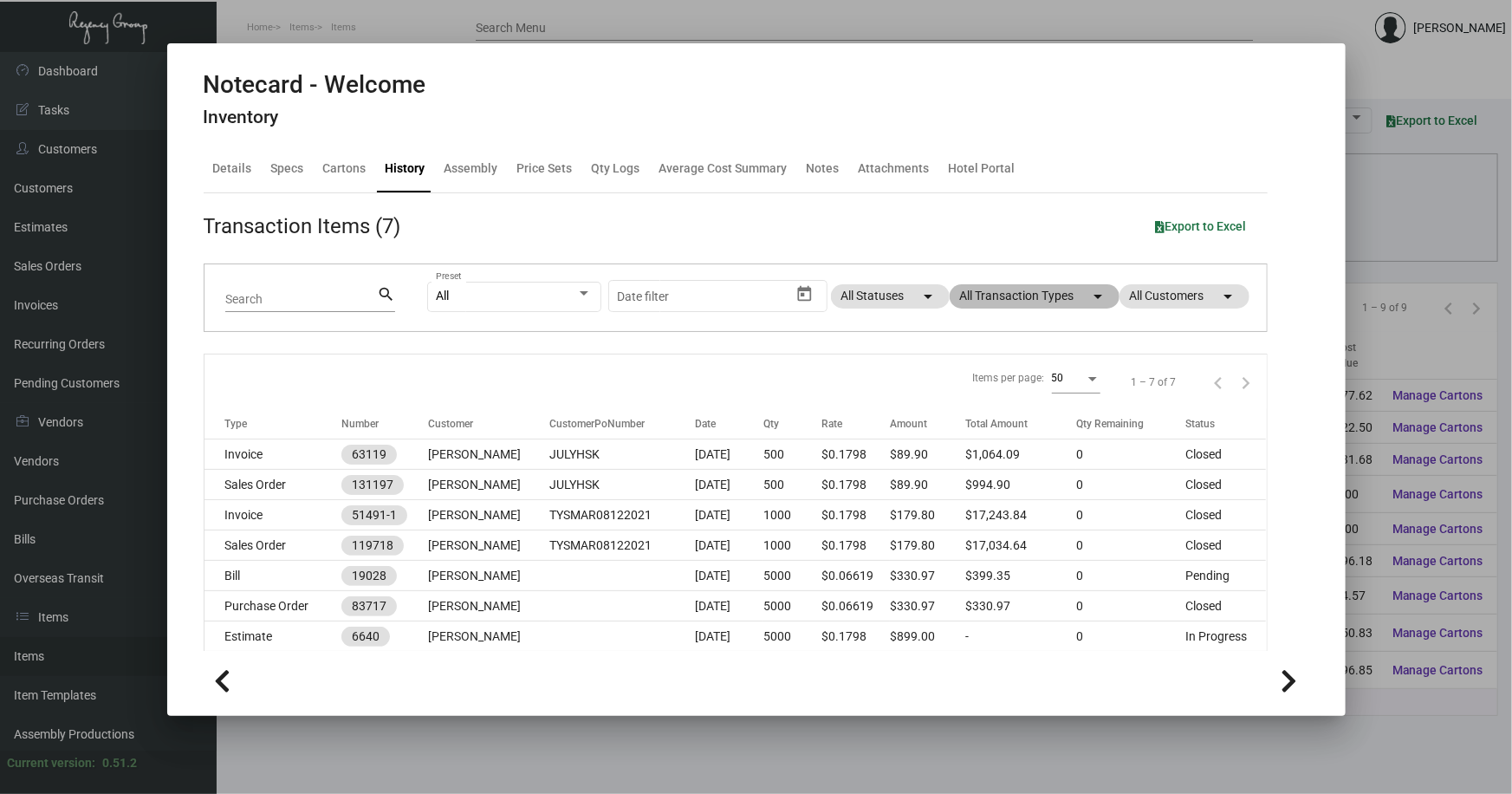
click at [1067, 303] on mat-chip "All Transaction Types arrow_drop_down" at bounding box center [1034, 296] width 170 height 24
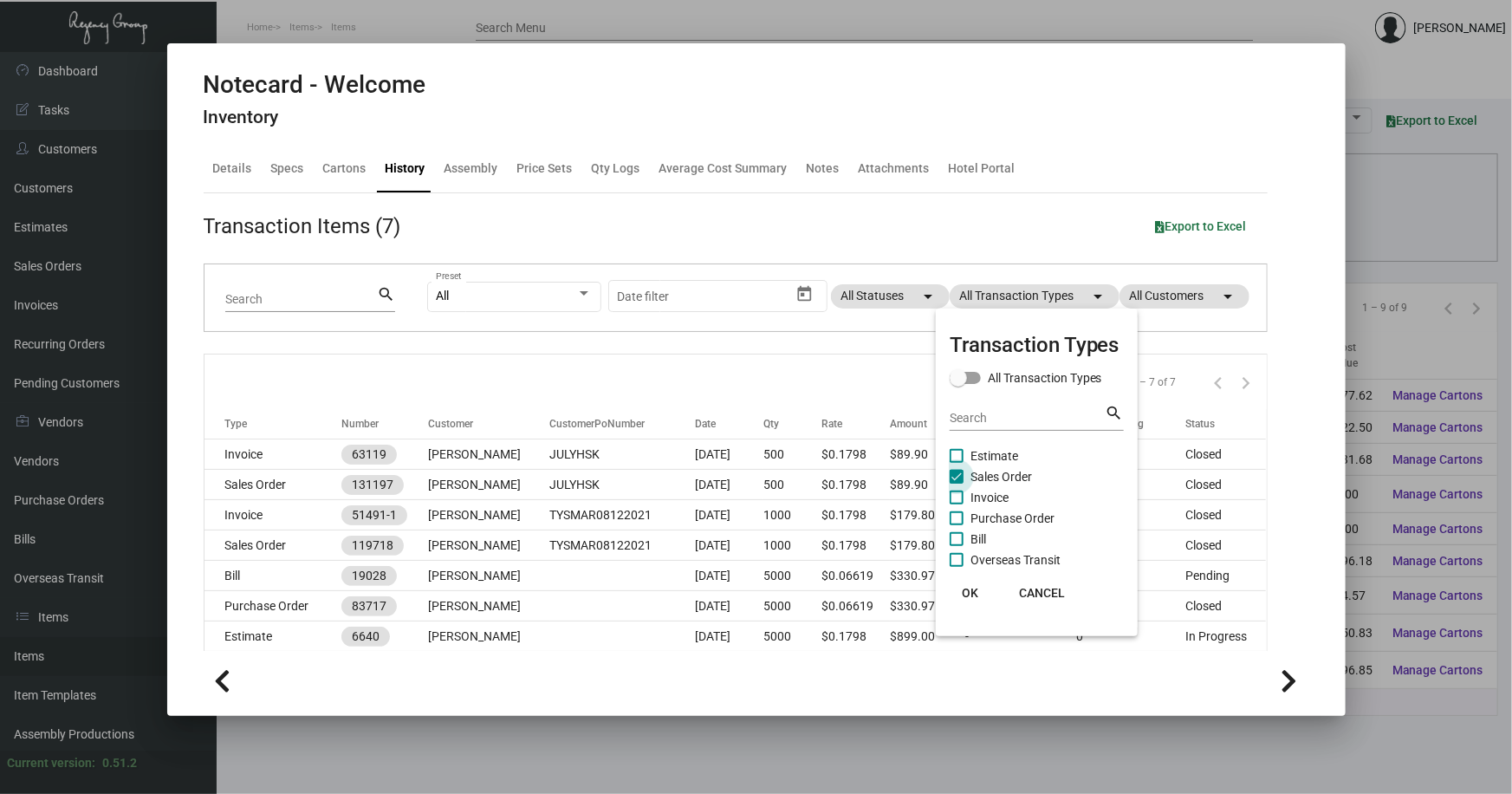
click at [1008, 480] on span "Sales Order" at bounding box center [1001, 476] width 61 height 21
click at [957, 484] on input "Sales Order" at bounding box center [956, 484] width 1 height 1
click at [1008, 480] on span "Sales Order" at bounding box center [1001, 476] width 61 height 21
click at [957, 484] on input "Sales Order" at bounding box center [956, 484] width 1 height 1
checkbox input "true"
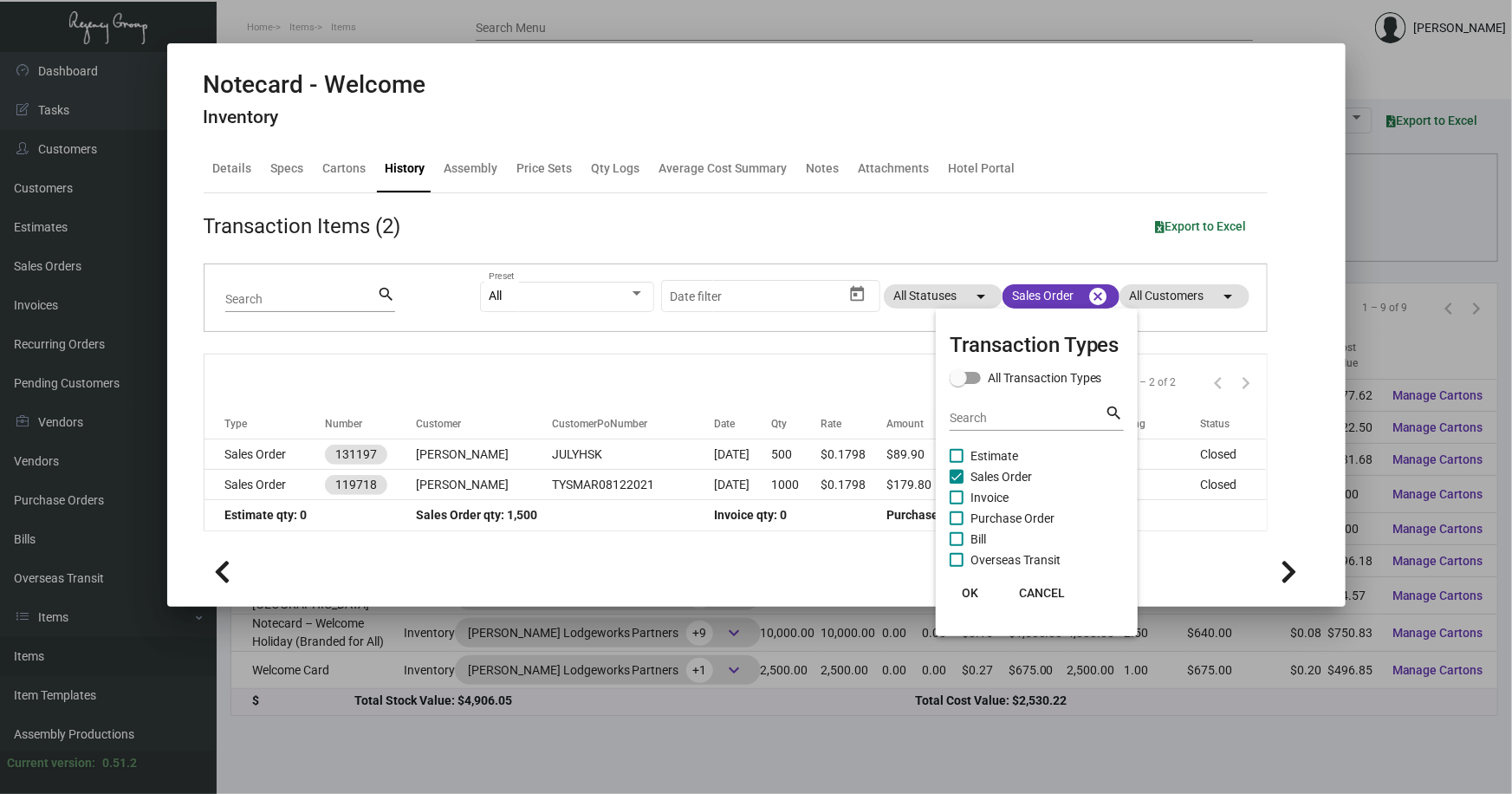
click at [1193, 567] on div at bounding box center [756, 397] width 1512 height 794
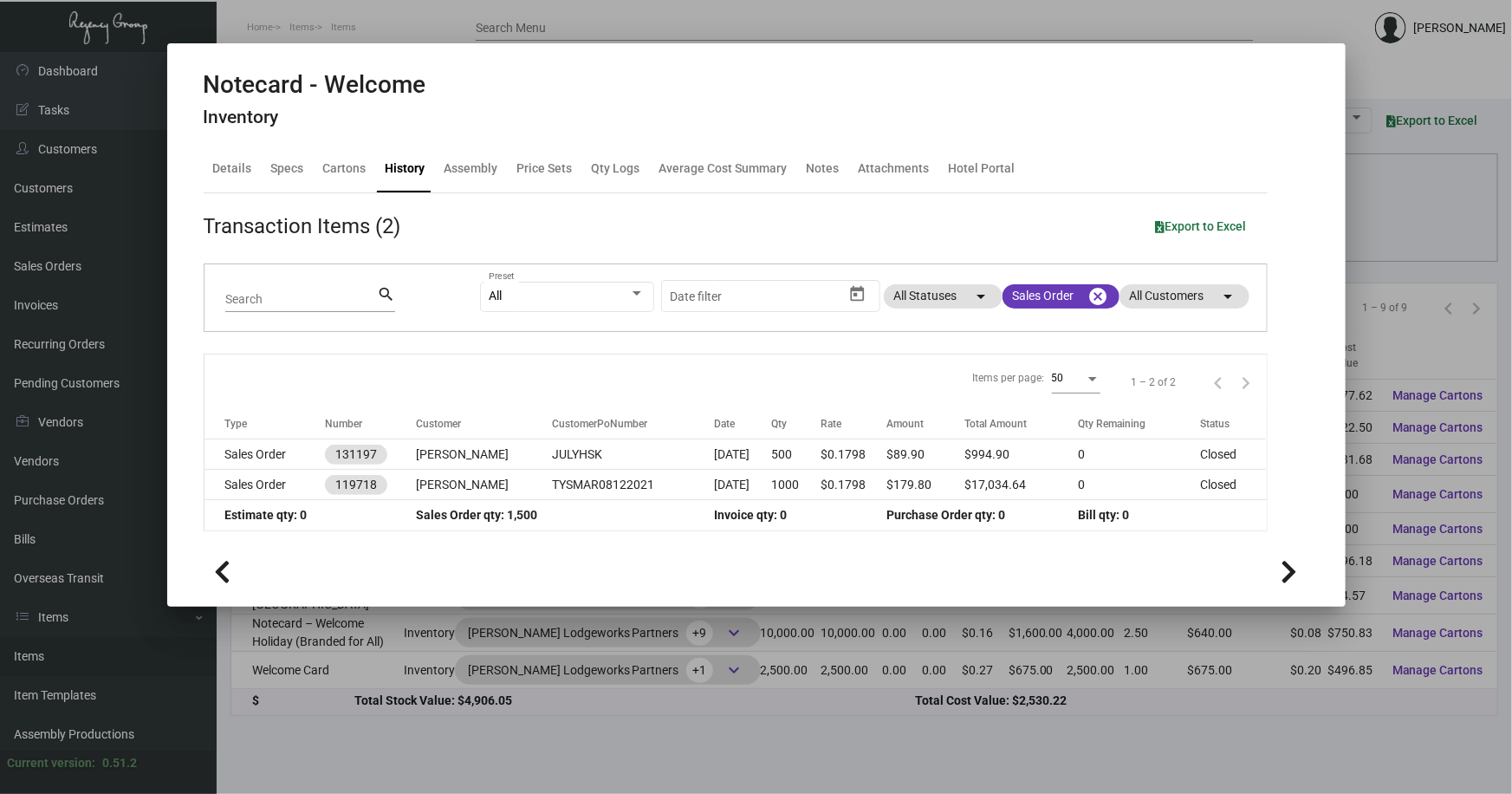
click at [1400, 185] on div at bounding box center [756, 397] width 1512 height 794
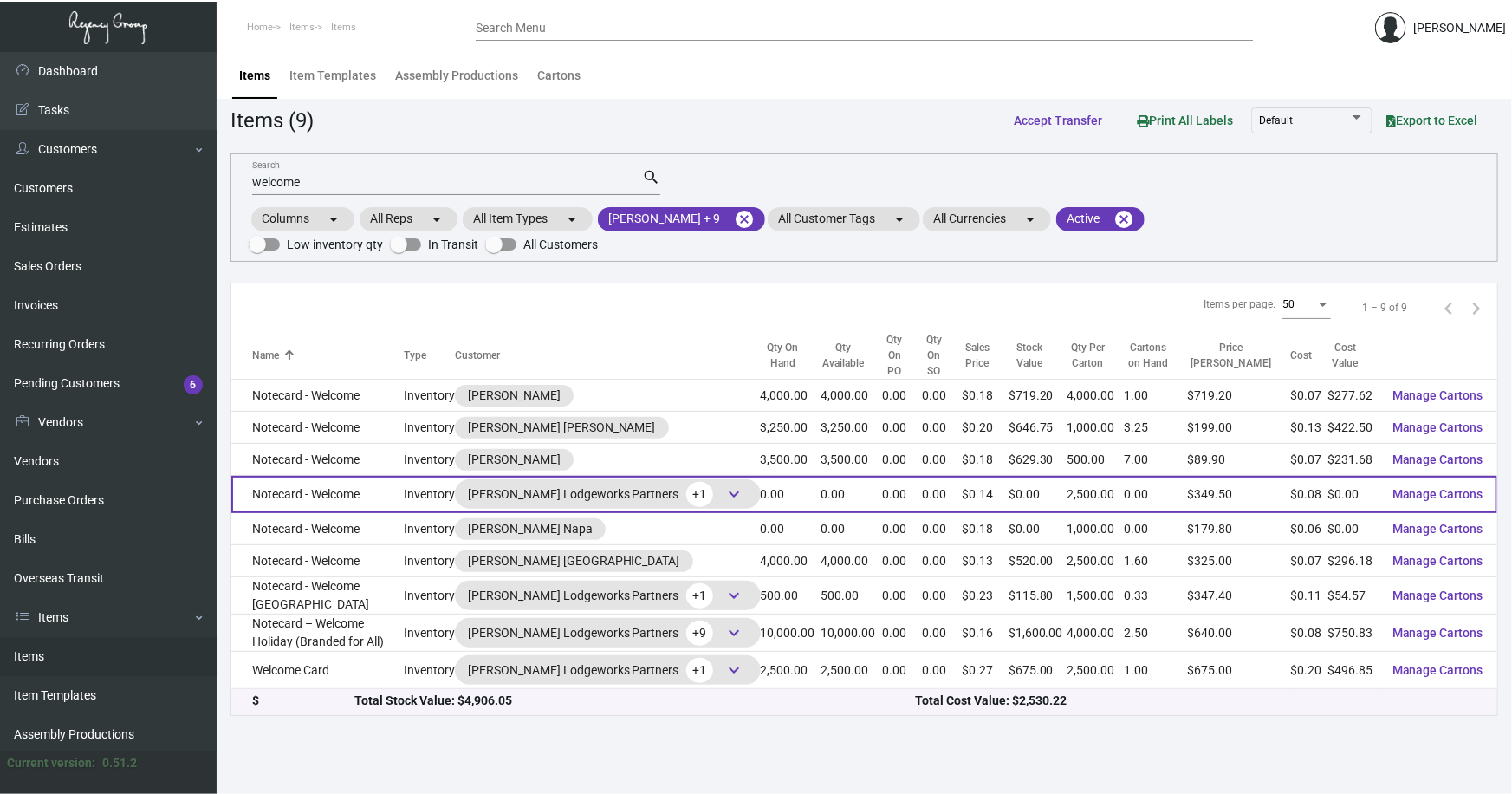
click at [299, 479] on td "Notecard - Welcome" at bounding box center [317, 494] width 172 height 38
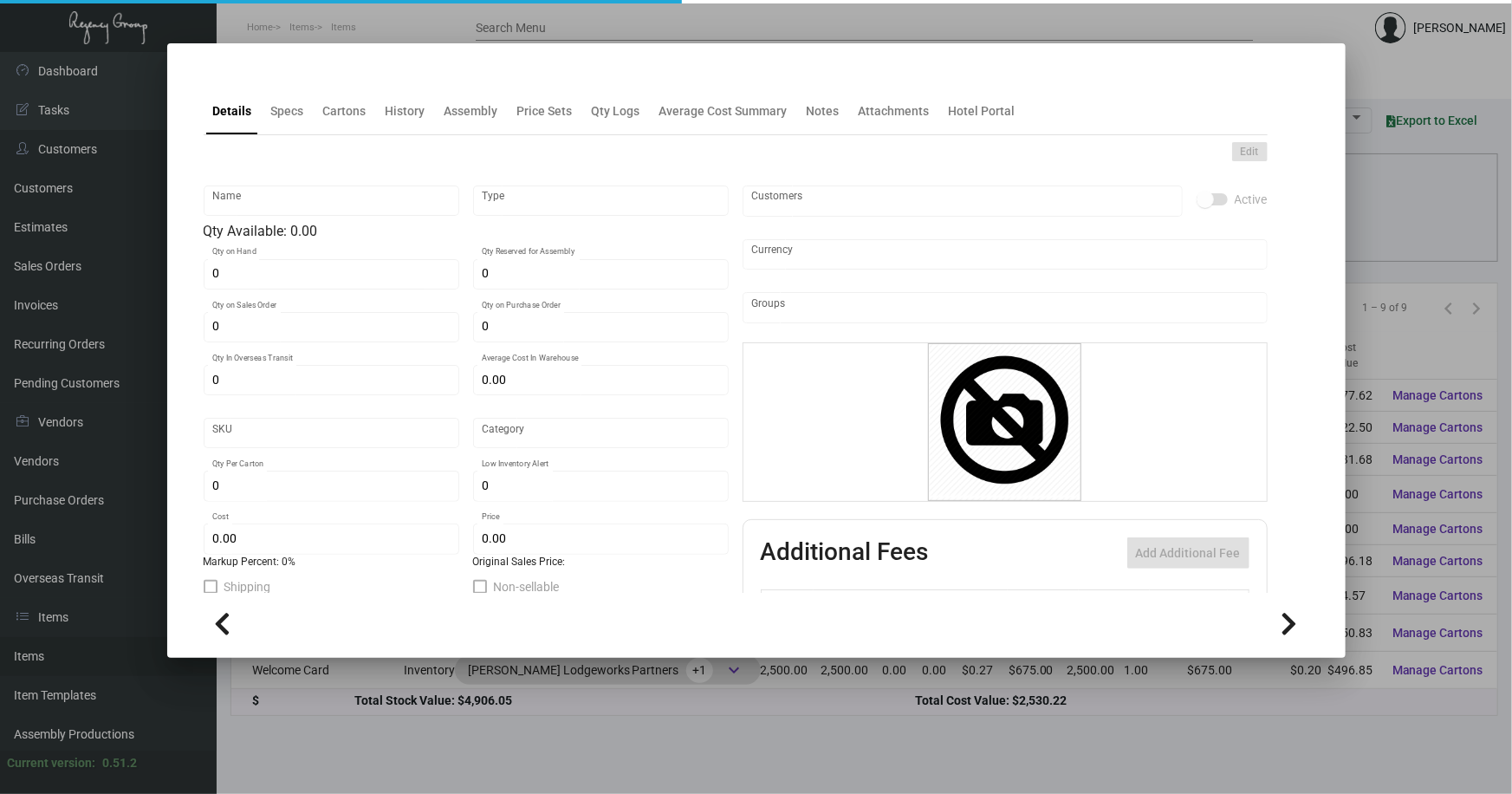
type input "Notecard - Welcome"
type input "Inventory"
type input "$ 0.41357"
type input "475"
type input "Standard"
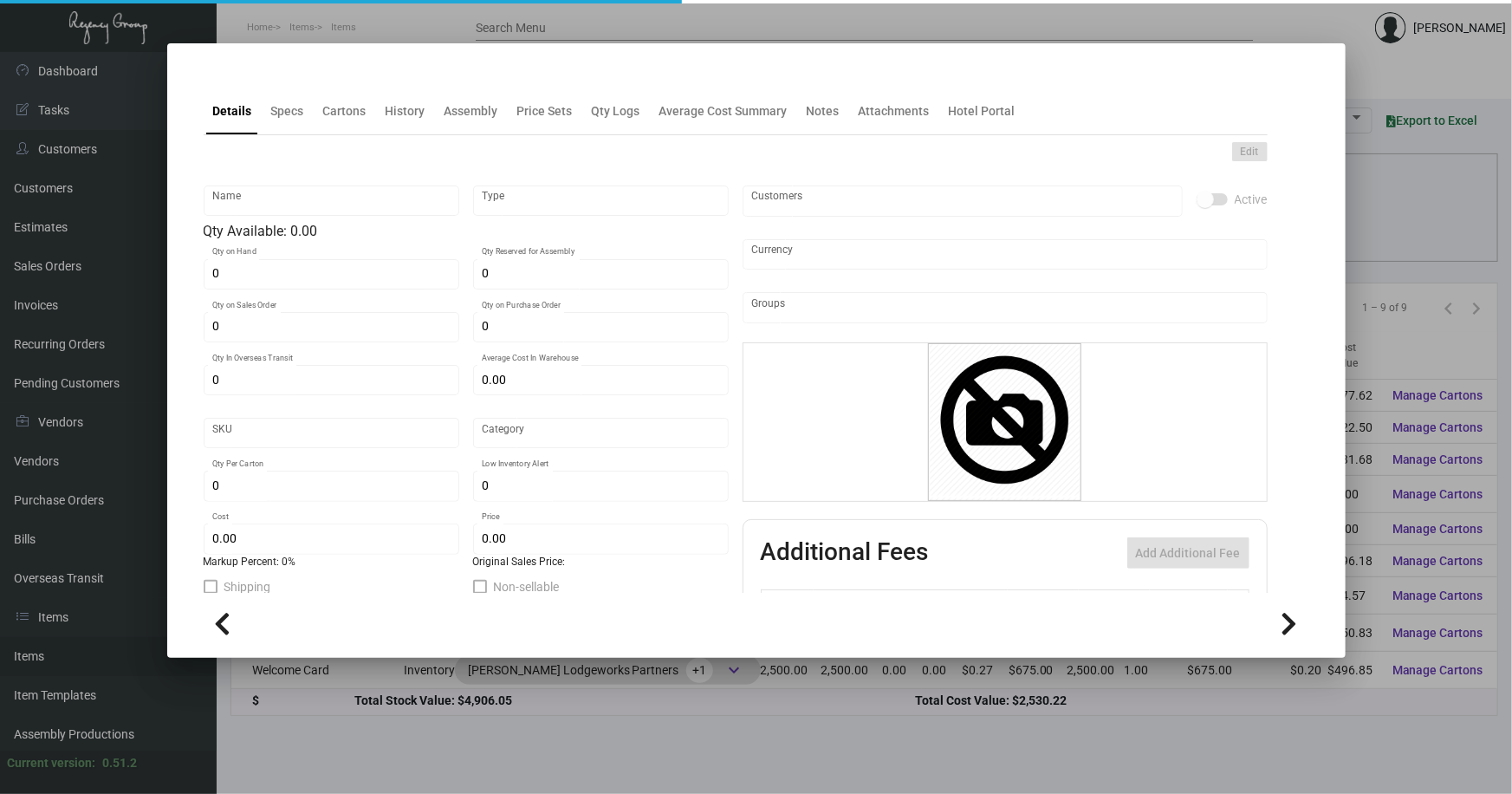
type input "2,500"
type input "500"
type input "$ 0.08271"
type input "$ 0.1398"
type textarea "Welcome, Hello & Greetings cards – Size 6x4, Classic crest Avalanche white #80 …"
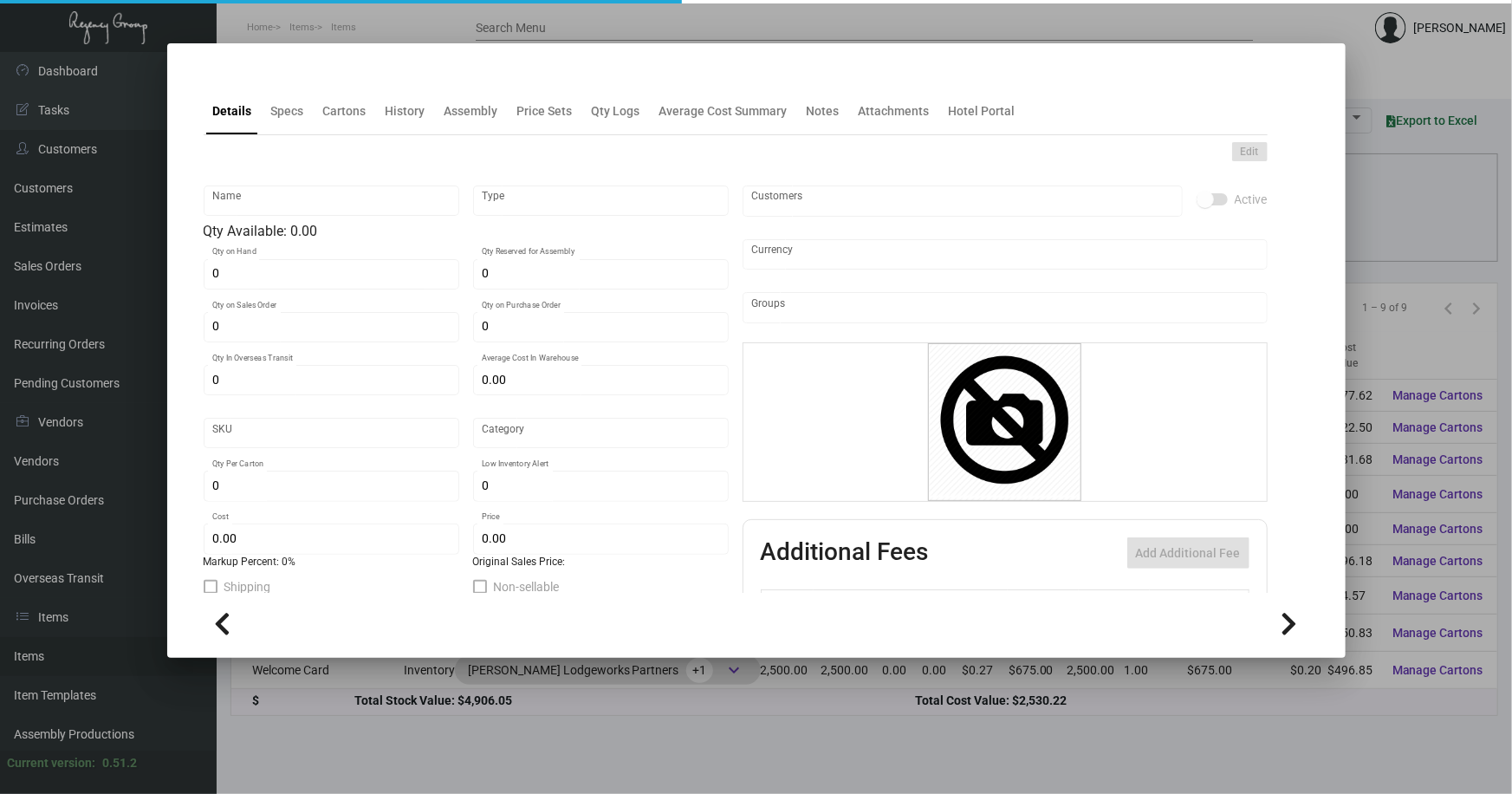
type textarea "Welcome, Hello & Greetings cards – Size 6x4, Classic crest Avalanche white #80 …"
checkbox input "true"
type input "United States Dollar $"
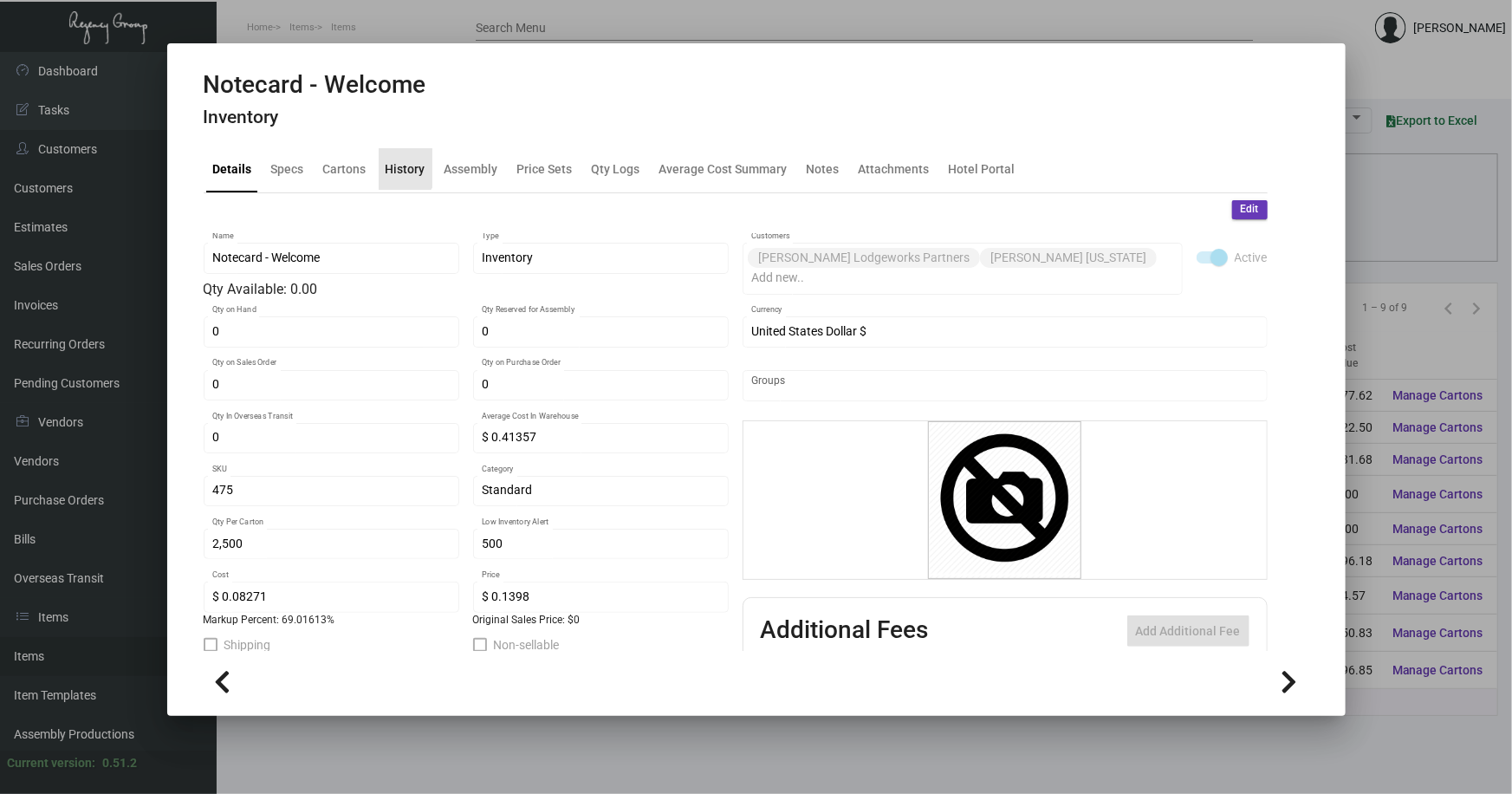
click at [392, 163] on div "History" at bounding box center [405, 169] width 39 height 18
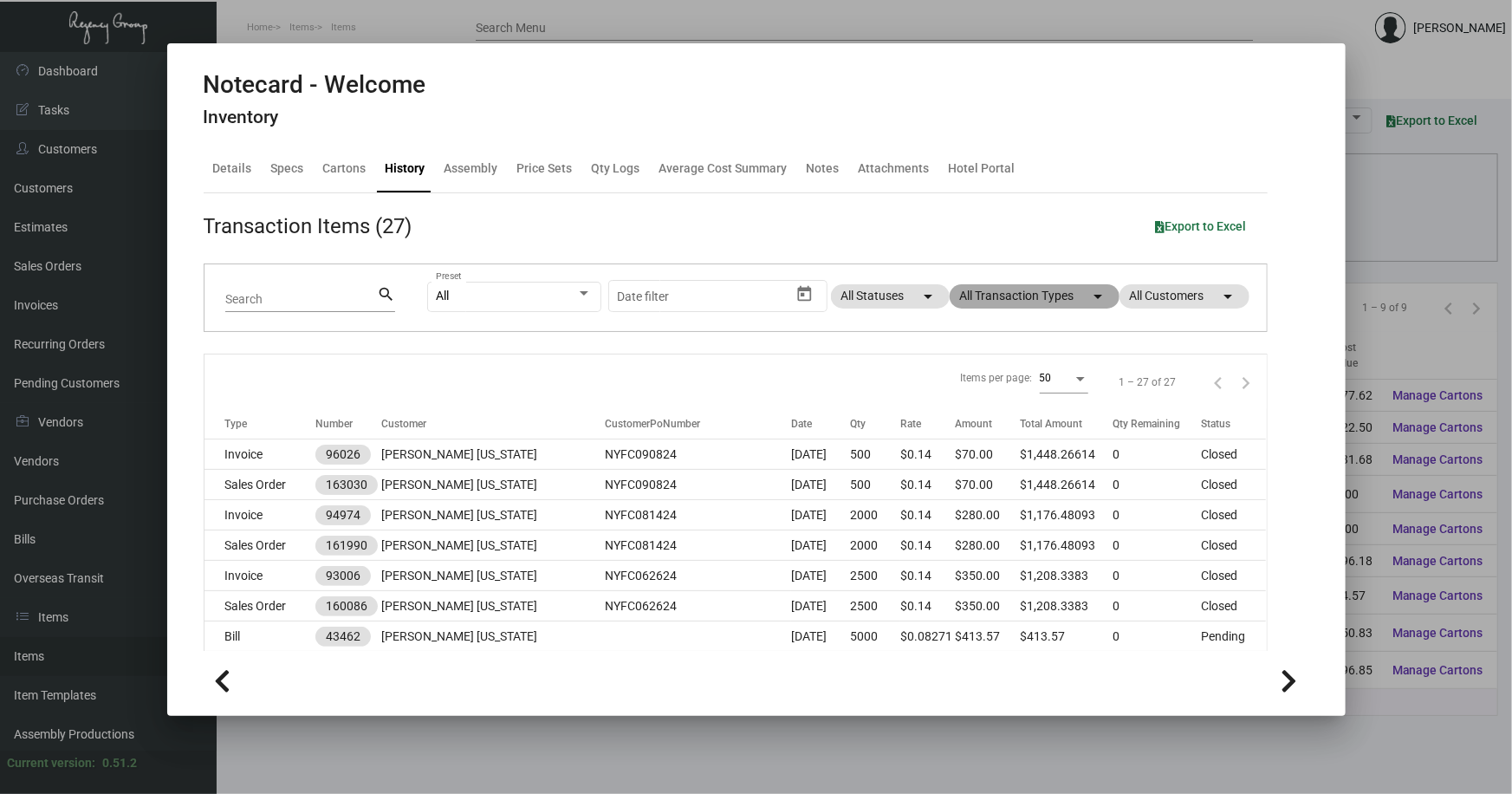
click at [995, 295] on mat-chip "All Transaction Types arrow_drop_down" at bounding box center [1034, 296] width 170 height 24
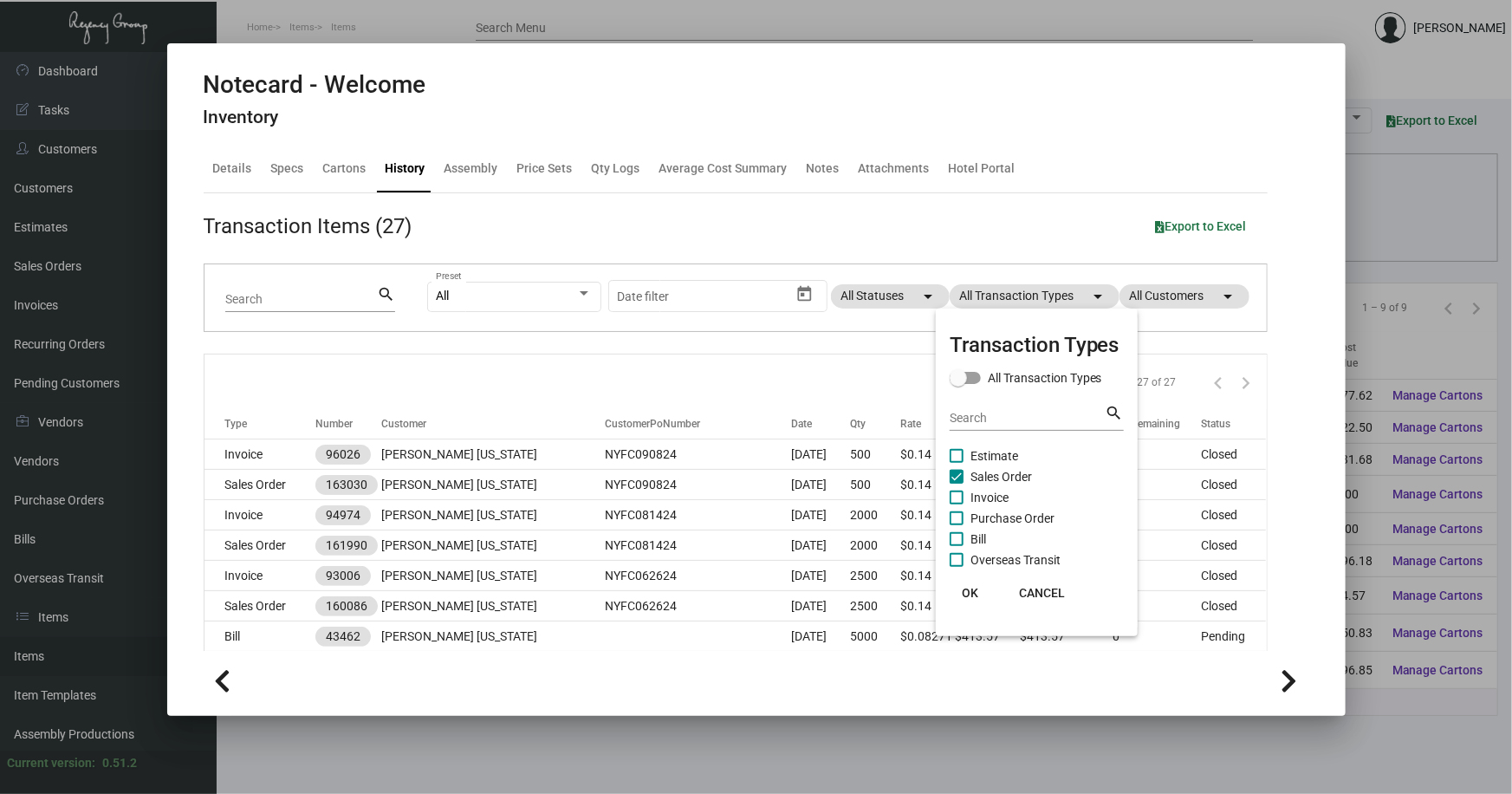
click at [994, 477] on span "Sales Order" at bounding box center [1001, 476] width 61 height 21
click at [957, 484] on input "Sales Order" at bounding box center [956, 484] width 1 height 1
click at [995, 476] on span "Sales Order" at bounding box center [1001, 476] width 61 height 21
click at [957, 484] on input "Sales Order" at bounding box center [956, 484] width 1 height 1
checkbox input "true"
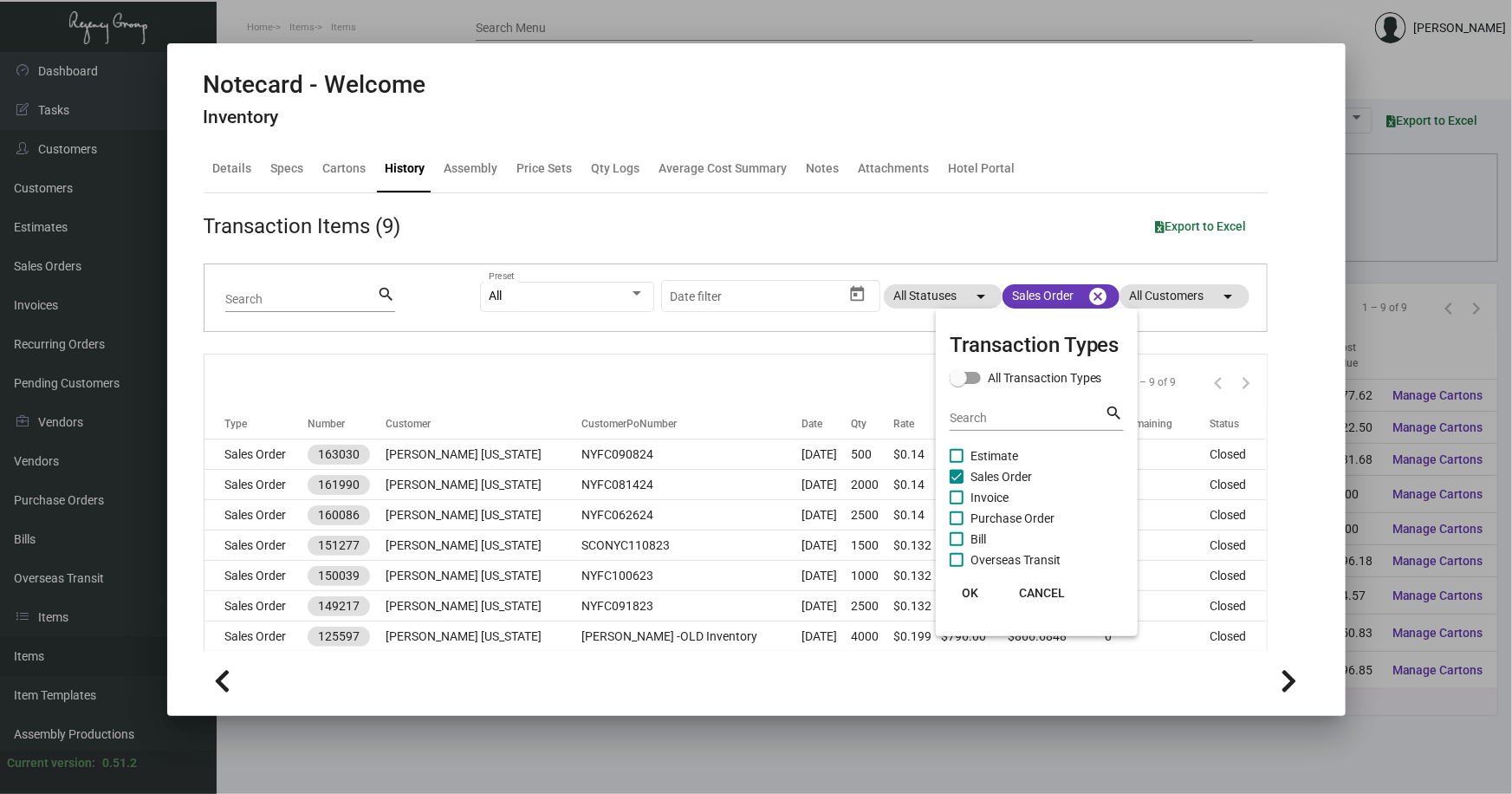
click at [967, 589] on span "OK" at bounding box center [970, 592] width 17 height 14
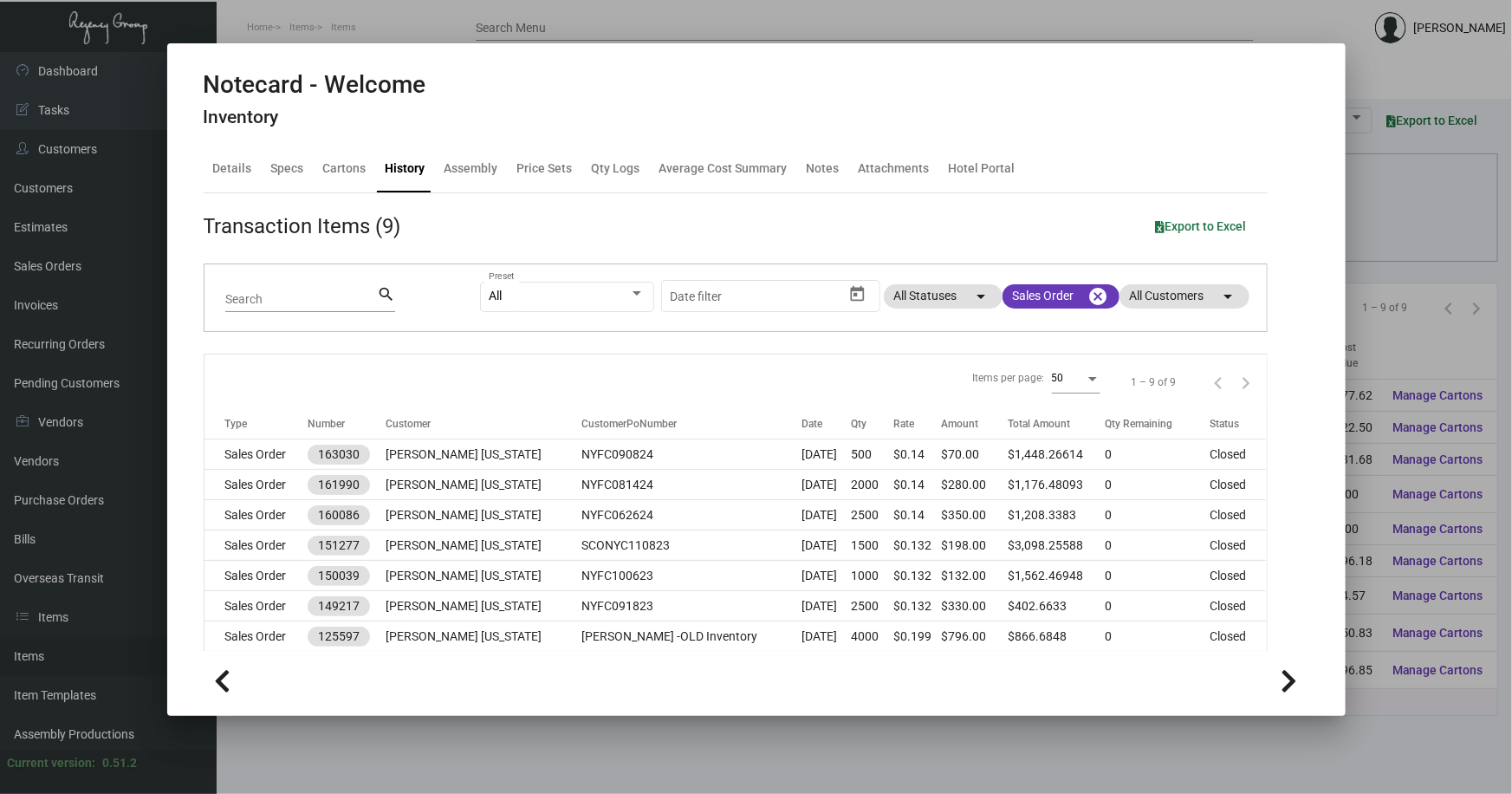
click at [1401, 219] on div at bounding box center [756, 397] width 1512 height 794
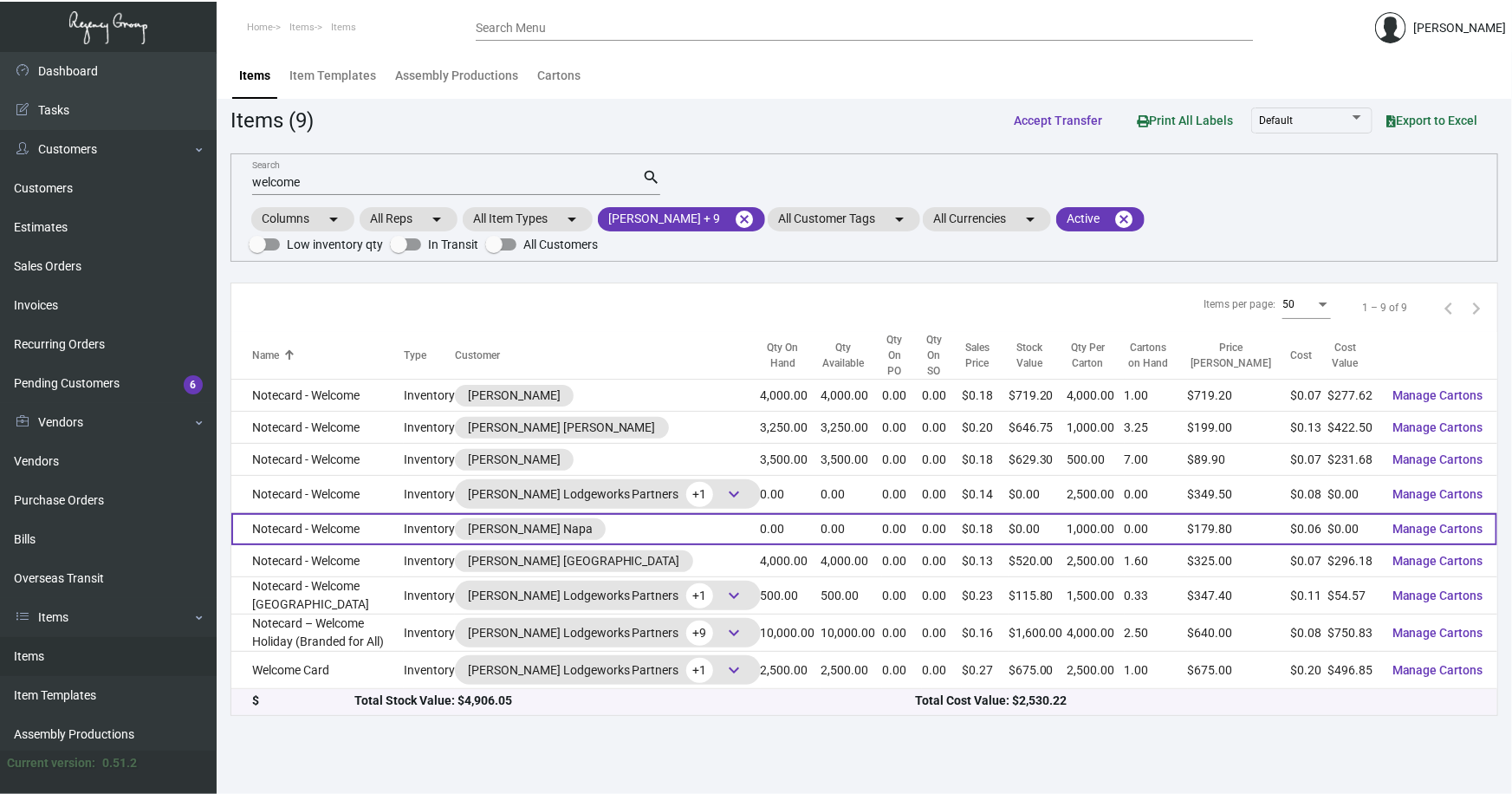
click at [313, 516] on td "Notecard - Welcome" at bounding box center [317, 529] width 172 height 32
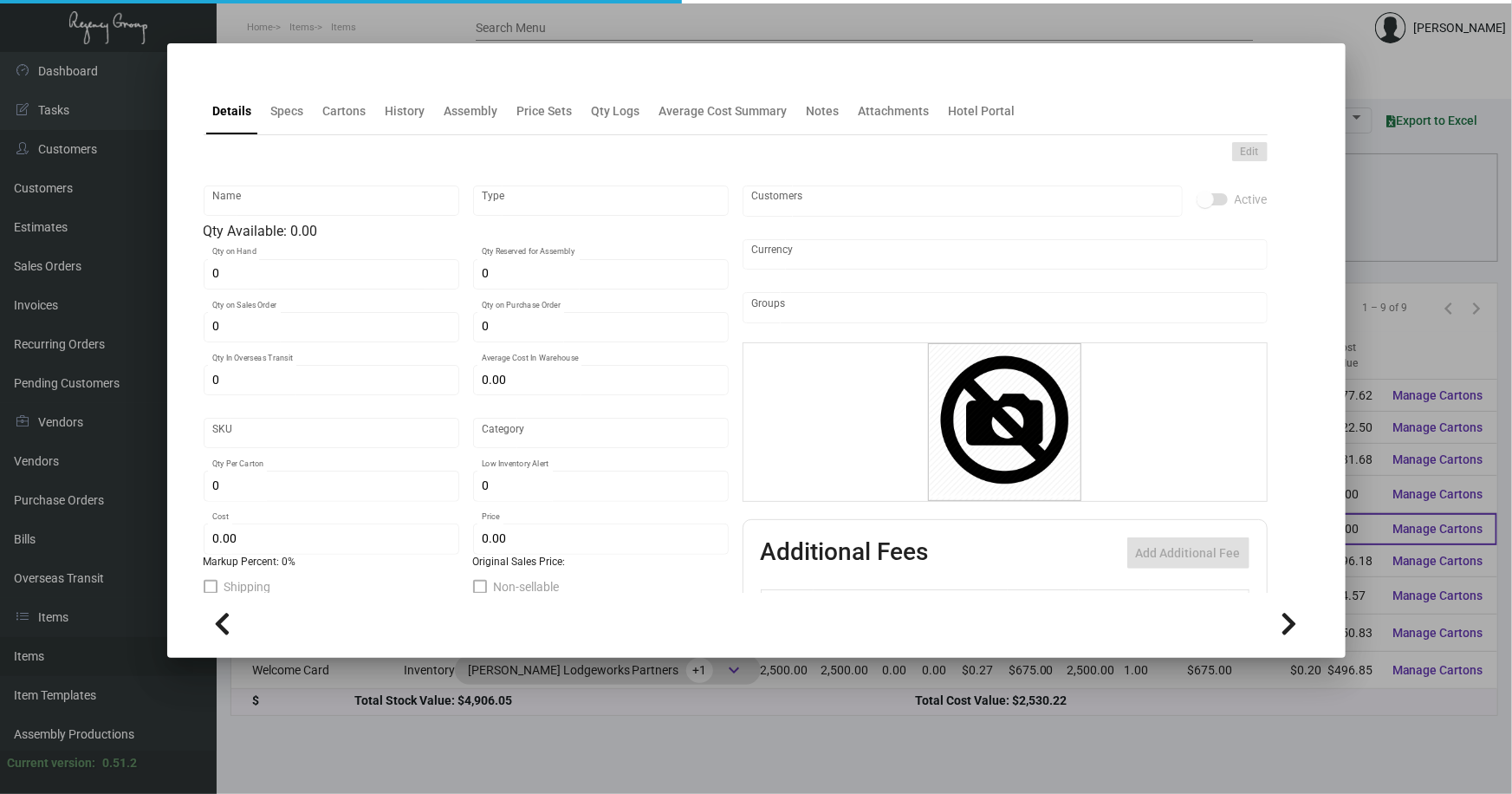
type input "Notecard - Welcome"
type input "Inventory"
type input "$ 0.15815"
type input "445"
type input "Standard"
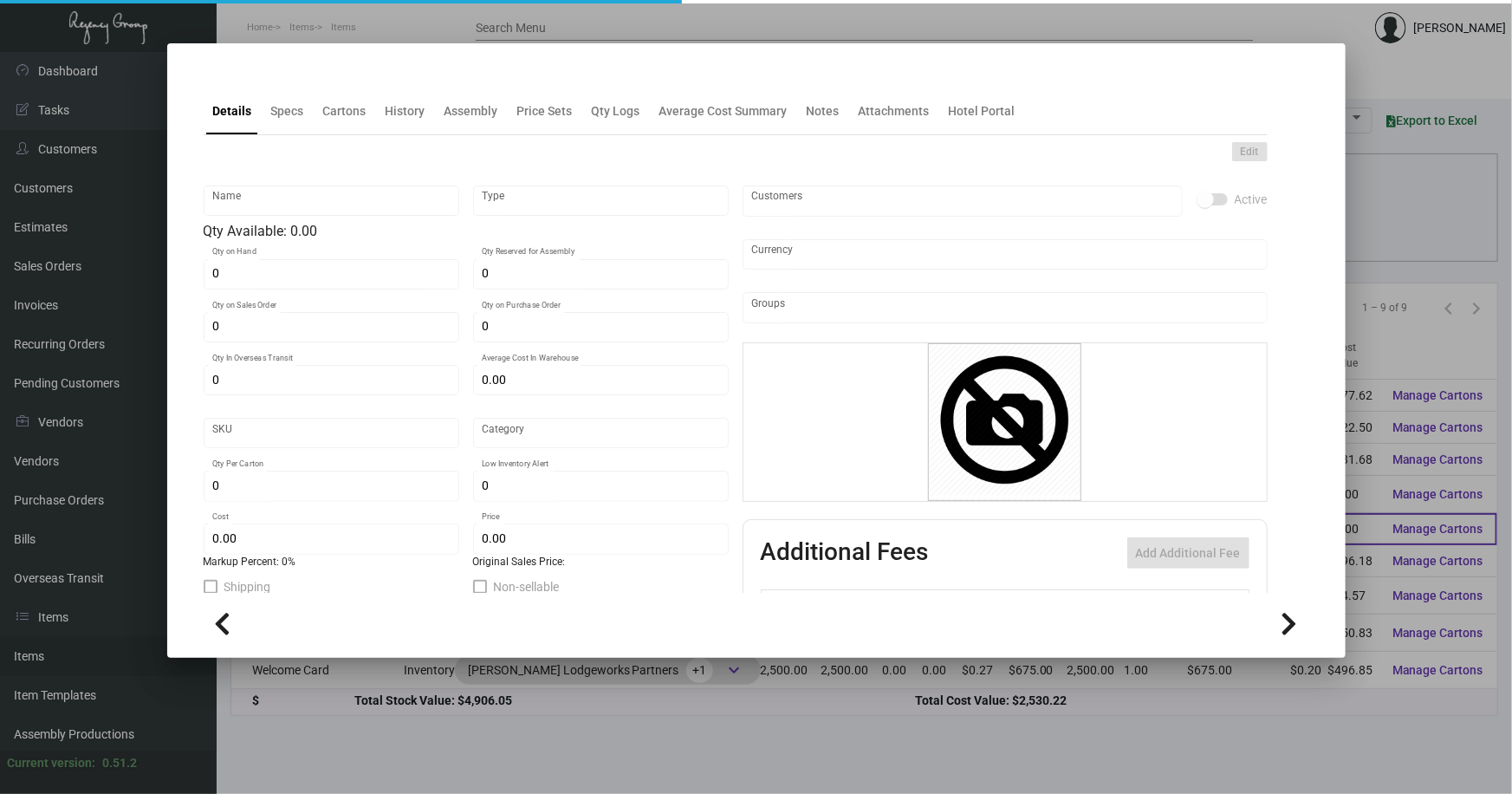
type input "1,000"
type input "500"
type input "$ 0.06329"
type input "$ 0.1798"
type textarea "Welcome/Hello note cards: Size: 6” × 4” (horizontal) Format: 2-sided (3 front v…"
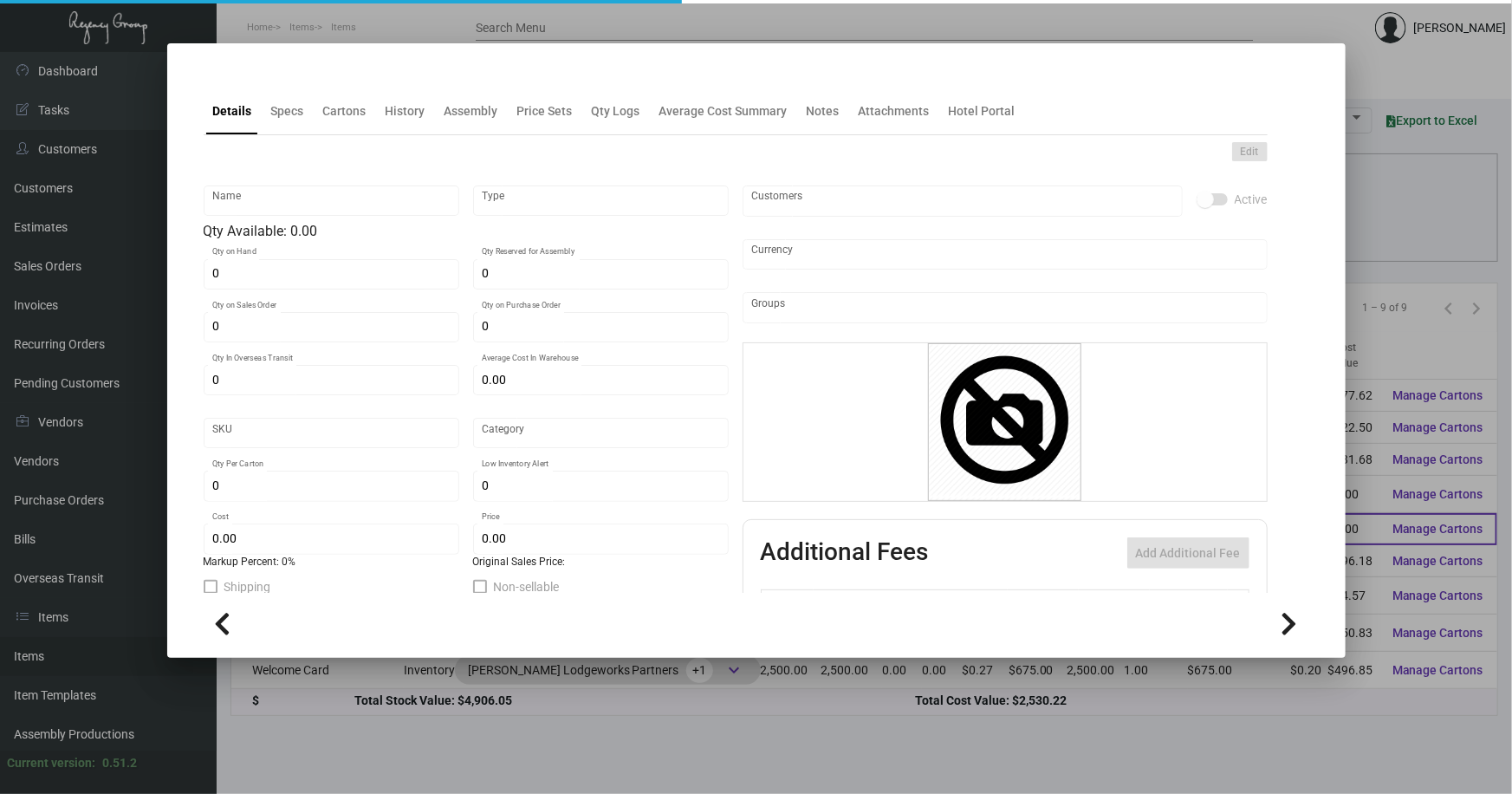
type textarea "Welcome/Hello note cards: Size: 6” × 4” (horizontal) Format: 2-sided (3 front v…"
checkbox input "true"
type input "United States Dollar $"
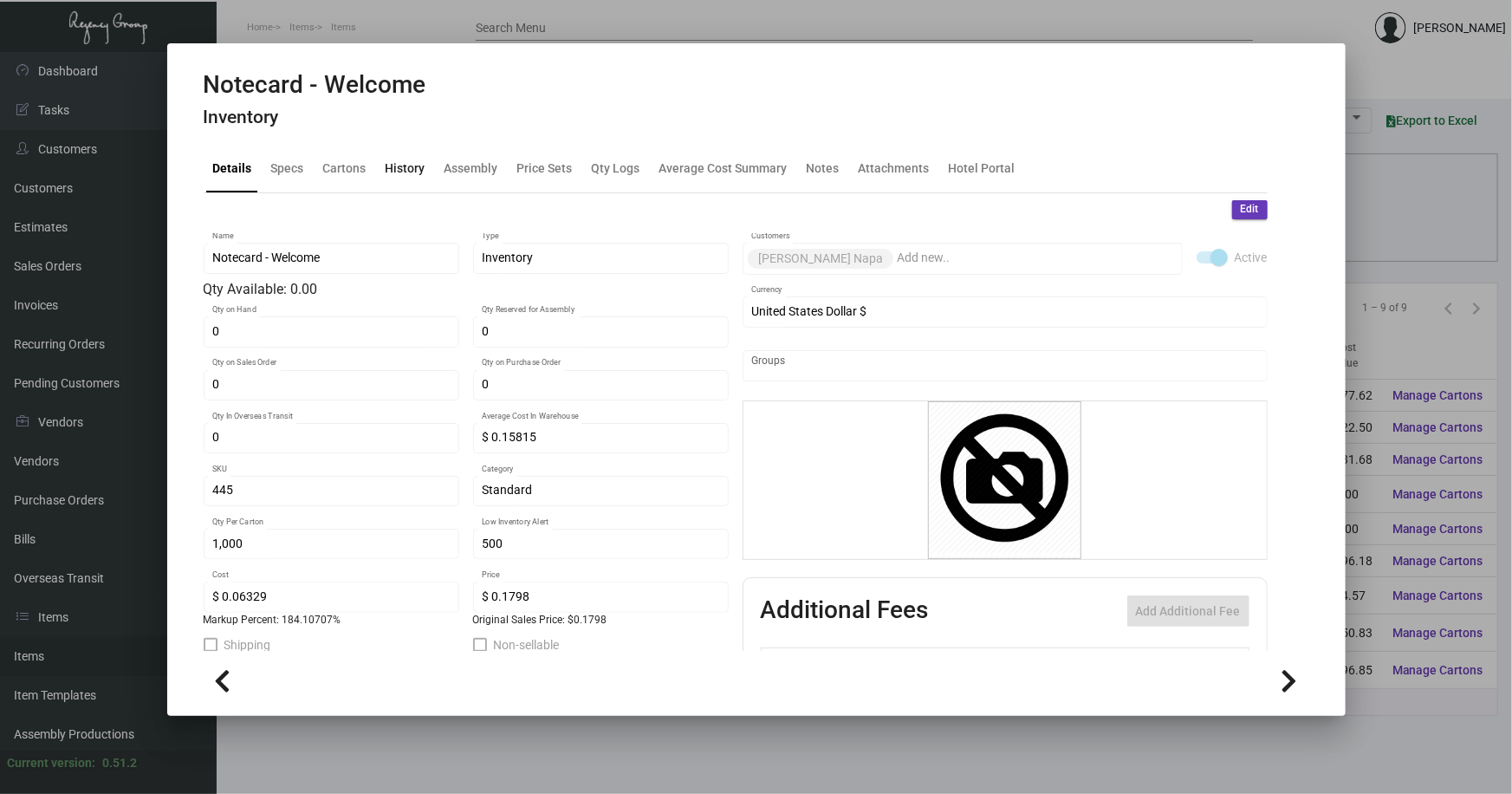
click at [402, 168] on div "History" at bounding box center [405, 169] width 39 height 18
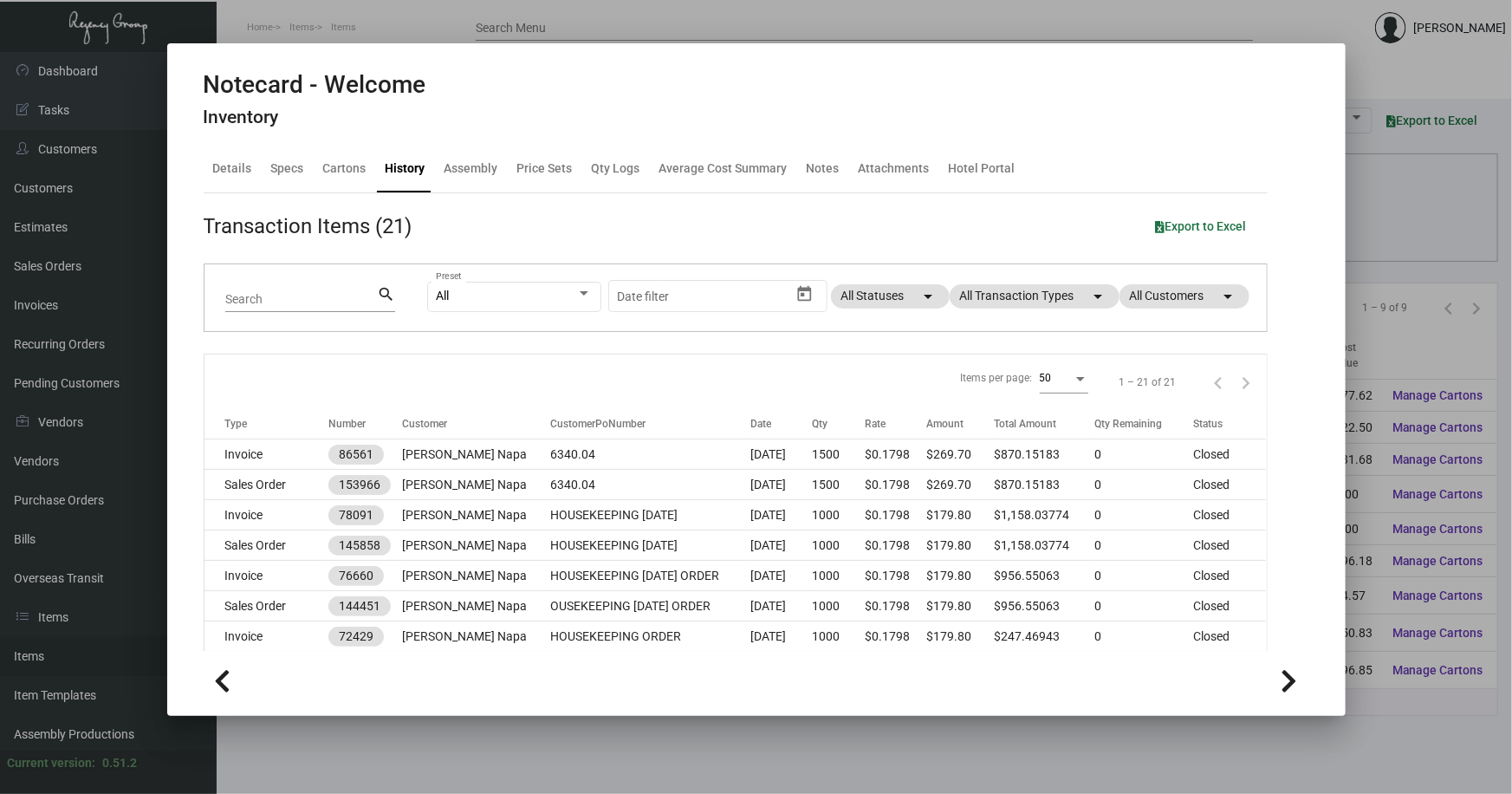
click at [1386, 328] on div at bounding box center [756, 397] width 1512 height 794
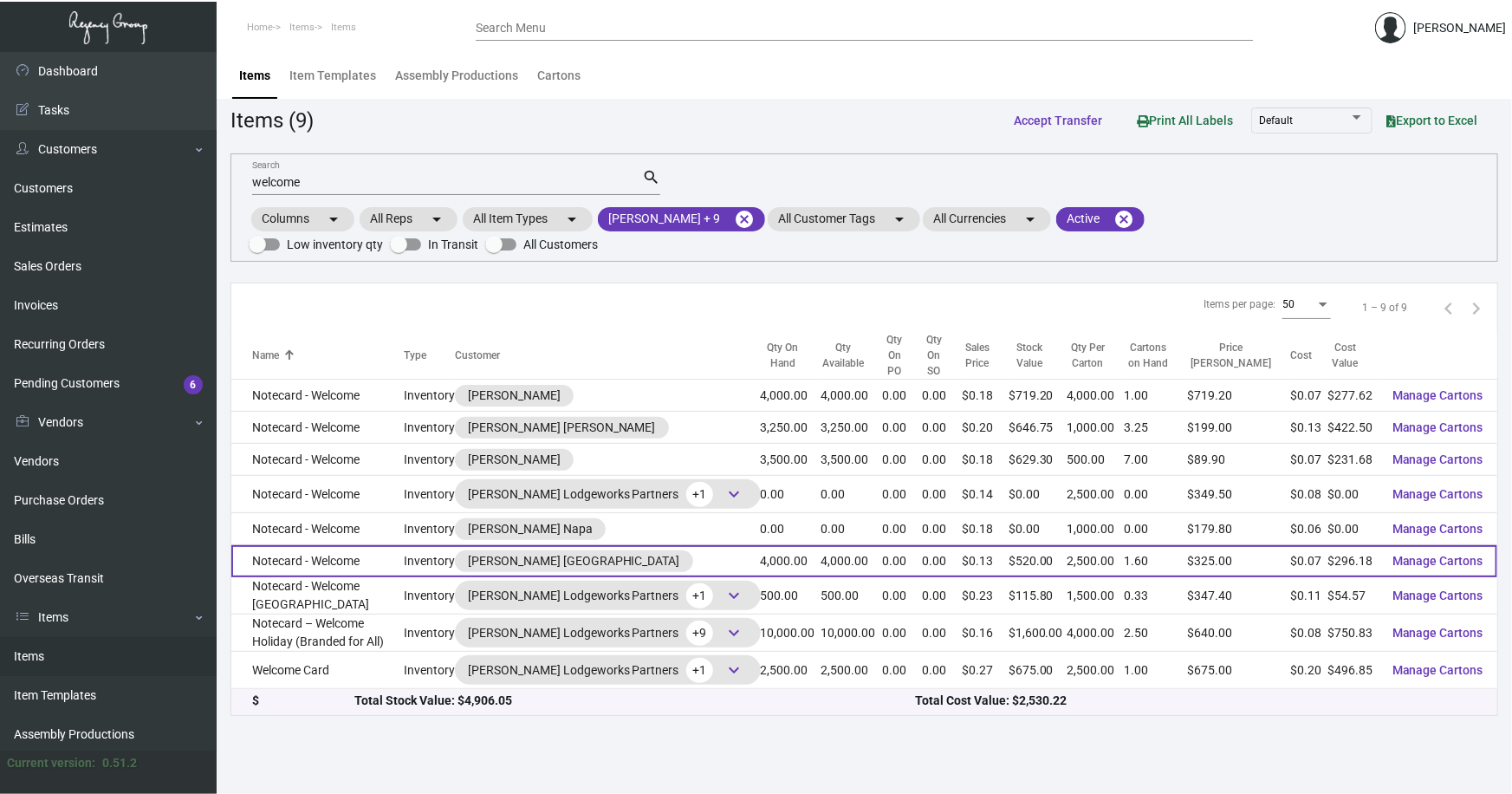
click at [308, 551] on td "Notecard - Welcome" at bounding box center [317, 561] width 172 height 32
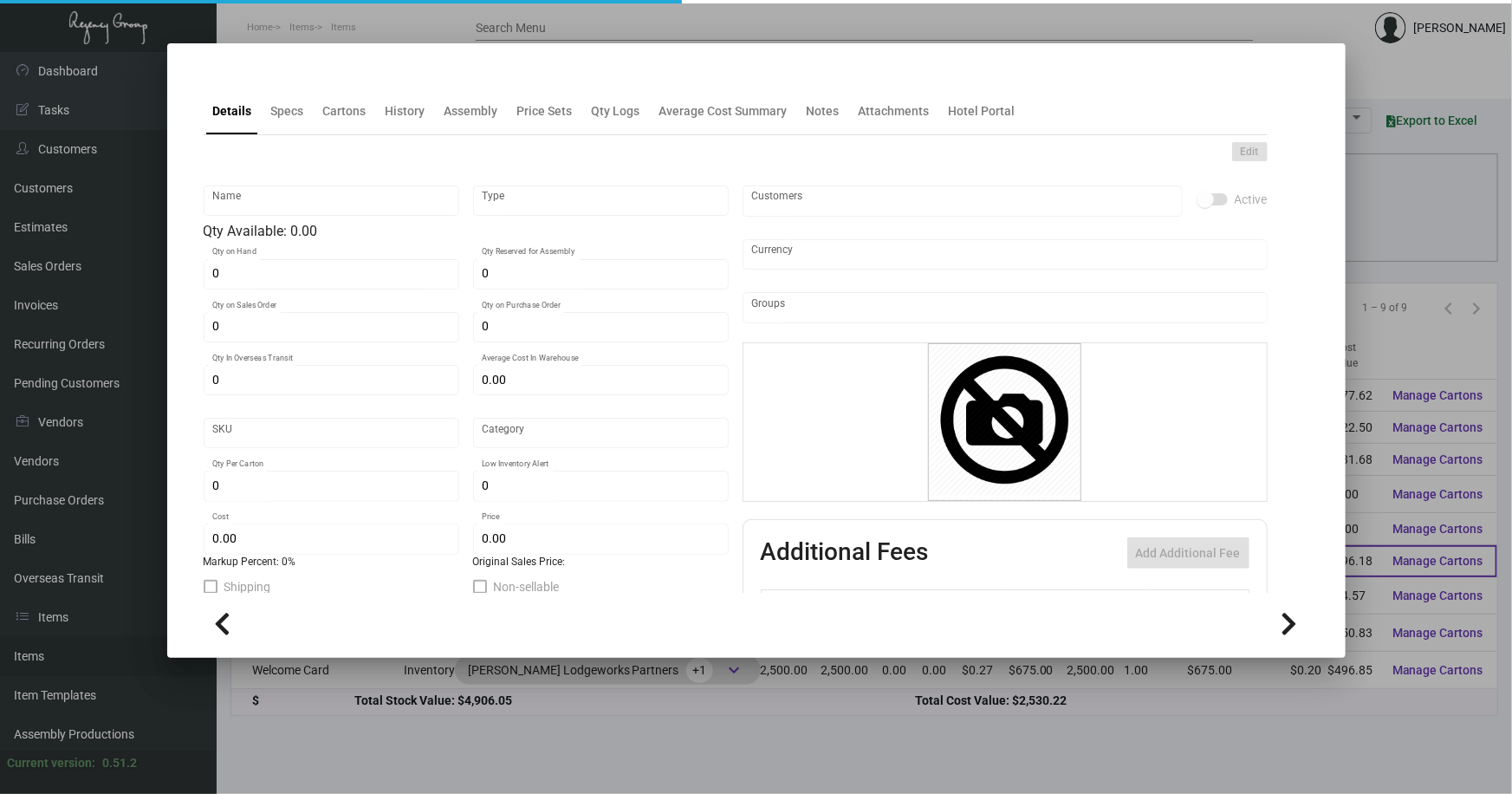
type input "Notecard - Welcome"
type input "Inventory"
type input "4,000"
type input "$ 0.12341"
type input "417"
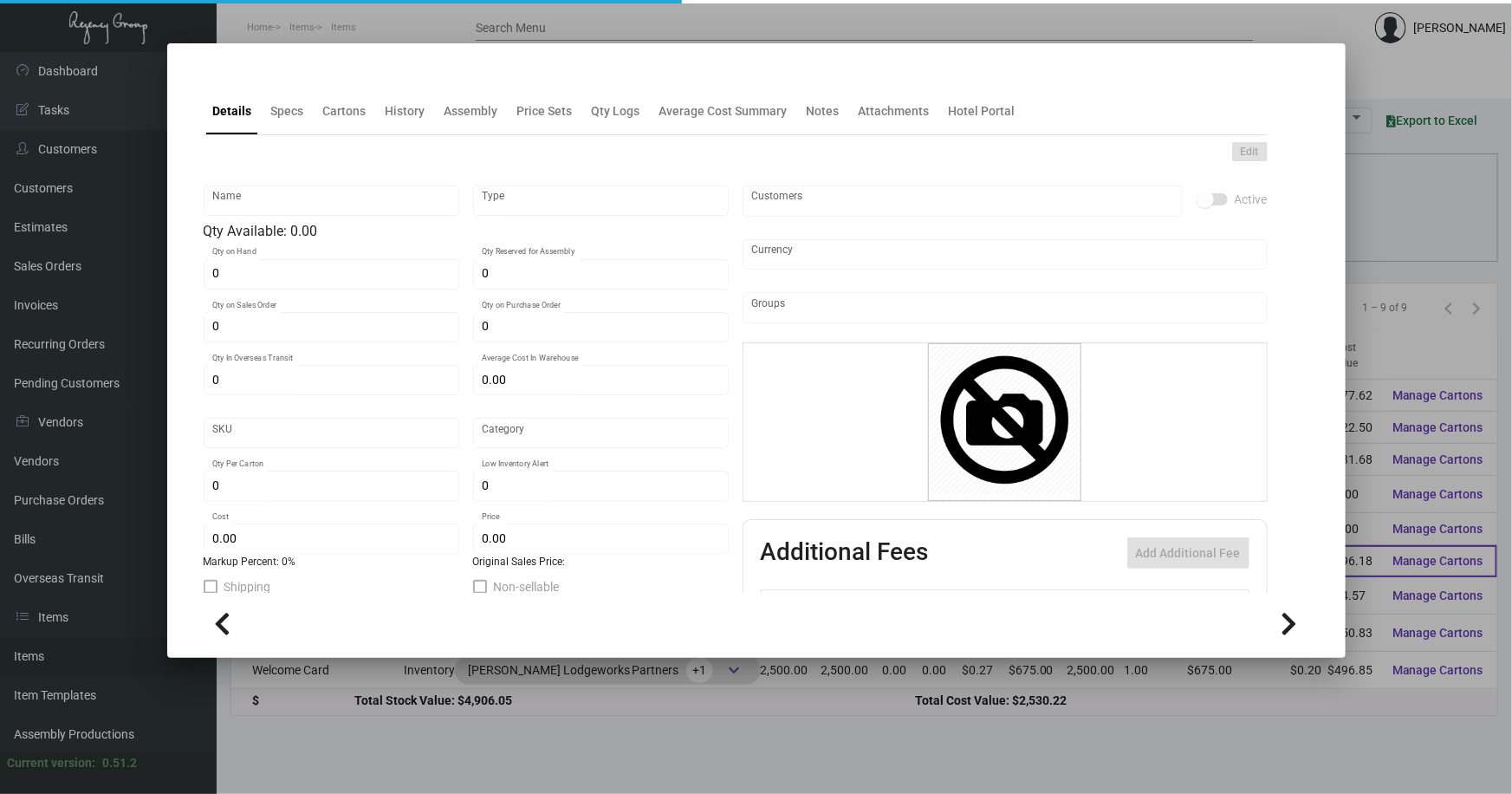
type input "Standard"
type input "2,500"
type input "500"
type input "$ 0.07404"
type input "$ 0.13"
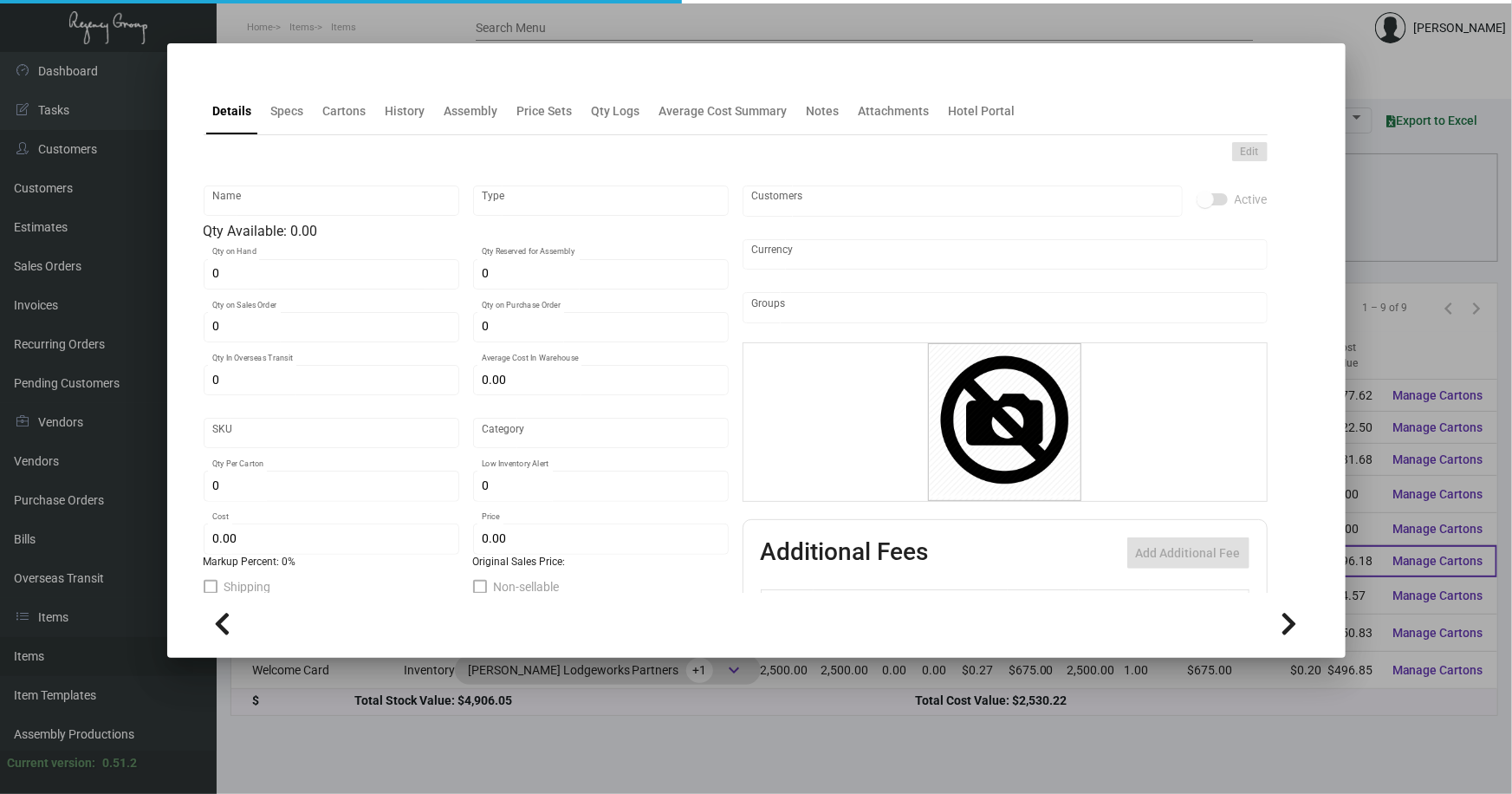
type textarea "Archer Florham-3 lots of 2000 each"
type textarea "Welcome/Hello note cards: Size: 6” × 4” (horizontal) Format: 2-sided (3 front v…"
checkbox input "true"
type input "United States Dollar $"
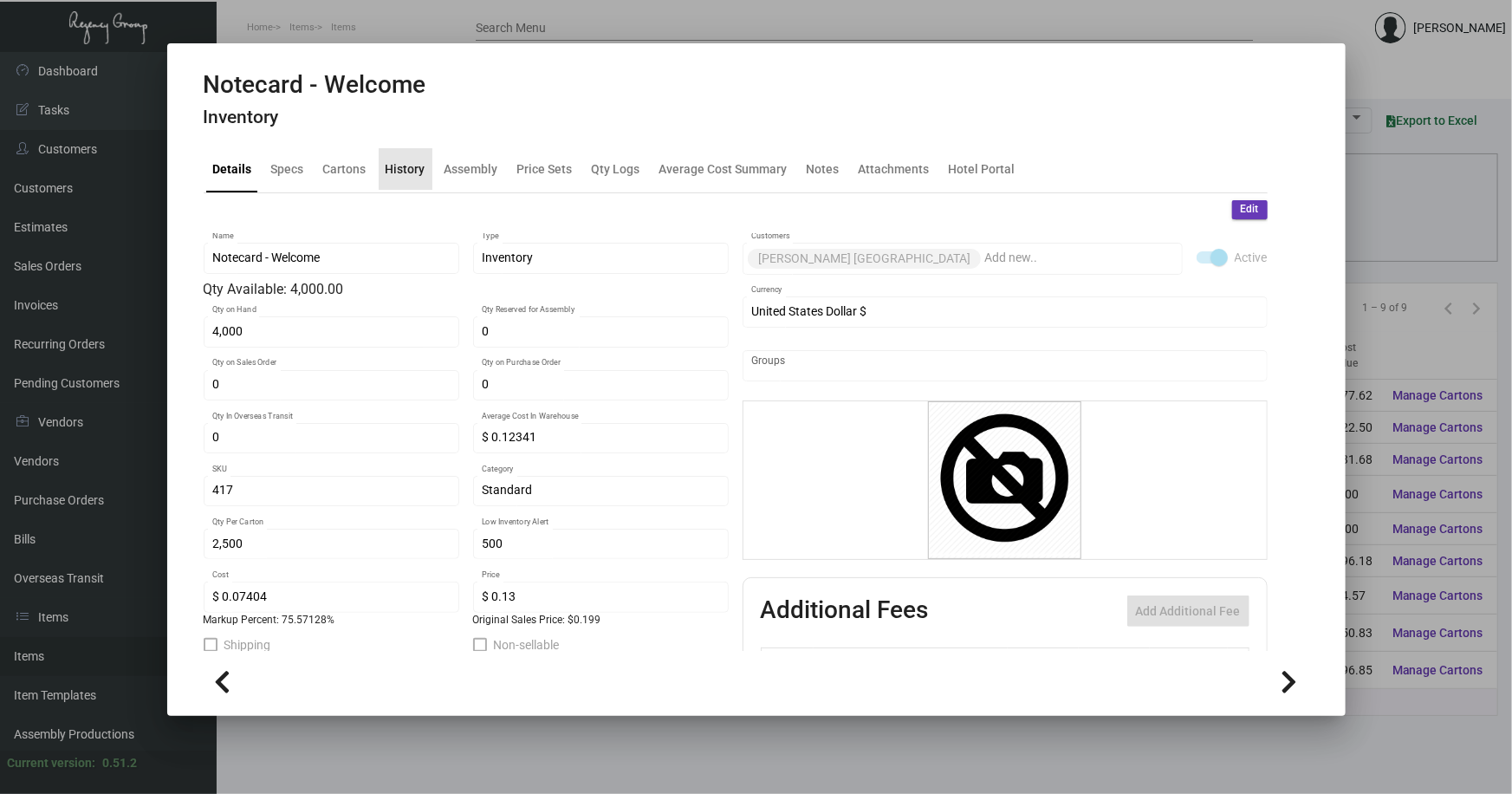
click at [407, 173] on div "History" at bounding box center [405, 169] width 39 height 18
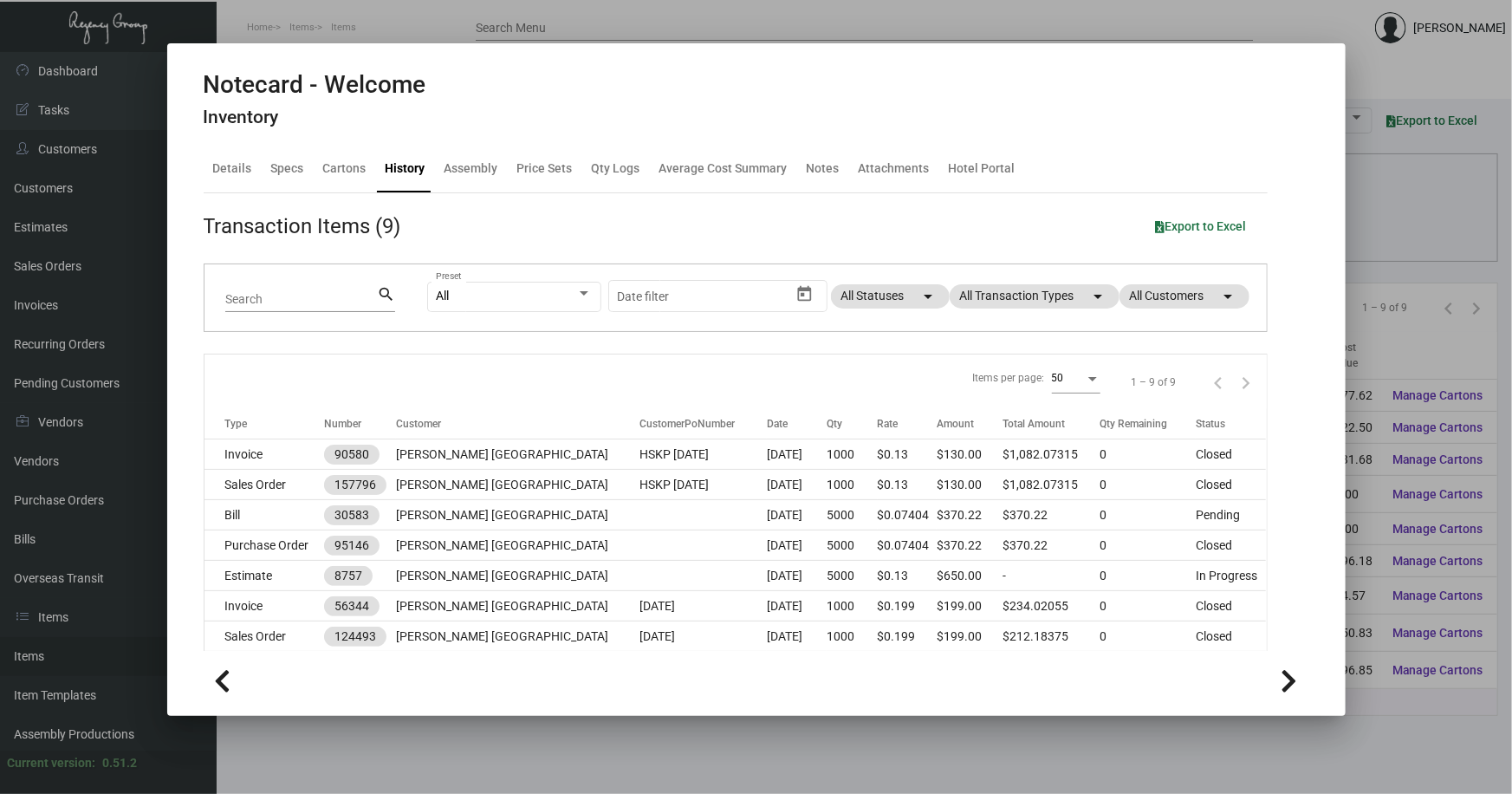
click at [1384, 228] on div at bounding box center [756, 397] width 1512 height 794
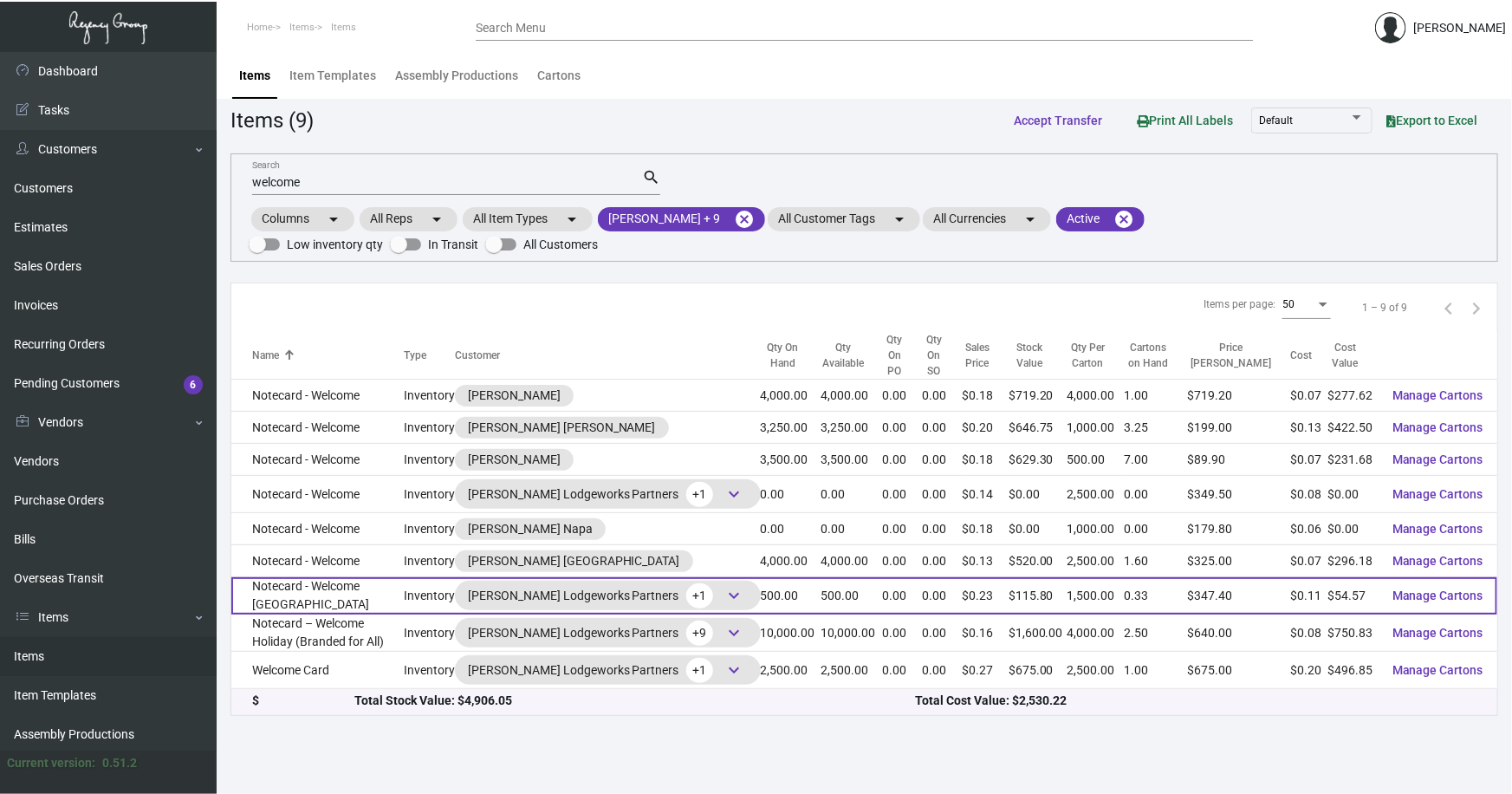
click at [335, 579] on td "Notecard - Welcome Burlington" at bounding box center [317, 596] width 172 height 38
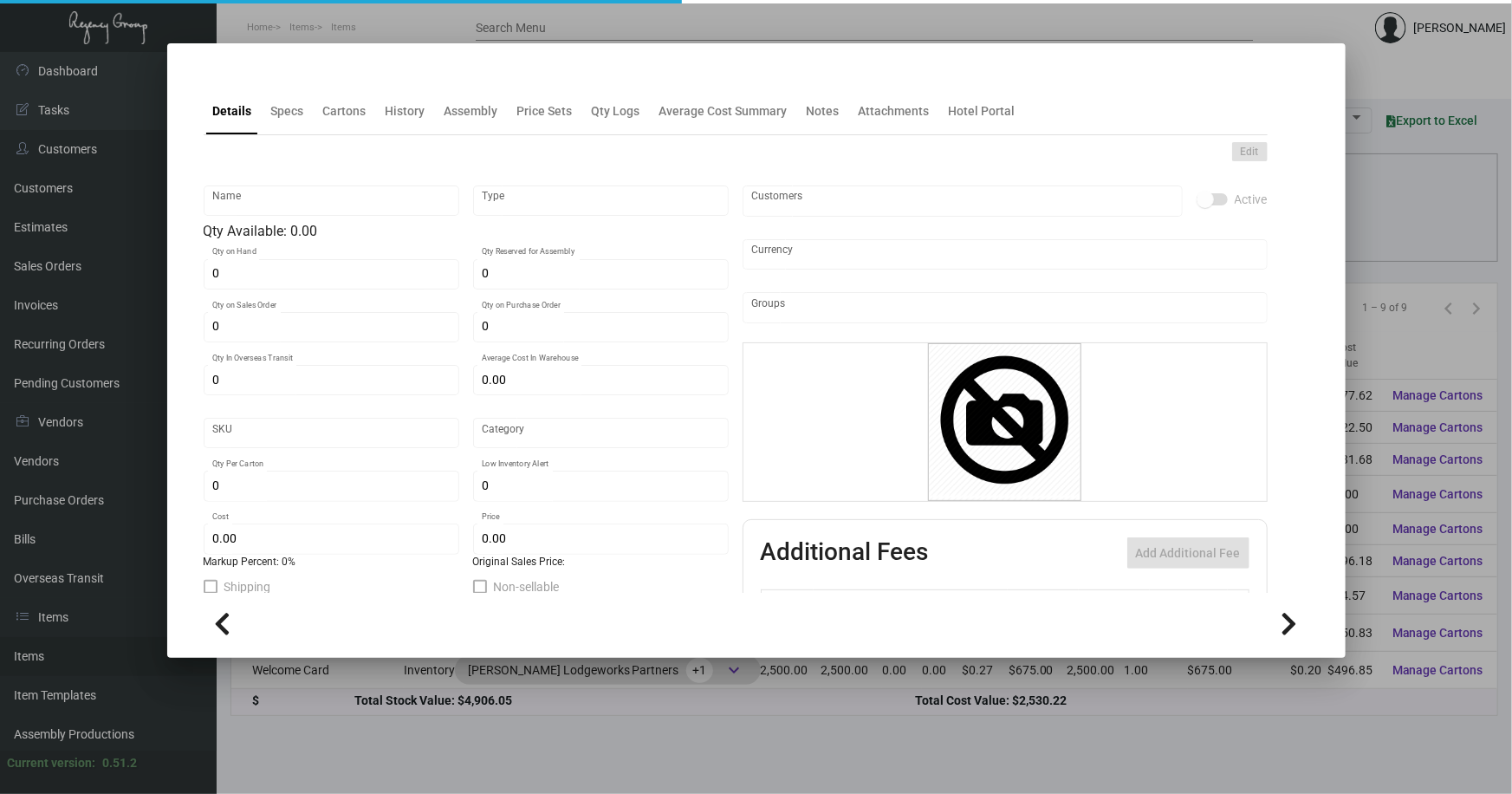
type input "Notecard - Welcome Burlington"
type input "Inventory"
type input "500"
type input "$ 0.3217"
type input "409"
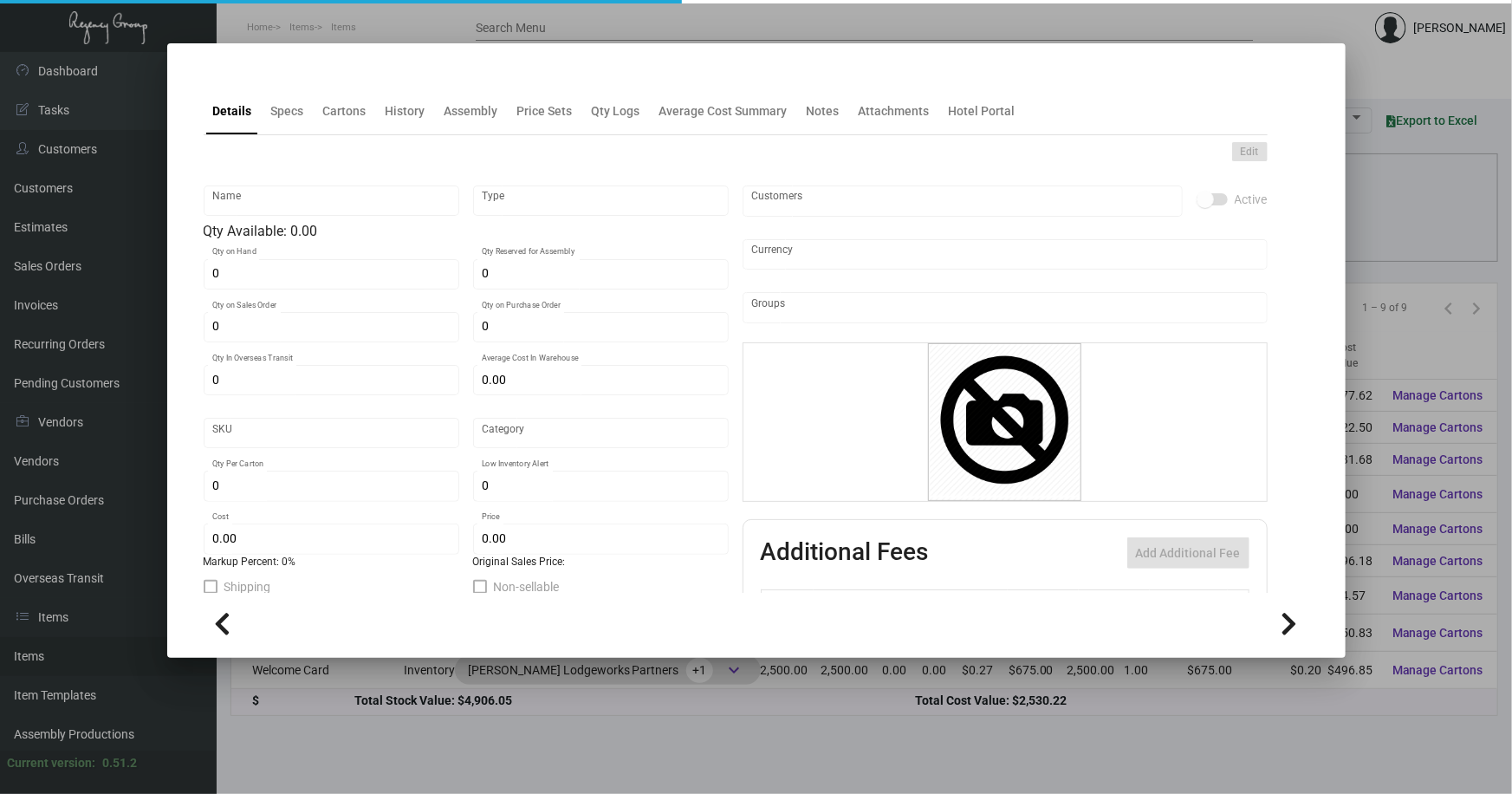
type input "Standard"
type input "1,500"
type input "500"
type input "$ 0.10913"
type input "$ 0.2316"
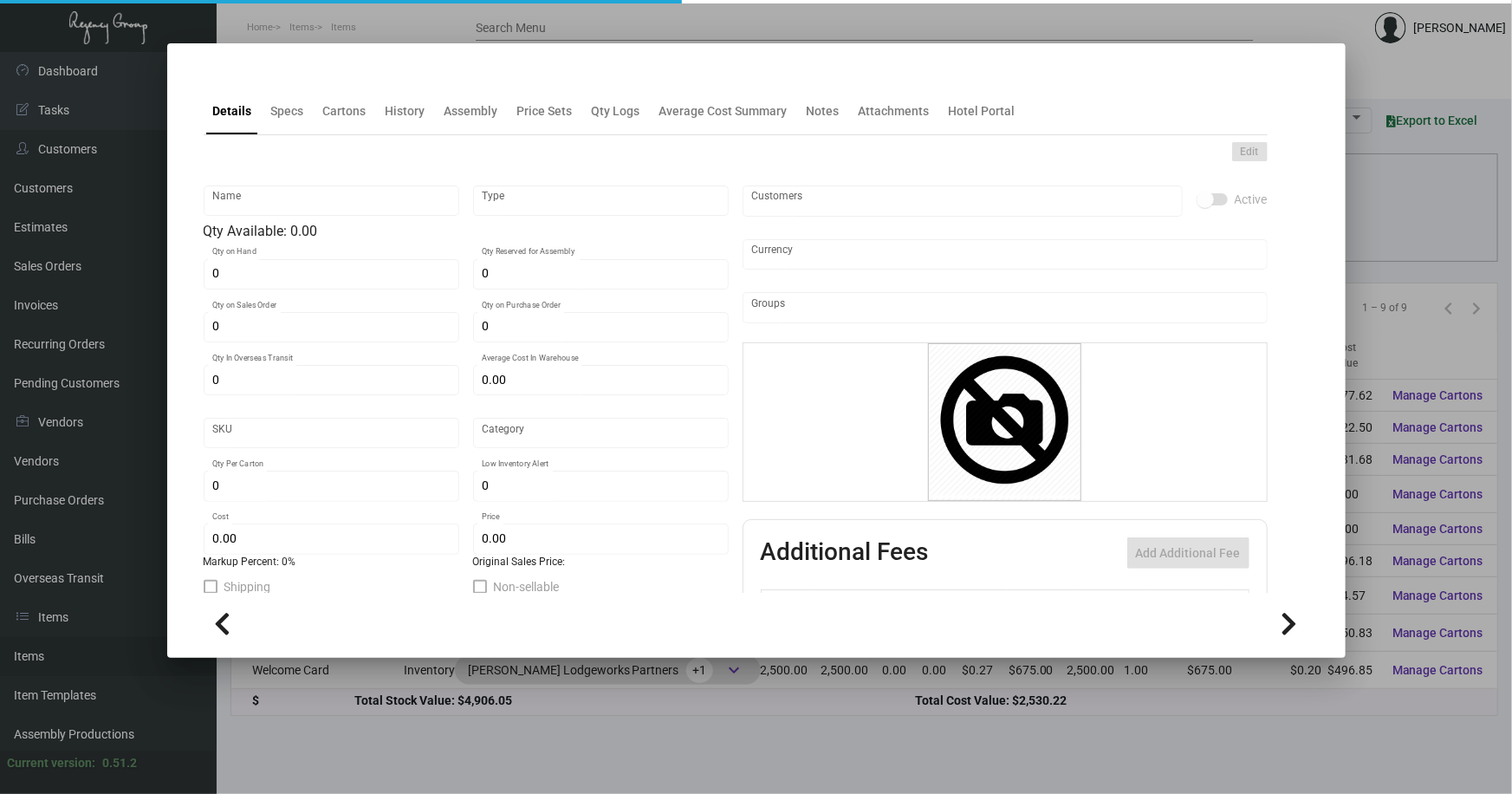
type textarea "Archer Burlington-3 lots of 2000 each"
type textarea "Welcome/Hello note cards: Size: 6” × 4” (horizontal) Format: 2-sided (3 front v…"
checkbox input "true"
type input "United States Dollar $"
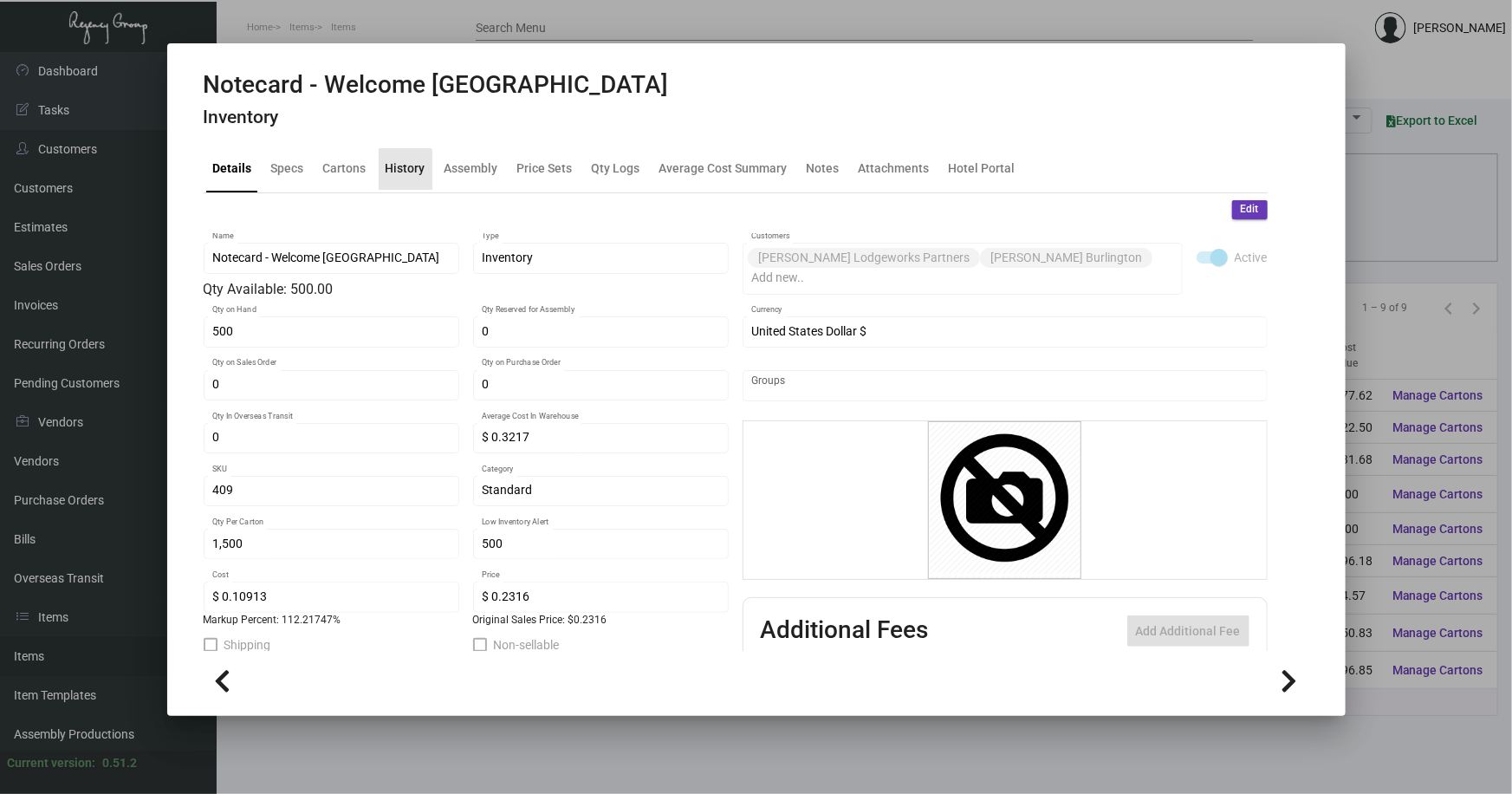
click at [389, 173] on div "History" at bounding box center [405, 169] width 39 height 18
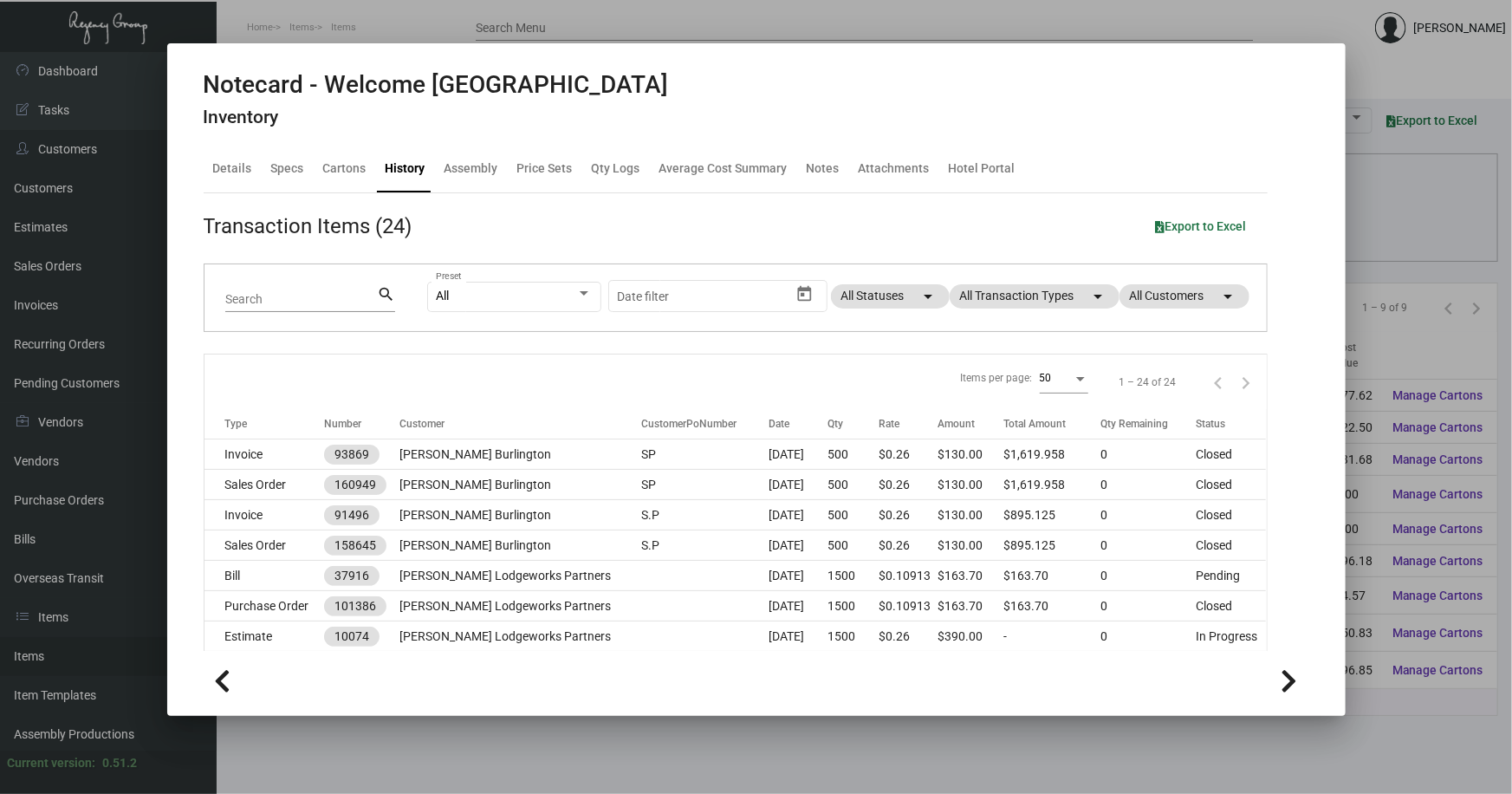
click at [1374, 234] on div at bounding box center [756, 397] width 1512 height 794
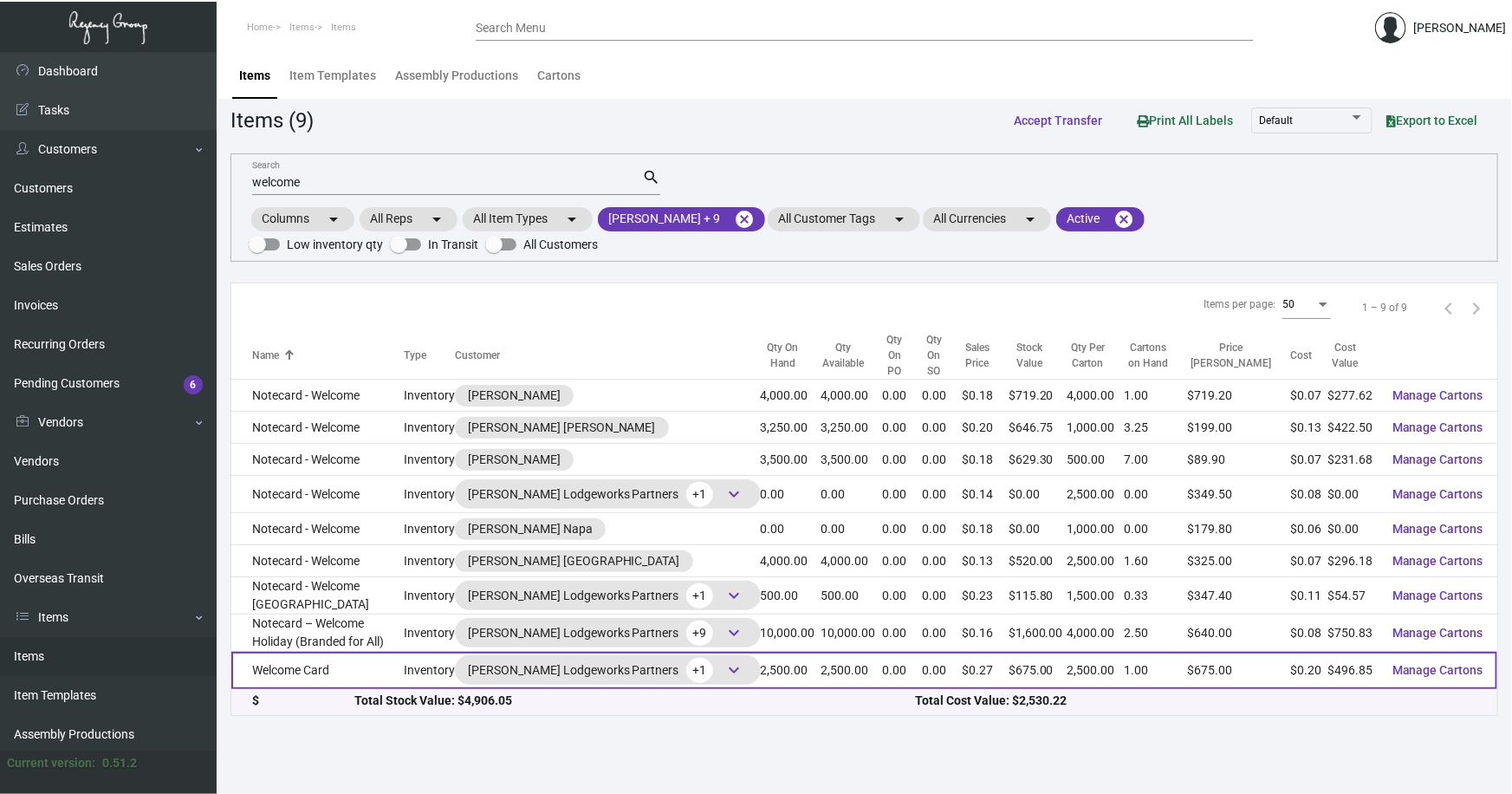
click at [343, 665] on td "Welcome Card" at bounding box center [317, 670] width 172 height 38
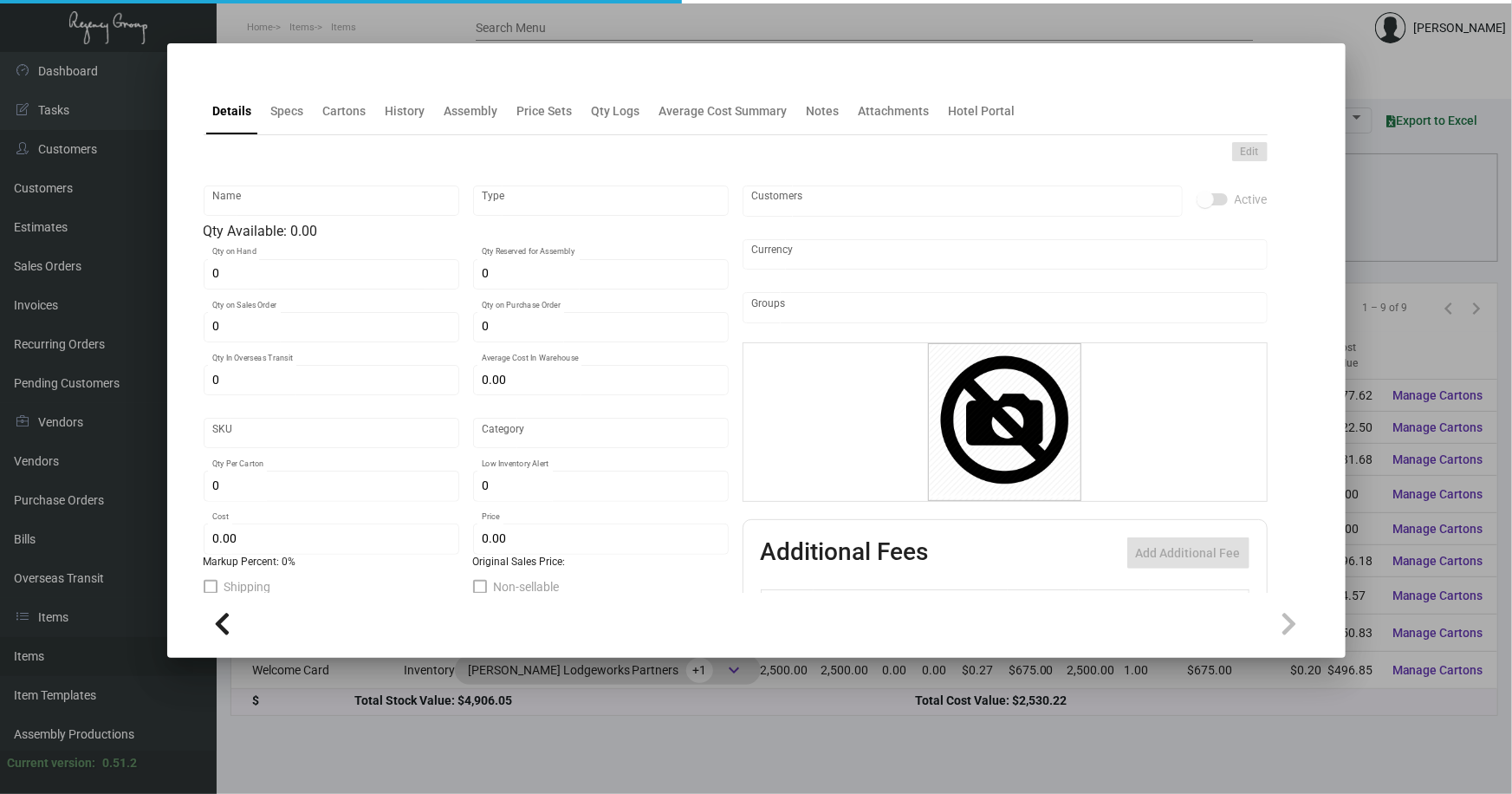
type input "Welcome Card"
type input "Inventory"
type input "2,500"
type input "$ 0.19874"
type input "Standard"
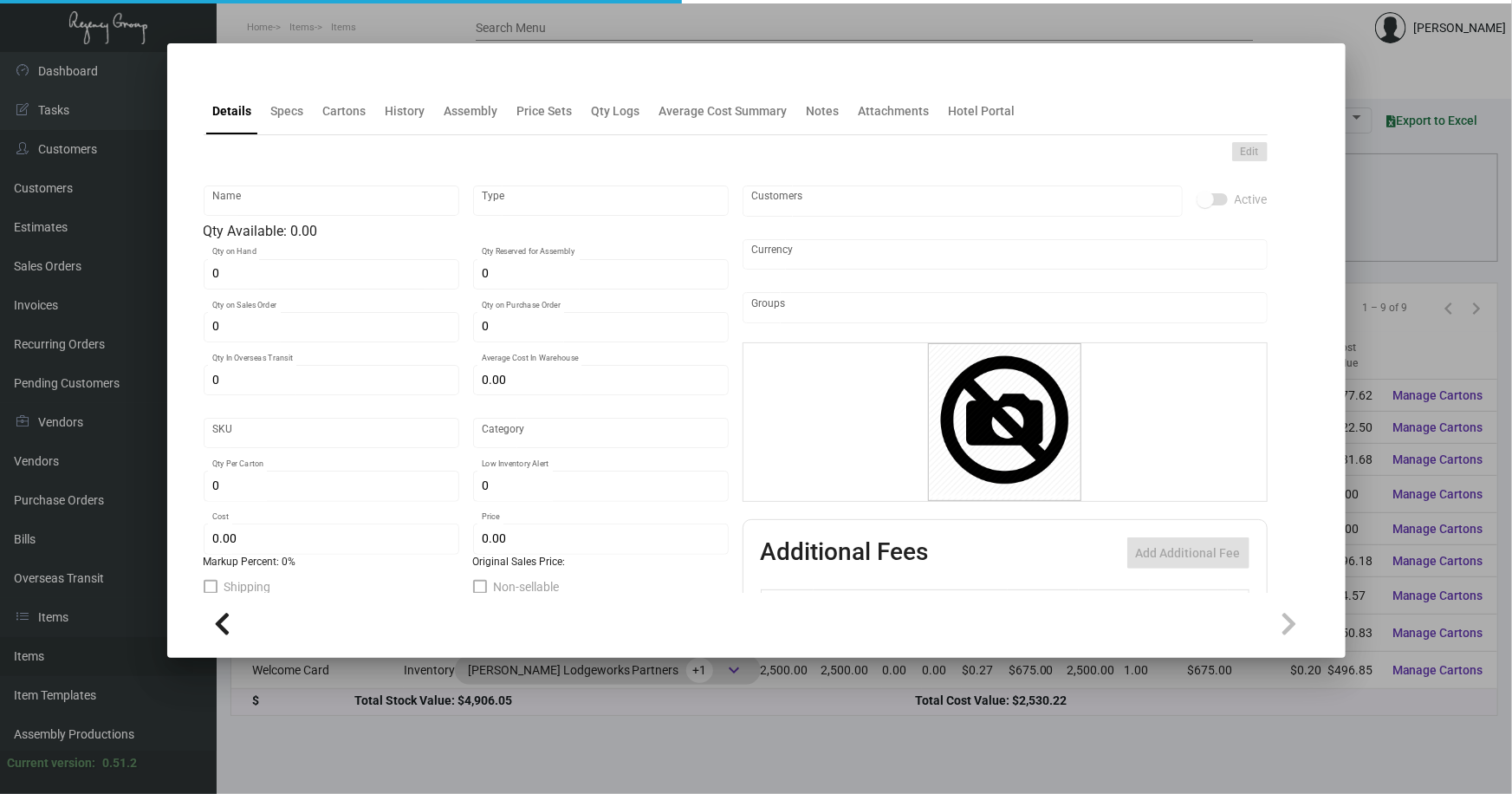
type input "2,500"
type input "1,000"
type input "$ 0.19874"
type input "$ 0.27"
checkbox input "true"
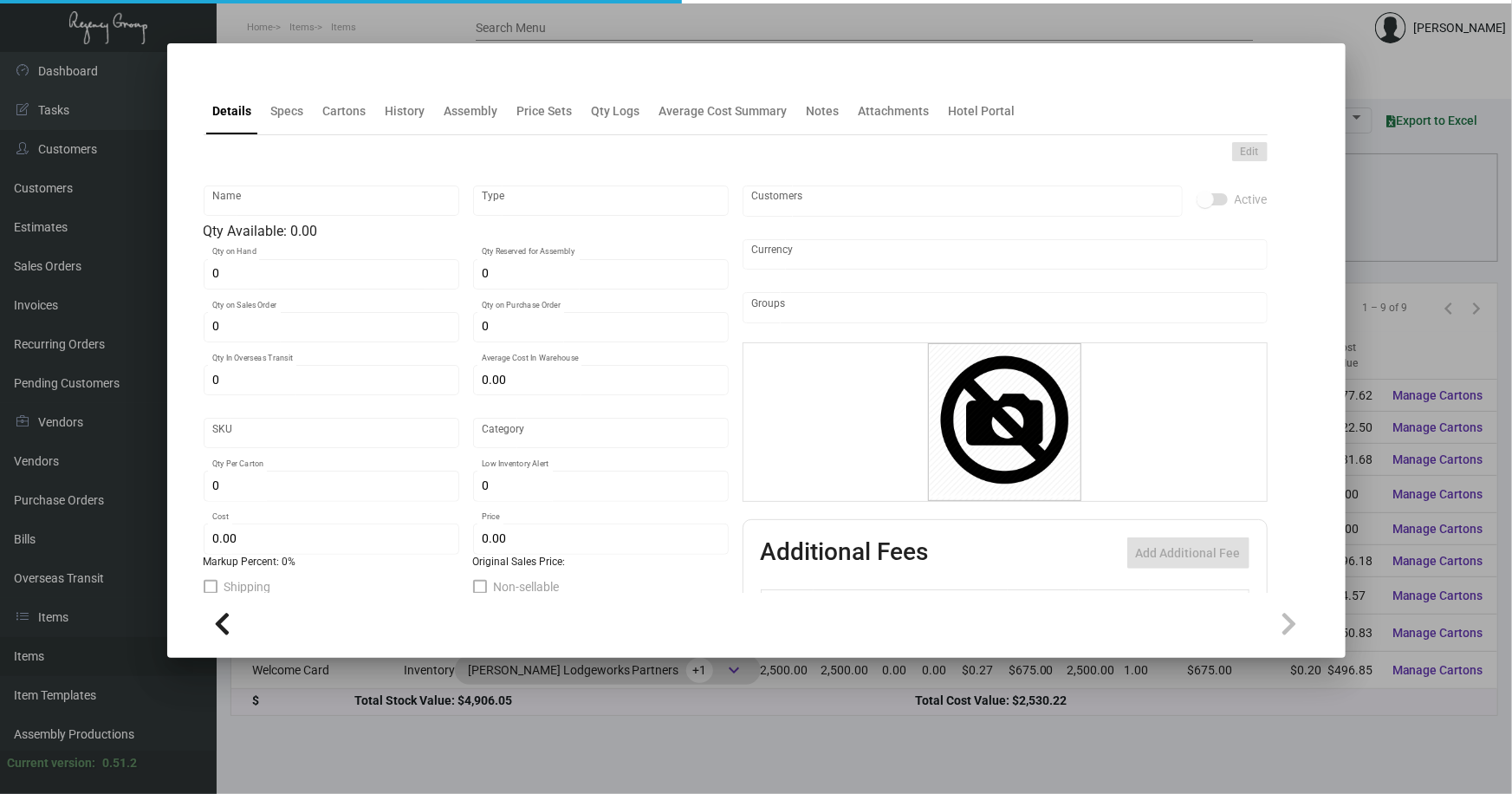
checkbox input "true"
type input "United States Dollar $"
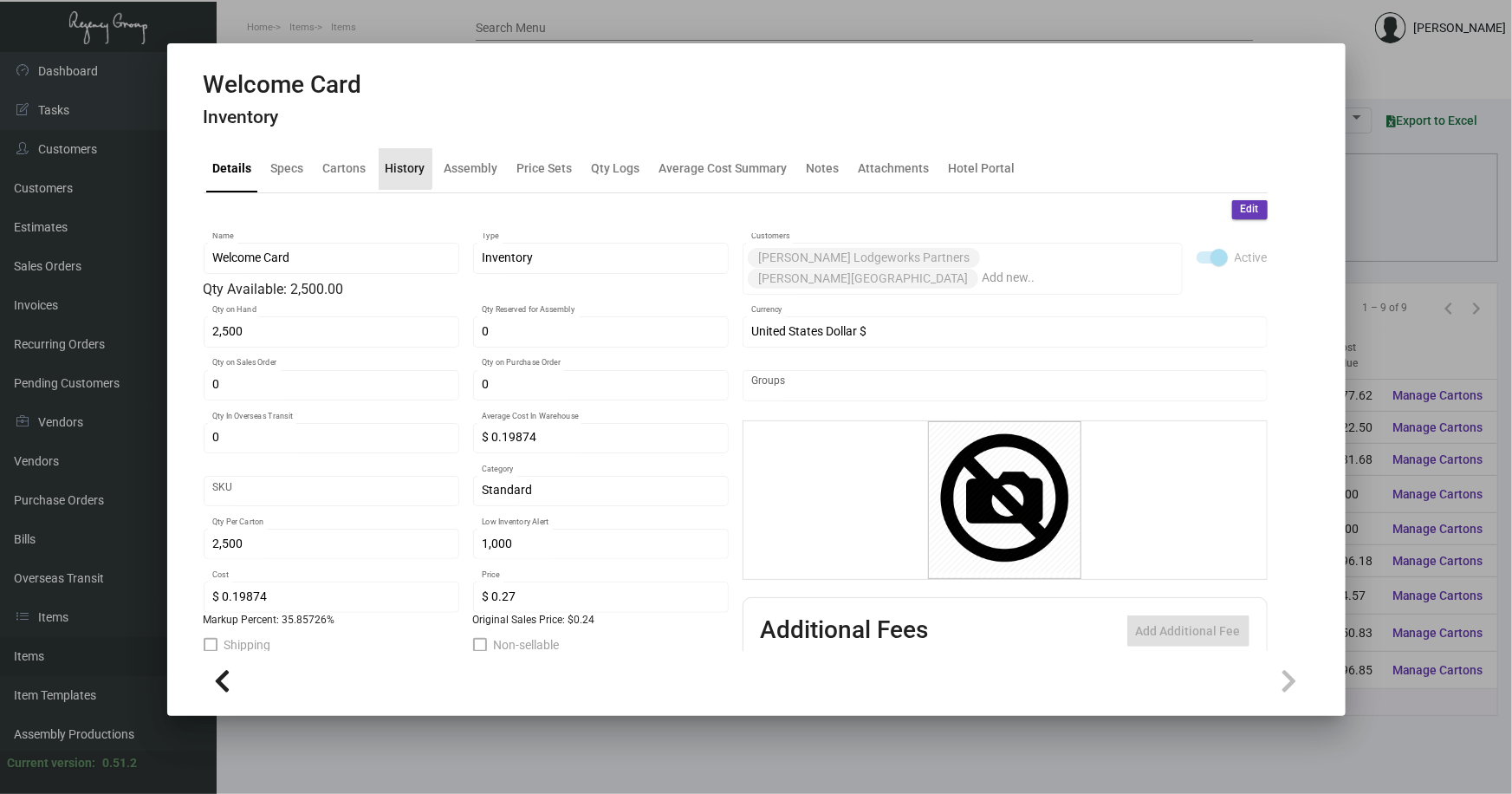
click at [400, 167] on div "History" at bounding box center [405, 169] width 39 height 18
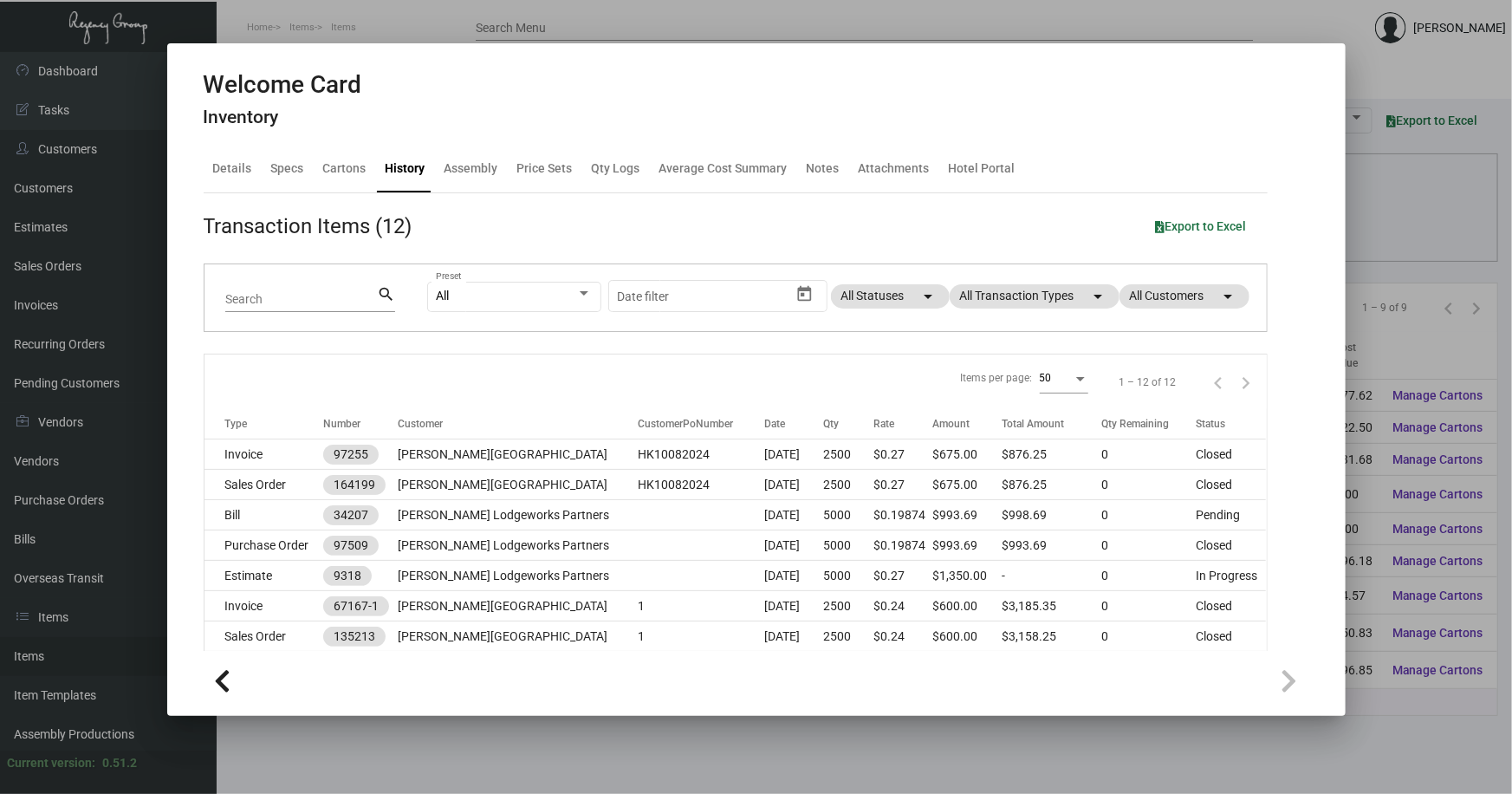
click at [1406, 198] on div at bounding box center [756, 397] width 1512 height 794
